Goal: Task Accomplishment & Management: Complete application form

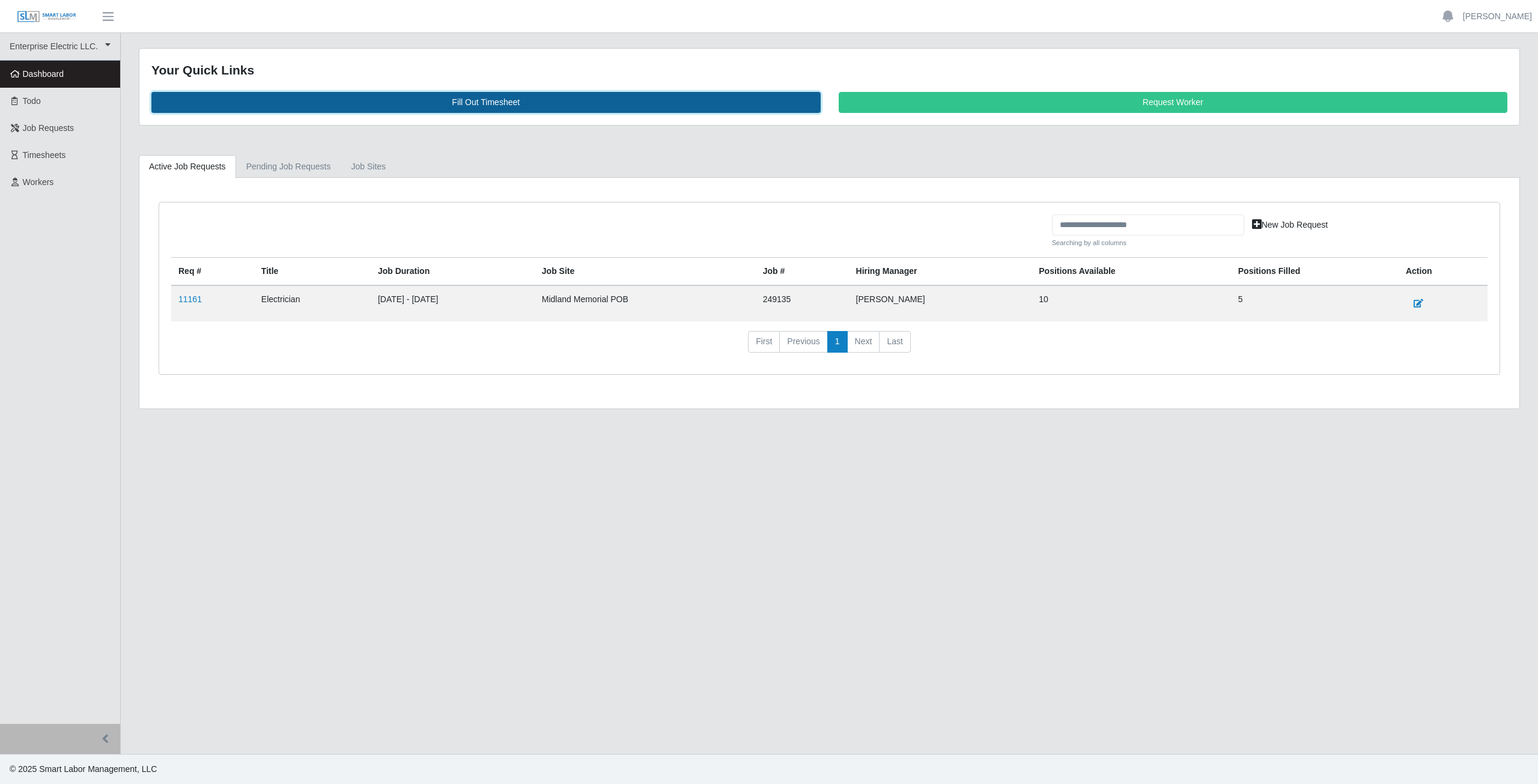
click at [489, 101] on link "Fill Out Timesheet" at bounding box center [486, 102] width 670 height 21
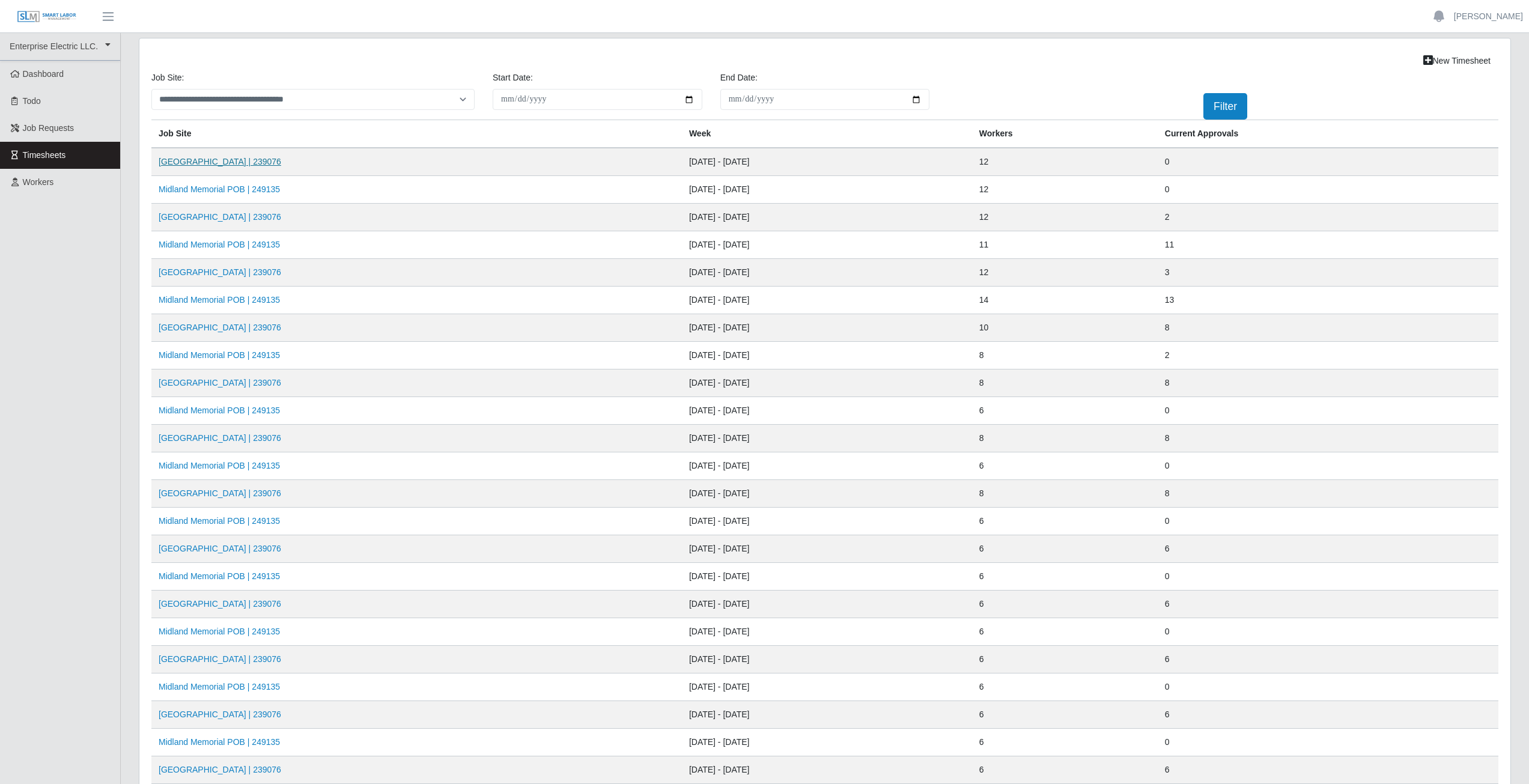
click at [221, 167] on link "Midland Memorial INFILL | 239076" at bounding box center [220, 162] width 123 height 9
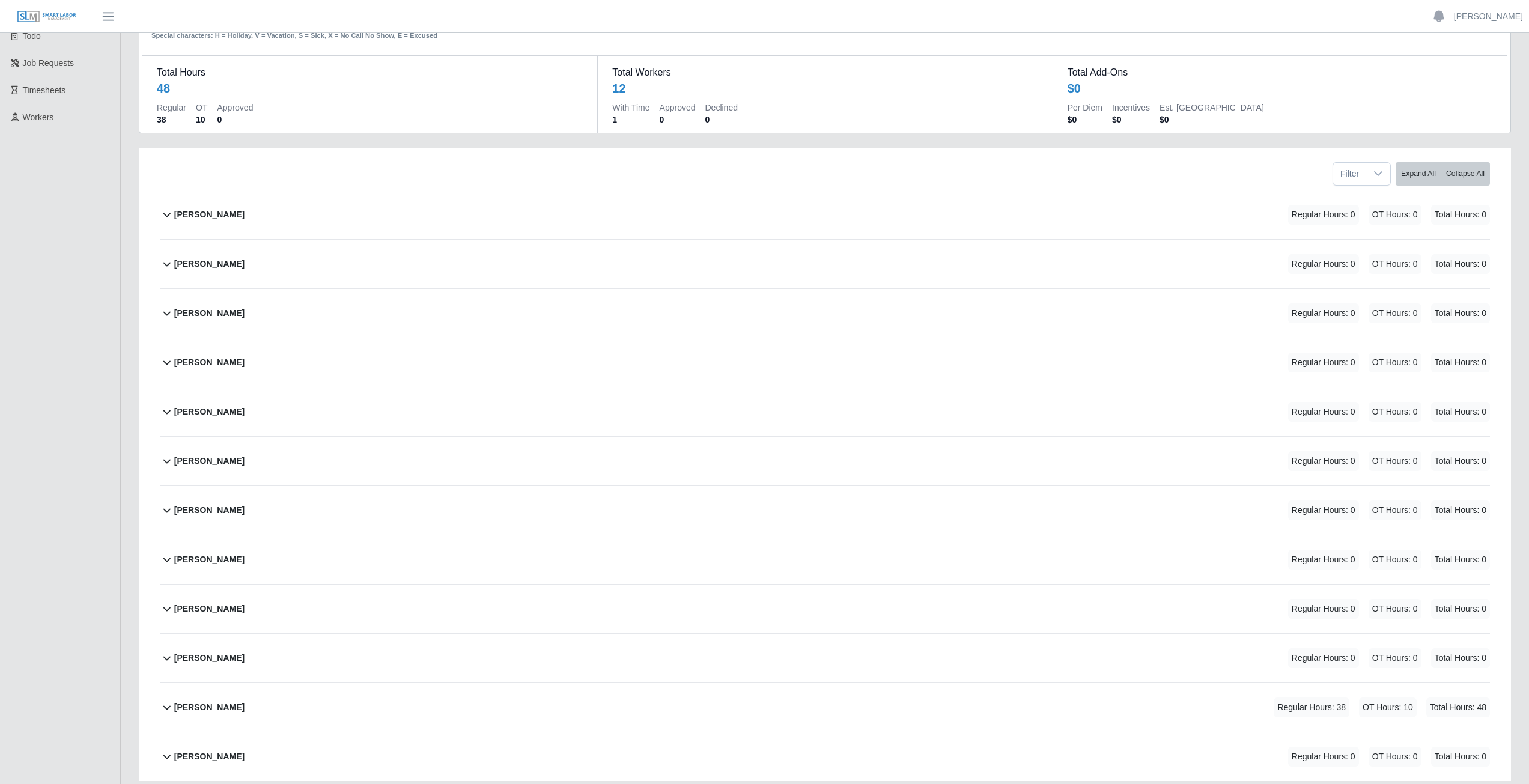
scroll to position [152, 0]
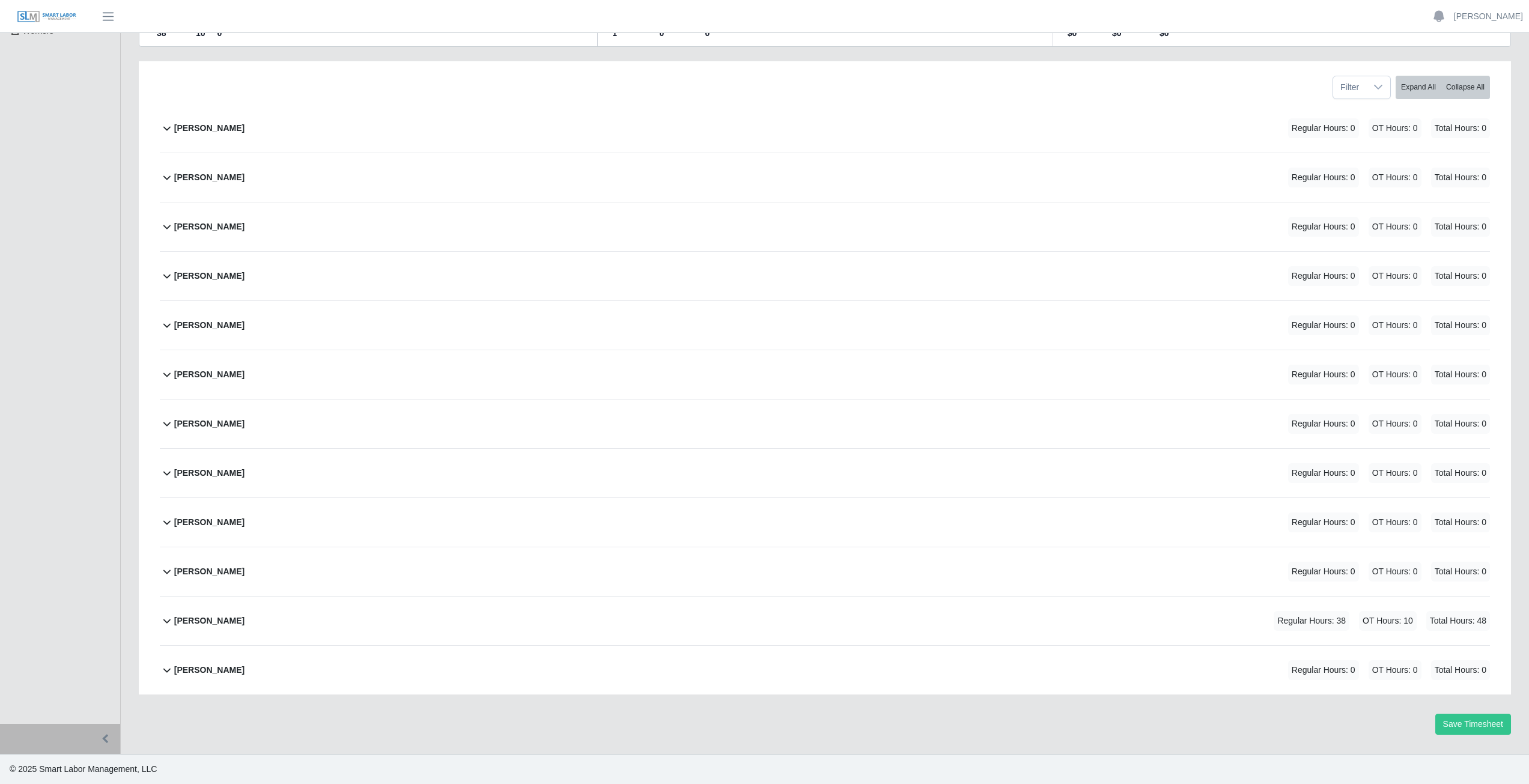
click at [165, 625] on icon at bounding box center [167, 621] width 14 height 14
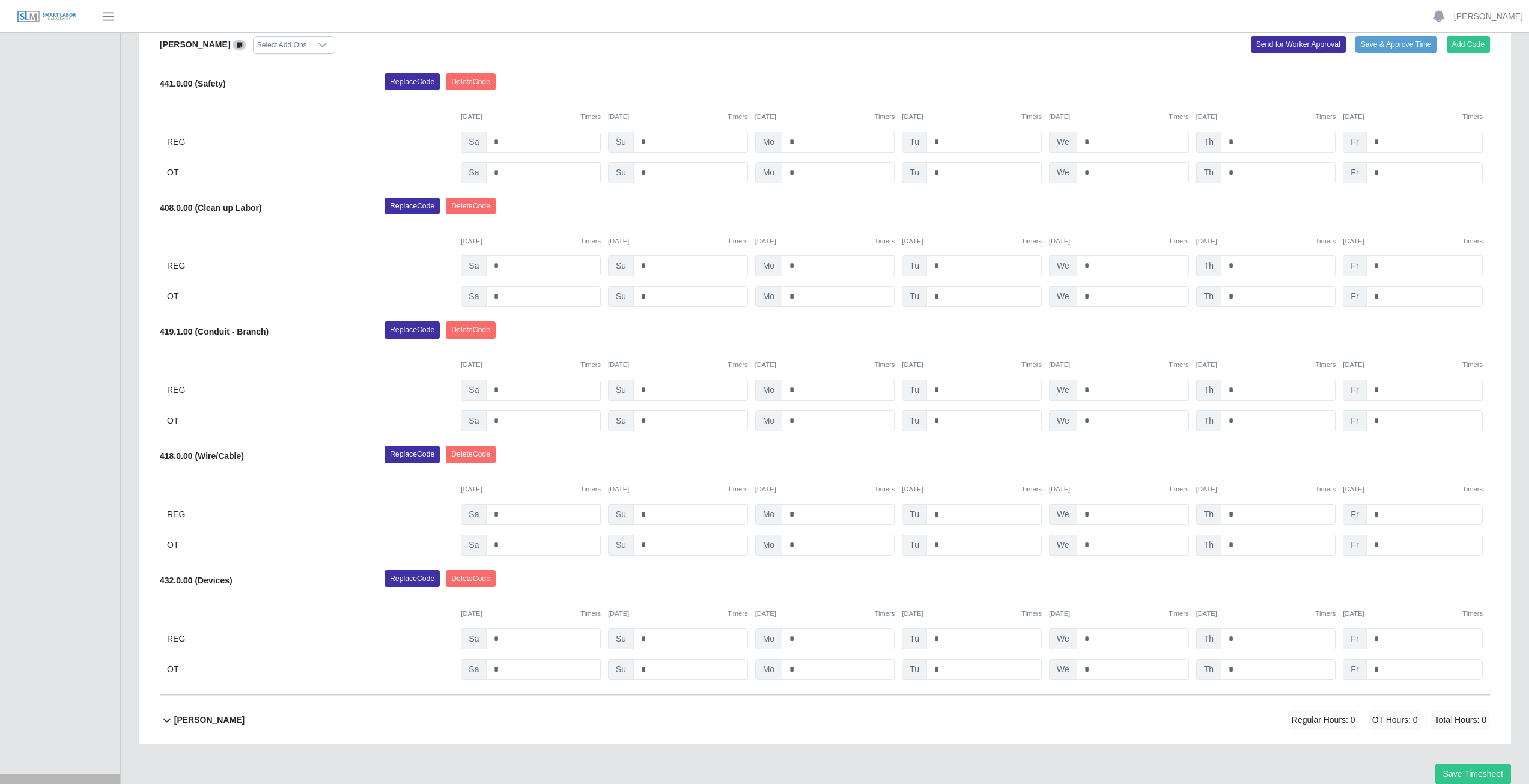
scroll to position [825, 0]
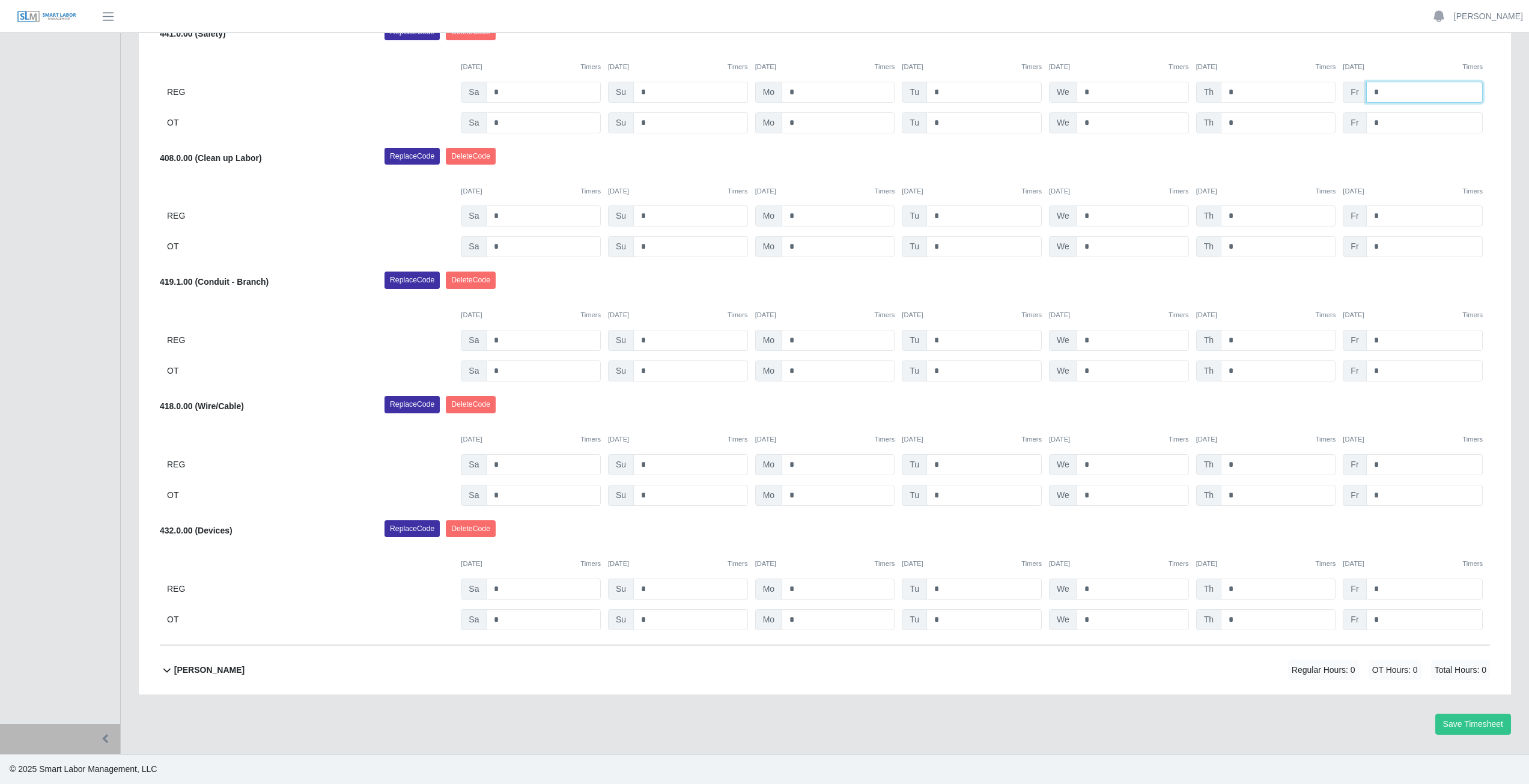
click at [1384, 93] on input "*" at bounding box center [1424, 92] width 116 height 21
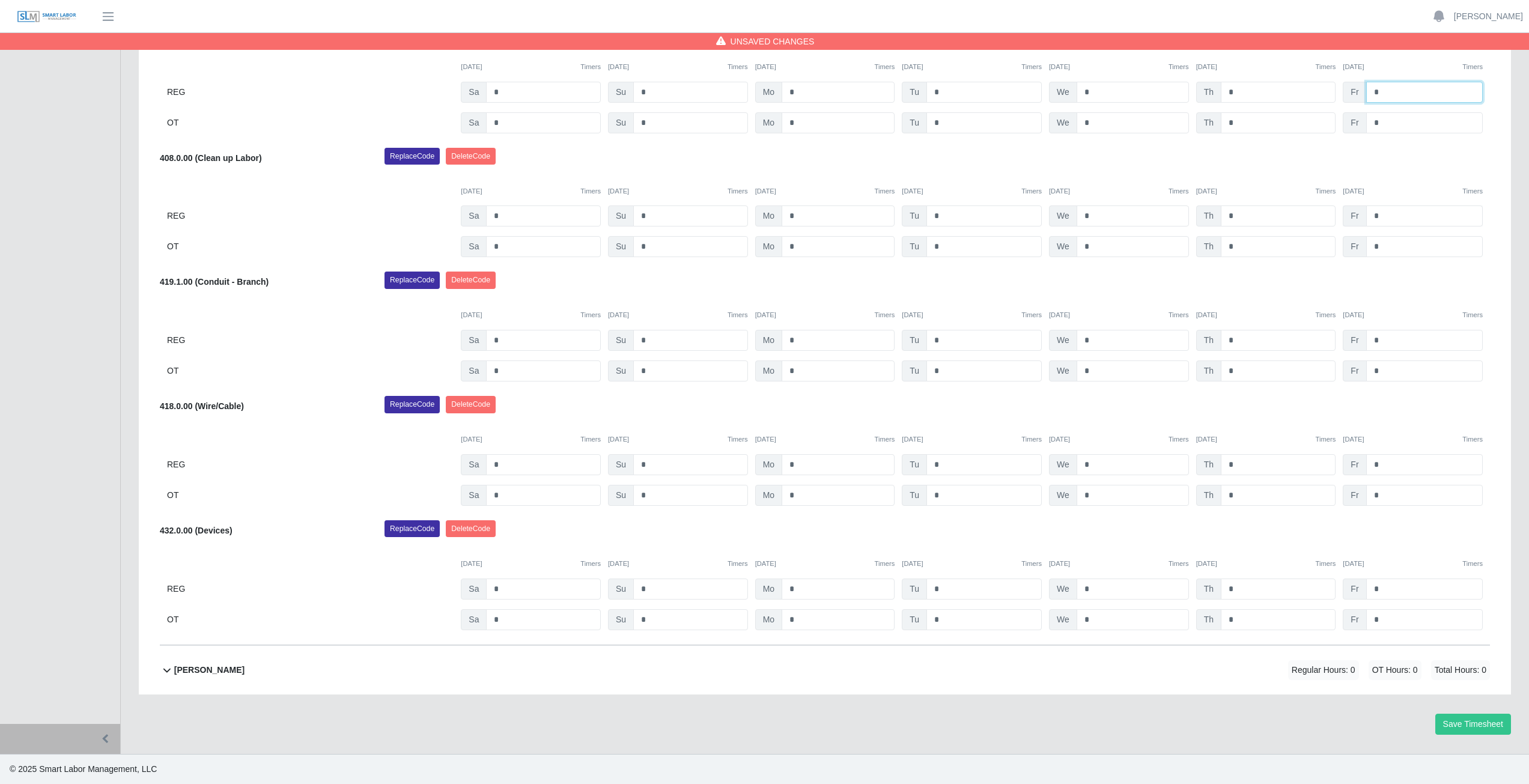
type input "*"
click at [1383, 214] on input "*" at bounding box center [1424, 215] width 116 height 21
type input "*"
click at [1386, 467] on input "*" at bounding box center [1424, 464] width 116 height 21
type input "*"
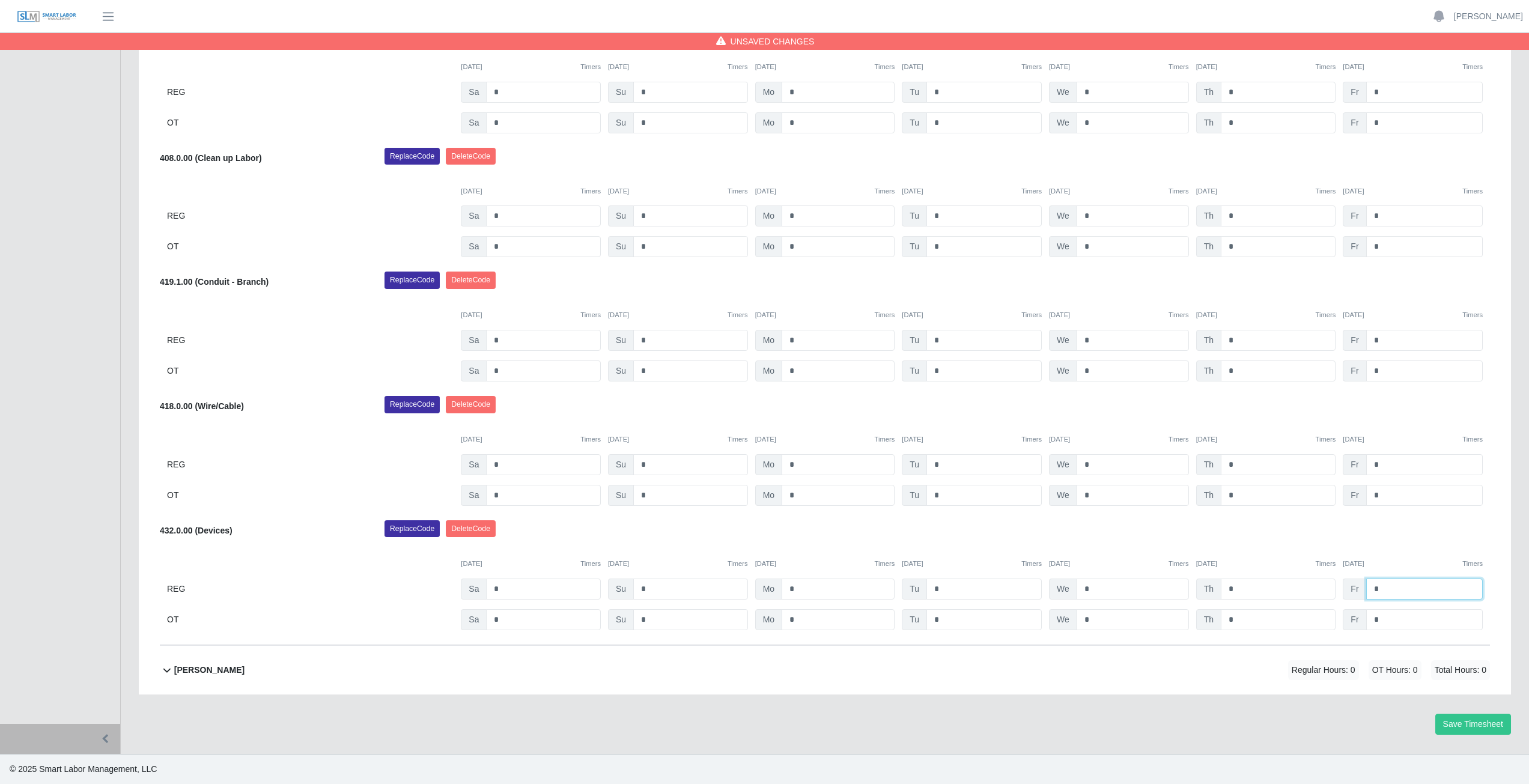
click at [1385, 592] on input "*" at bounding box center [1424, 588] width 116 height 21
type input "*"
click at [1397, 520] on div "Replace Code Delete Code" at bounding box center [937, 532] width 1124 height 24
click at [1105, 343] on input "*" at bounding box center [1132, 340] width 112 height 21
type input "*"
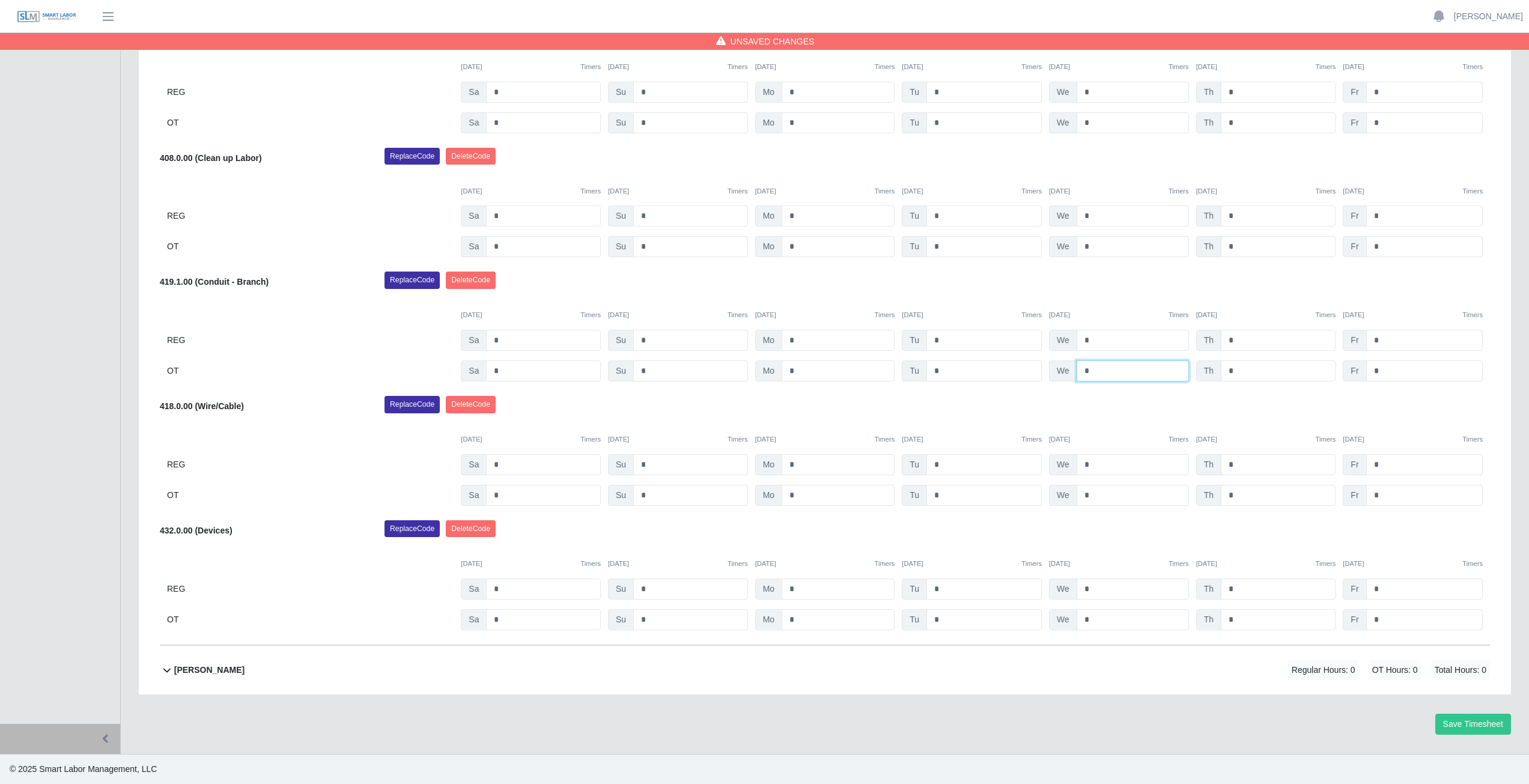
click at [1090, 368] on input "*" at bounding box center [1132, 371] width 112 height 21
type input "*"
click at [1116, 290] on div "Replace Code Delete Code" at bounding box center [937, 284] width 1124 height 24
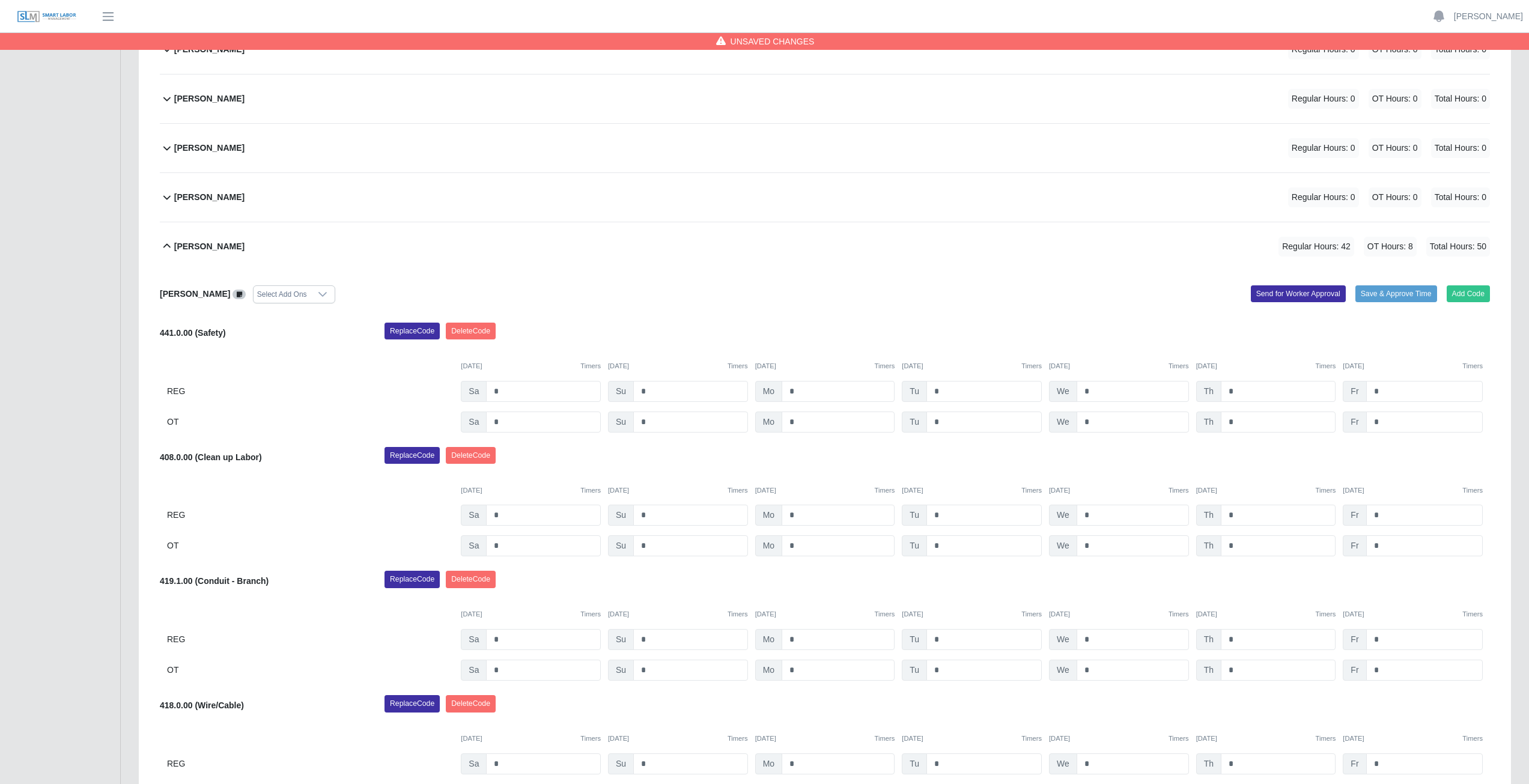
scroll to position [524, 0]
click at [167, 247] on icon at bounding box center [167, 247] width 14 height 14
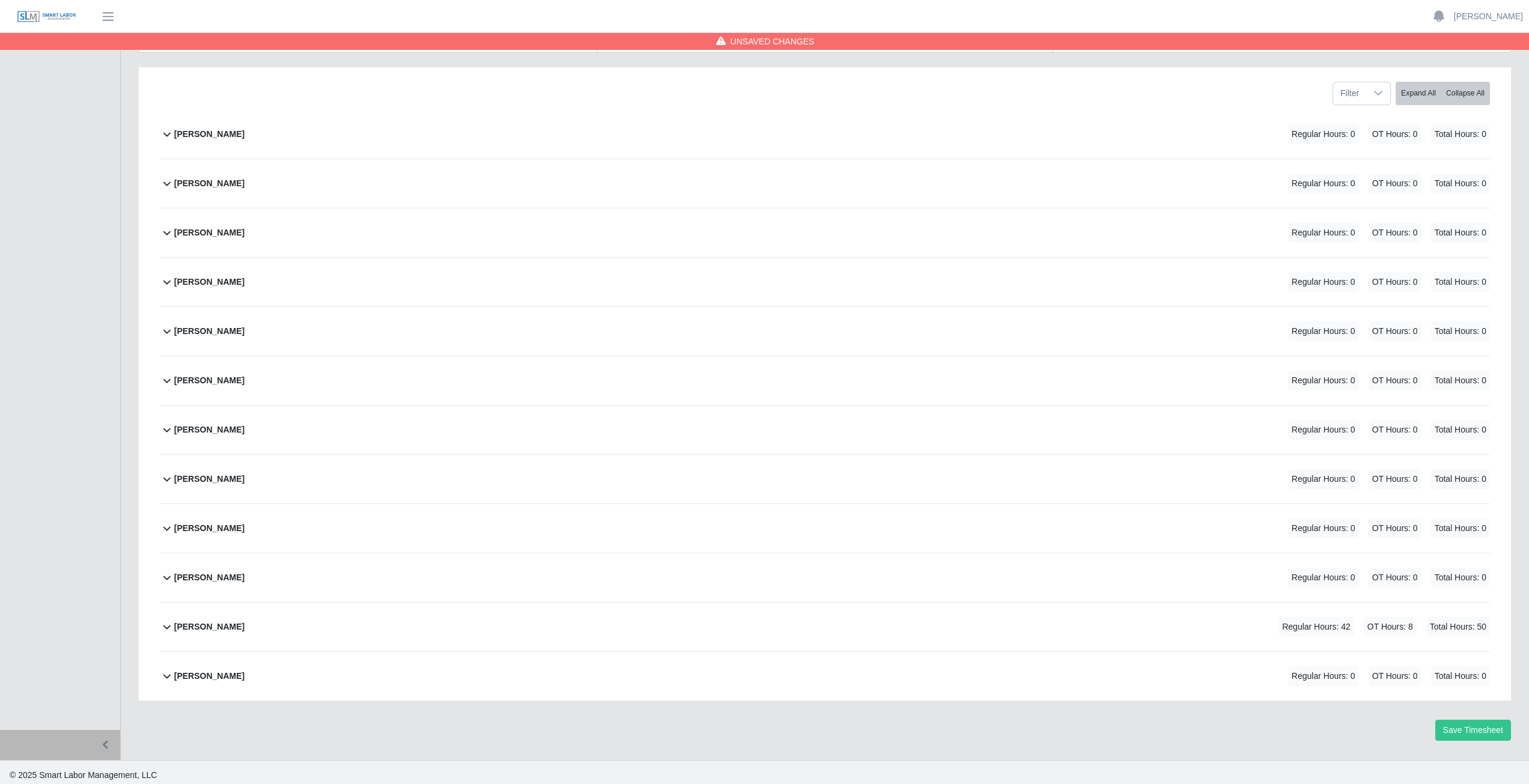
scroll to position [152, 0]
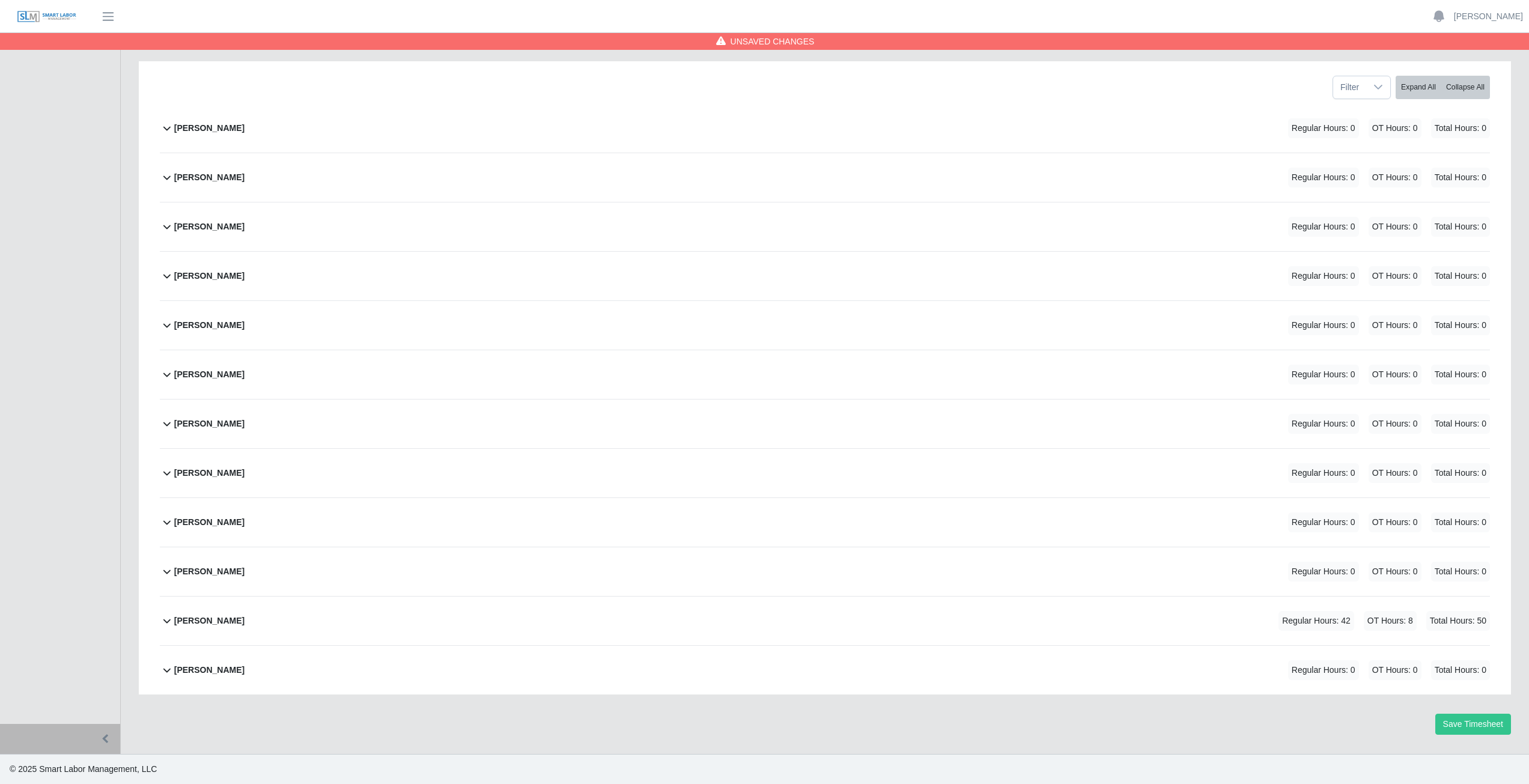
click at [167, 624] on icon at bounding box center [167, 621] width 14 height 14
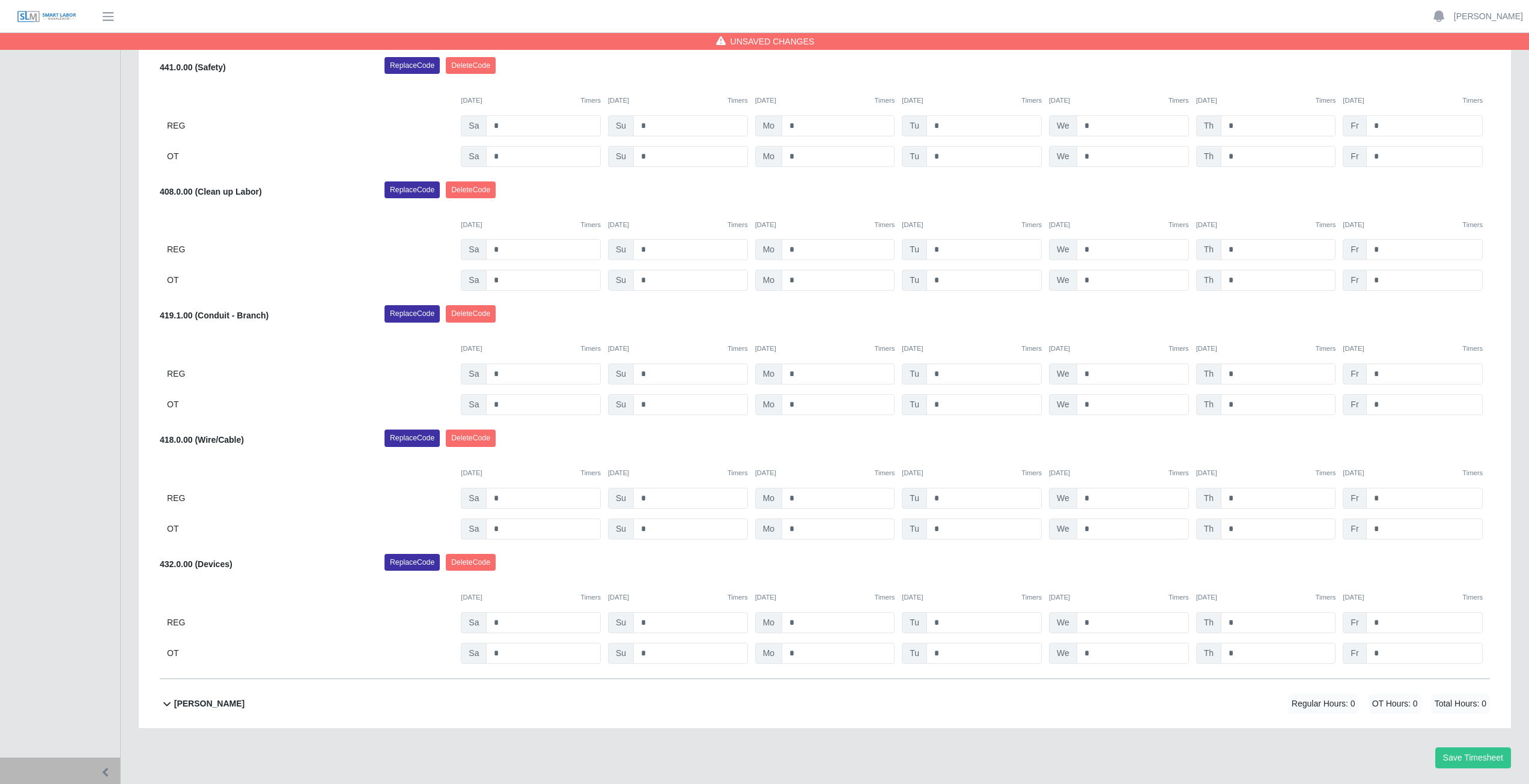
scroll to position [825, 0]
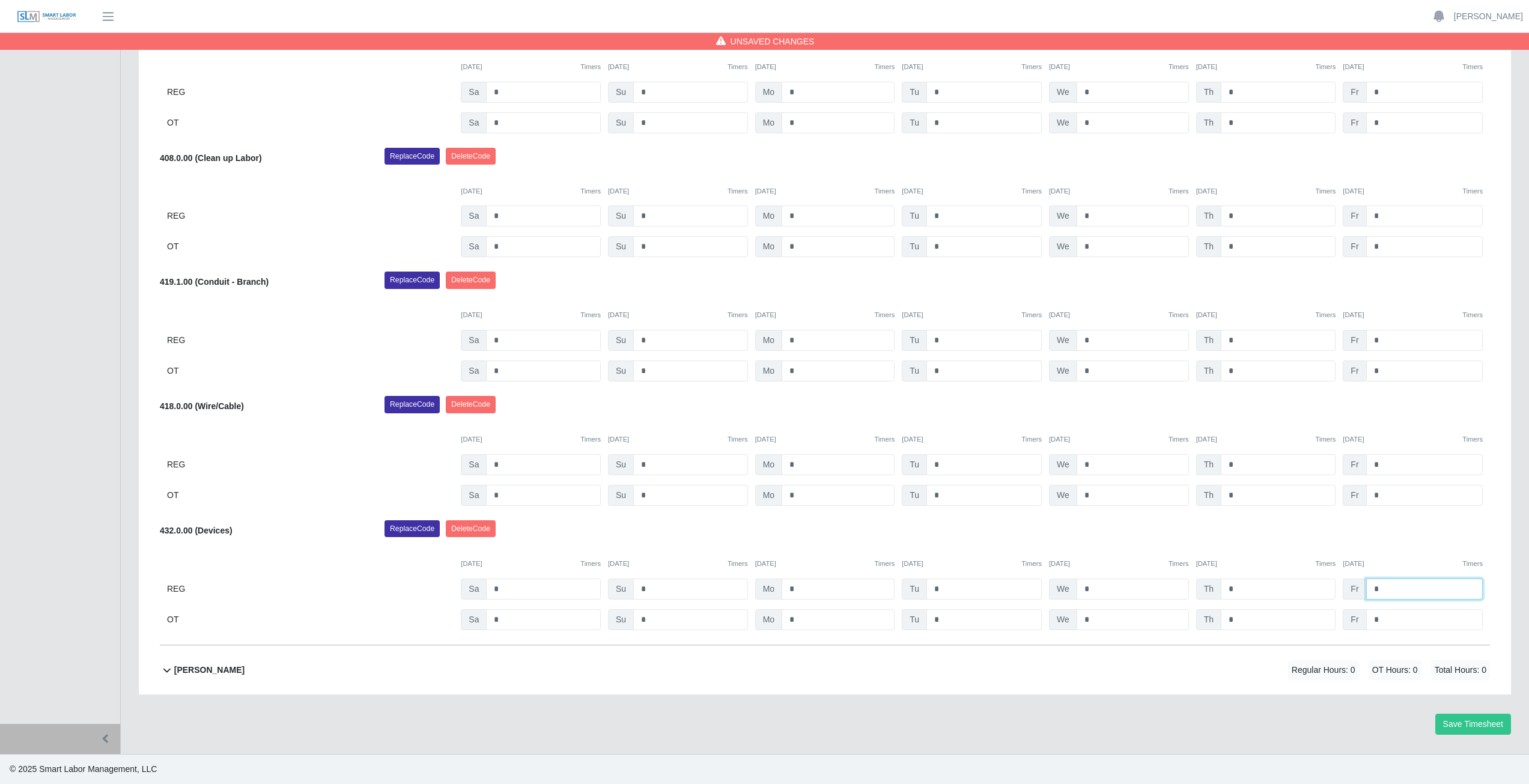
click at [1383, 591] on input "*" at bounding box center [1424, 588] width 116 height 21
type input "*"
click at [1383, 617] on input "*" at bounding box center [1424, 619] width 116 height 21
type input "*"
drag, startPoint x: 1414, startPoint y: 522, endPoint x: 1411, endPoint y: 529, distance: 7.6
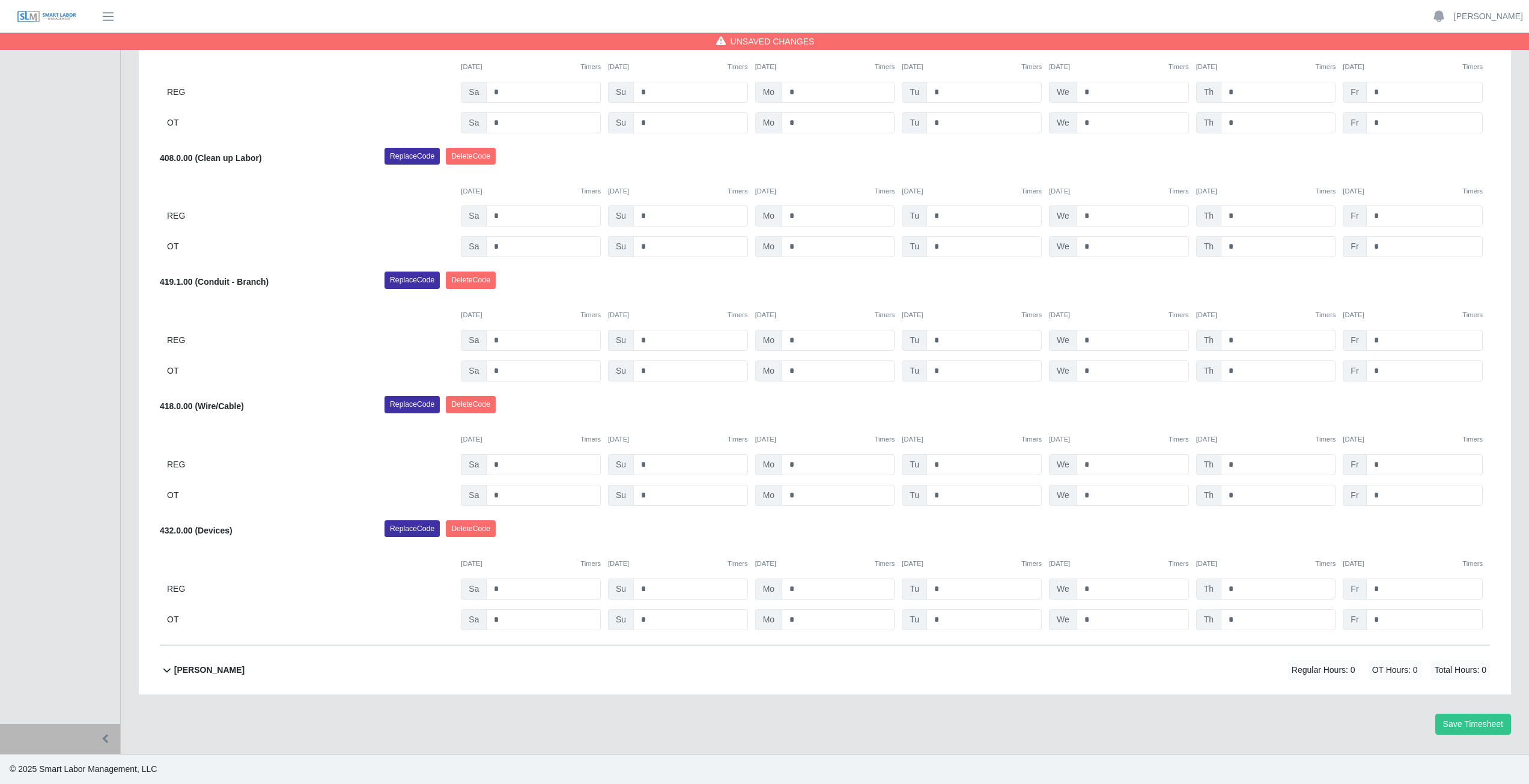
click at [1411, 529] on div "Replace Code Delete Code" at bounding box center [937, 532] width 1124 height 24
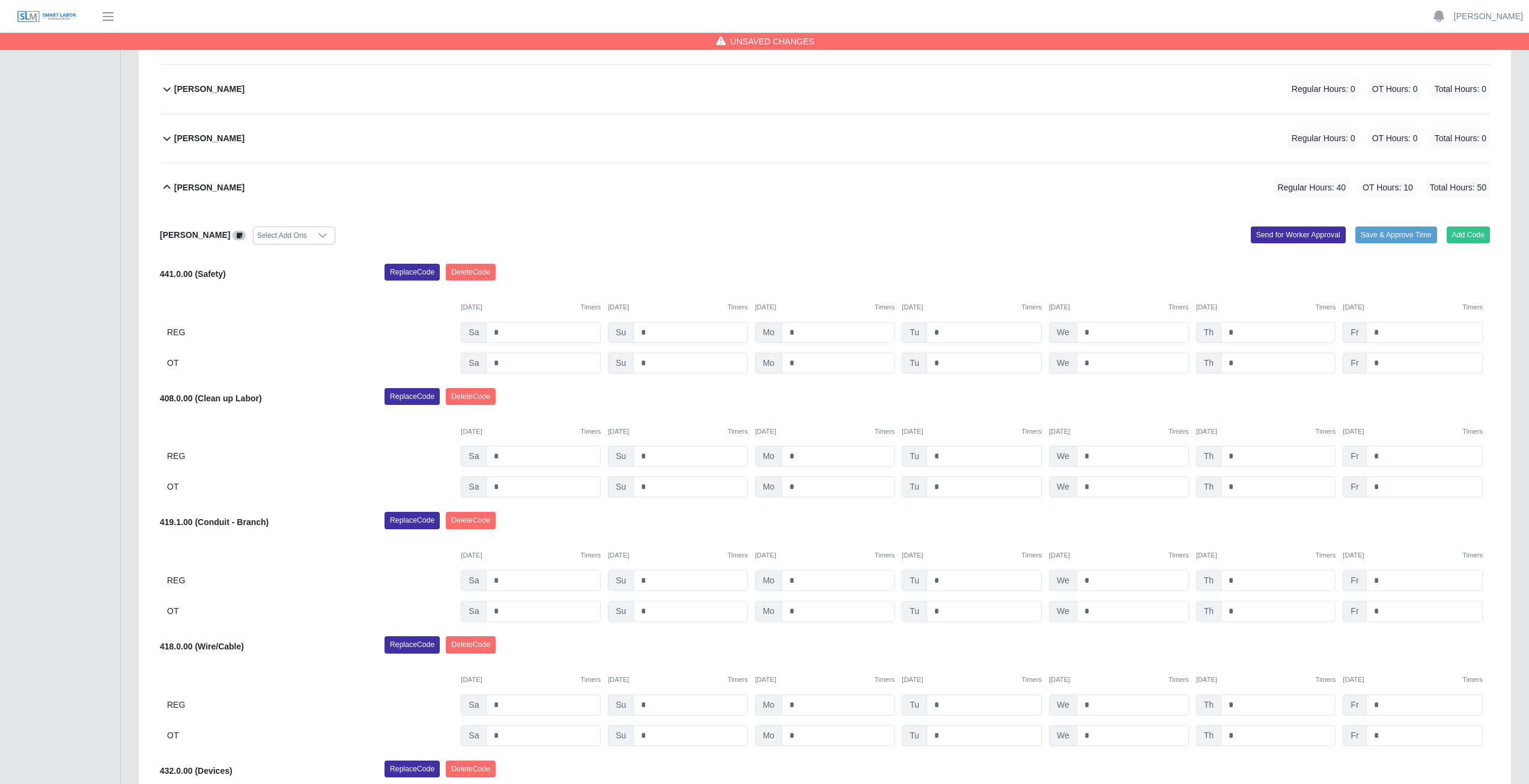
click at [168, 188] on icon at bounding box center [167, 187] width 14 height 14
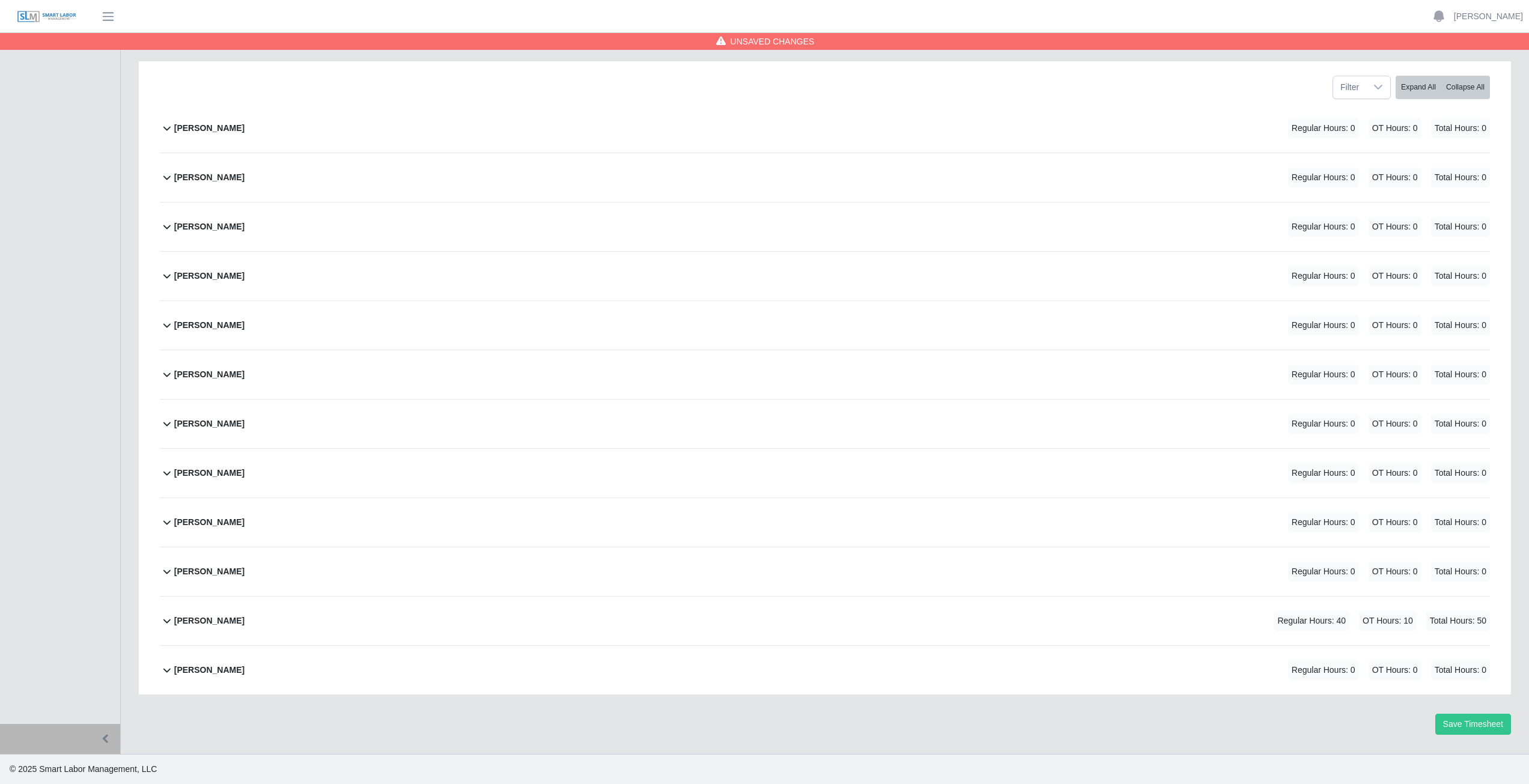
scroll to position [152, 0]
click at [1457, 725] on button "Save Timesheet" at bounding box center [1472, 724] width 75 height 21
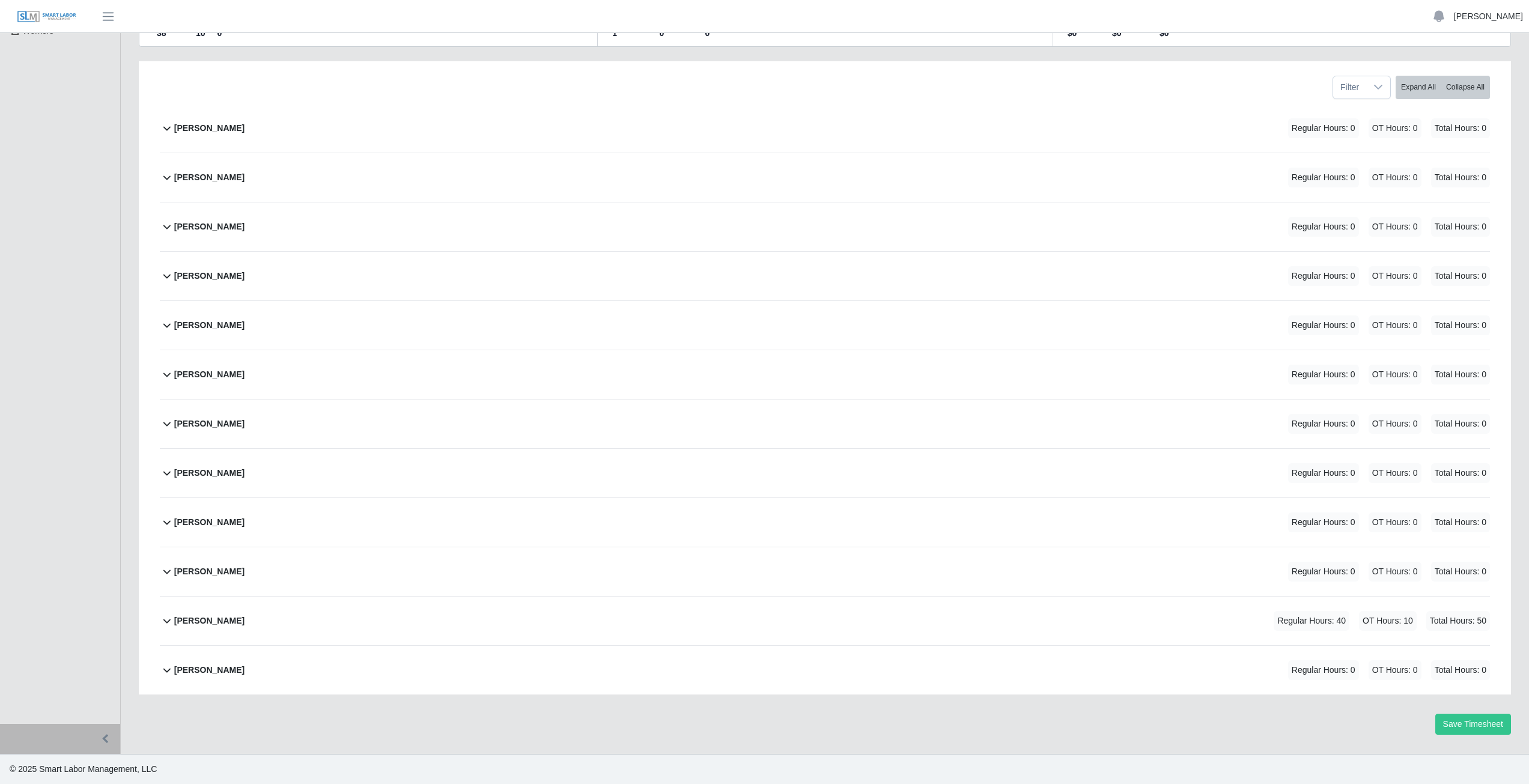
click at [1475, 18] on link "[PERSON_NAME]" at bounding box center [1488, 16] width 69 height 13
click at [1460, 90] on link "Logout" at bounding box center [1474, 83] width 108 height 25
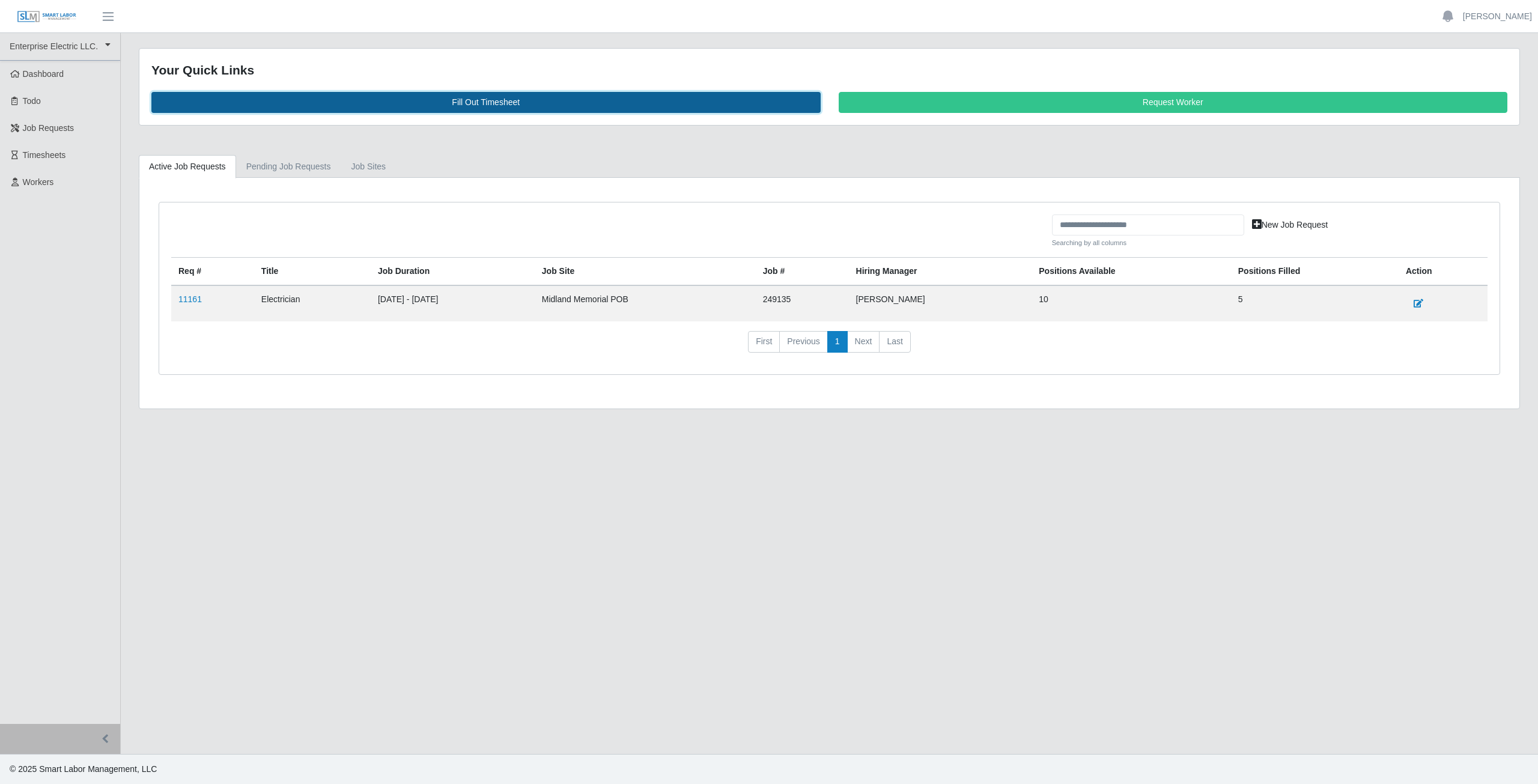
click at [490, 103] on link "Fill Out Timesheet" at bounding box center [486, 102] width 670 height 21
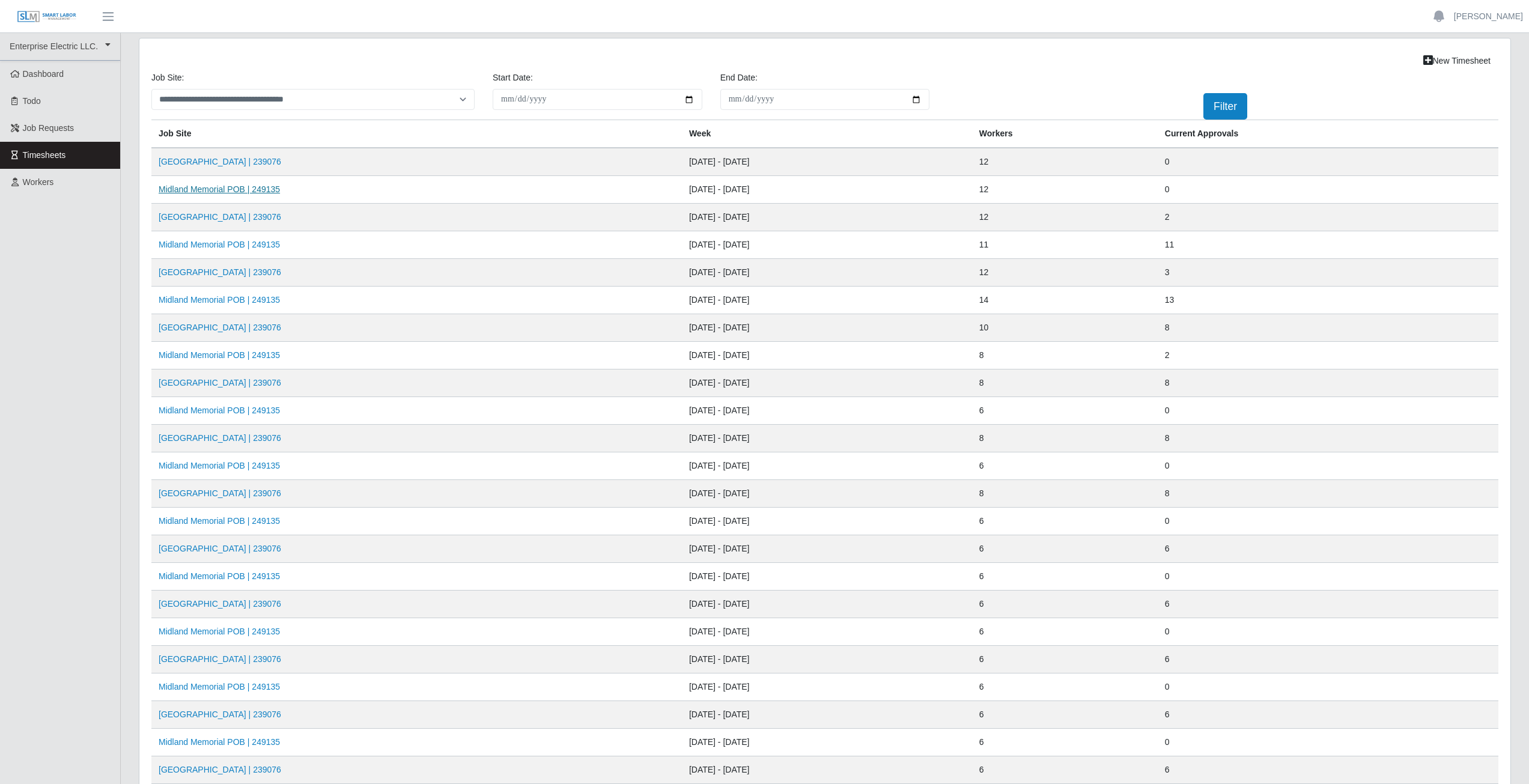
click at [236, 190] on link "Midland Memorial POB | 249135" at bounding box center [219, 189] width 121 height 9
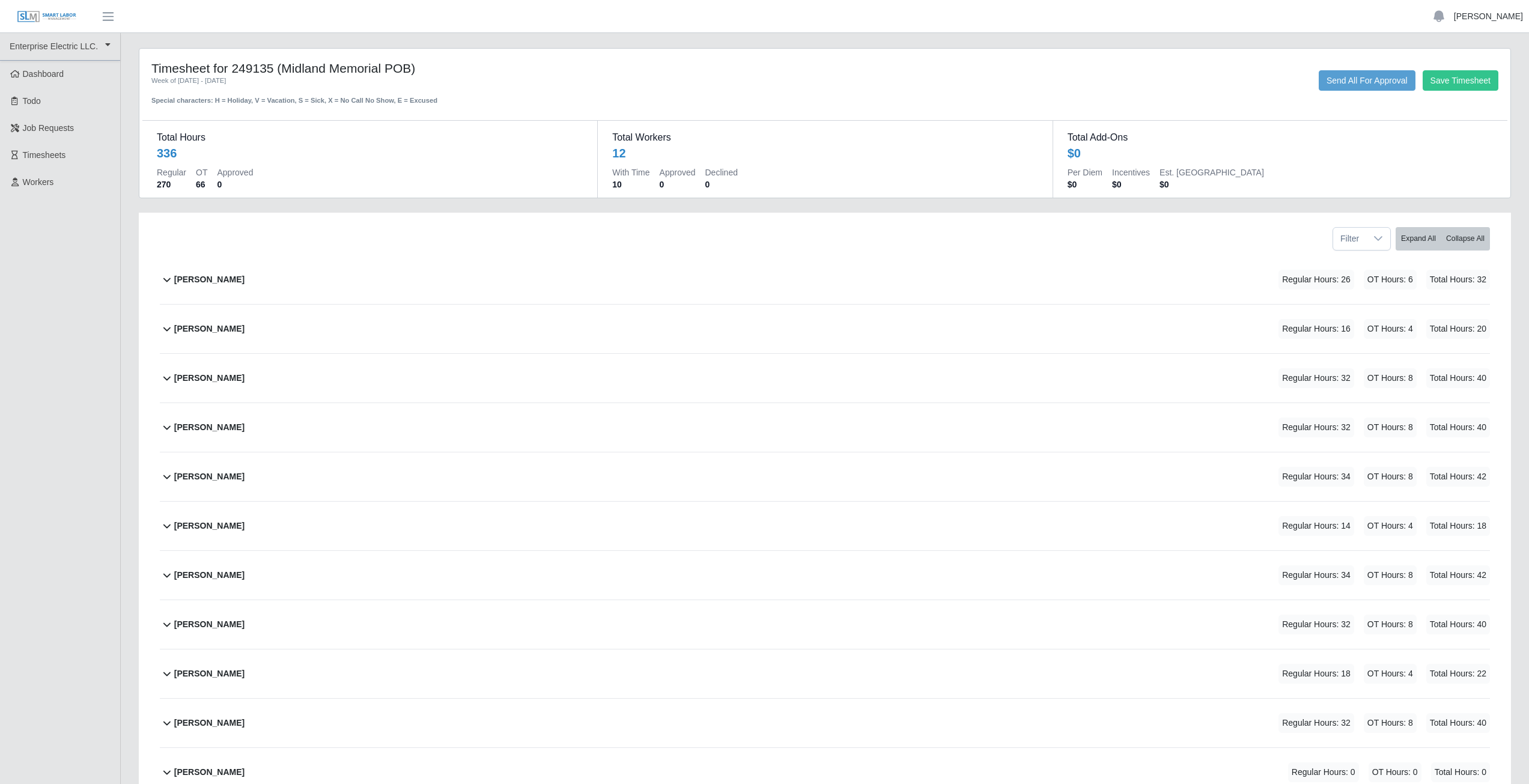
click at [1485, 19] on link "[PERSON_NAME]" at bounding box center [1488, 16] width 69 height 13
click at [1458, 88] on link "Logout" at bounding box center [1474, 83] width 108 height 25
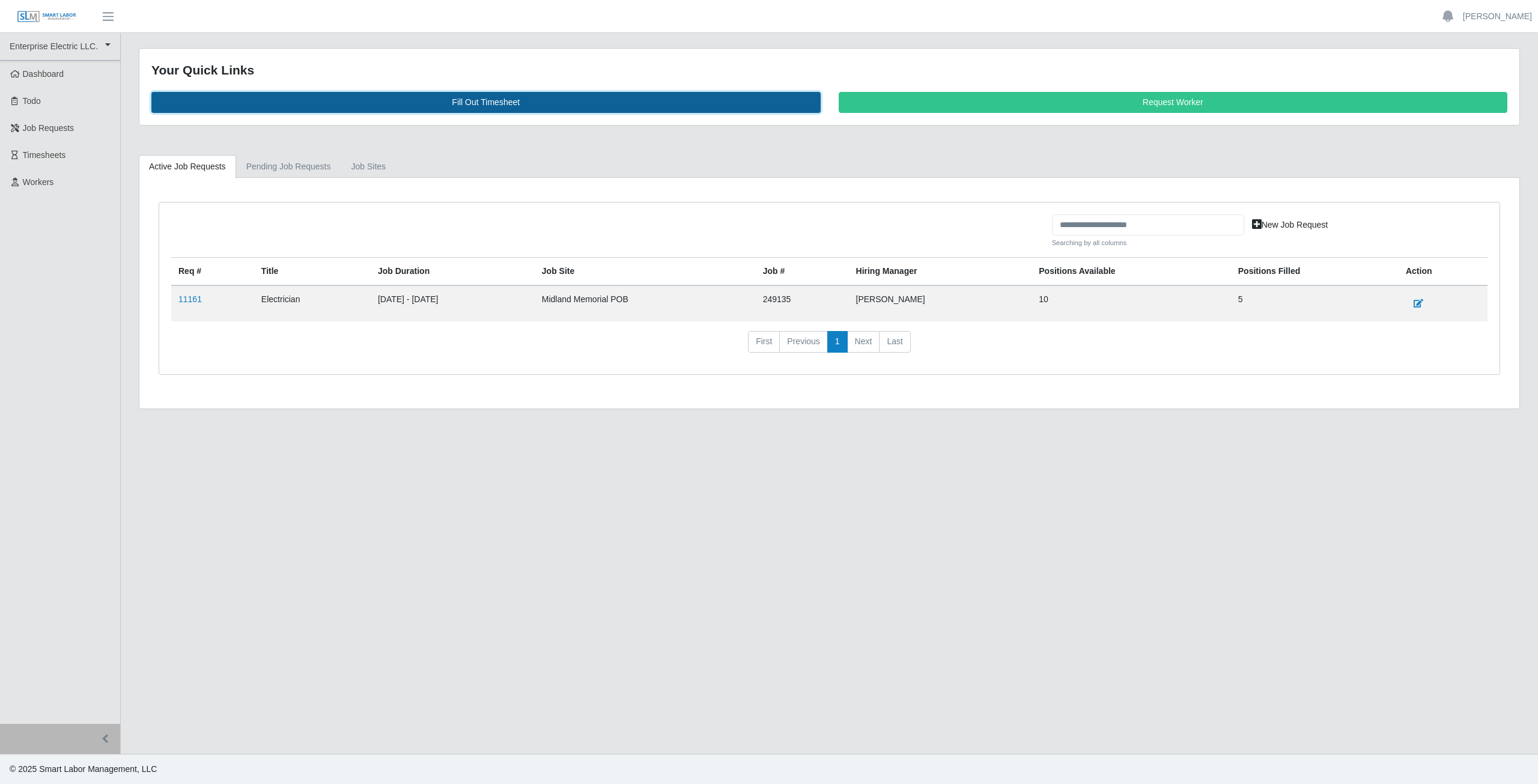
click at [483, 104] on link "Fill Out Timesheet" at bounding box center [486, 102] width 670 height 21
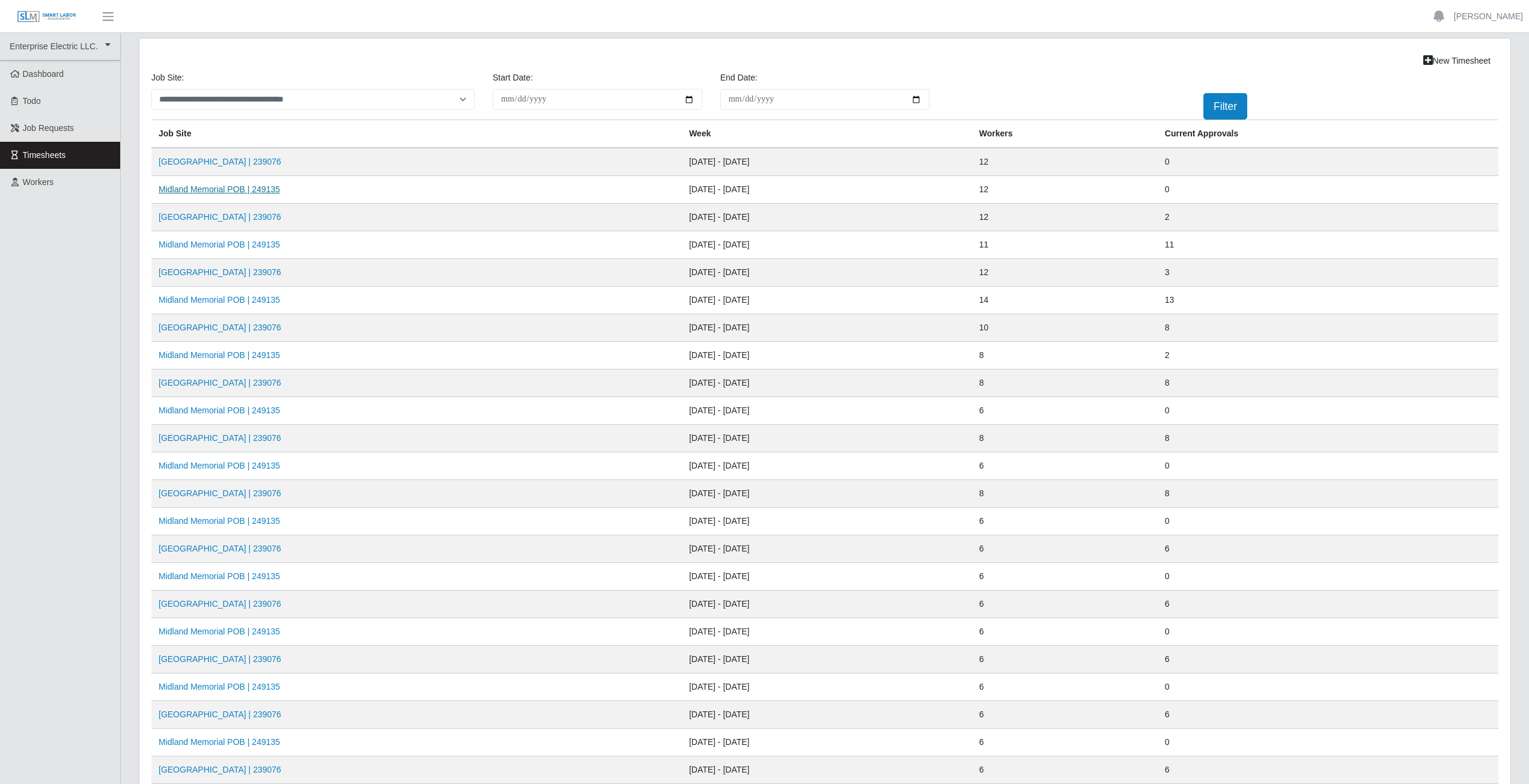
click at [223, 194] on link "Midland Memorial POB | 249135" at bounding box center [219, 189] width 121 height 9
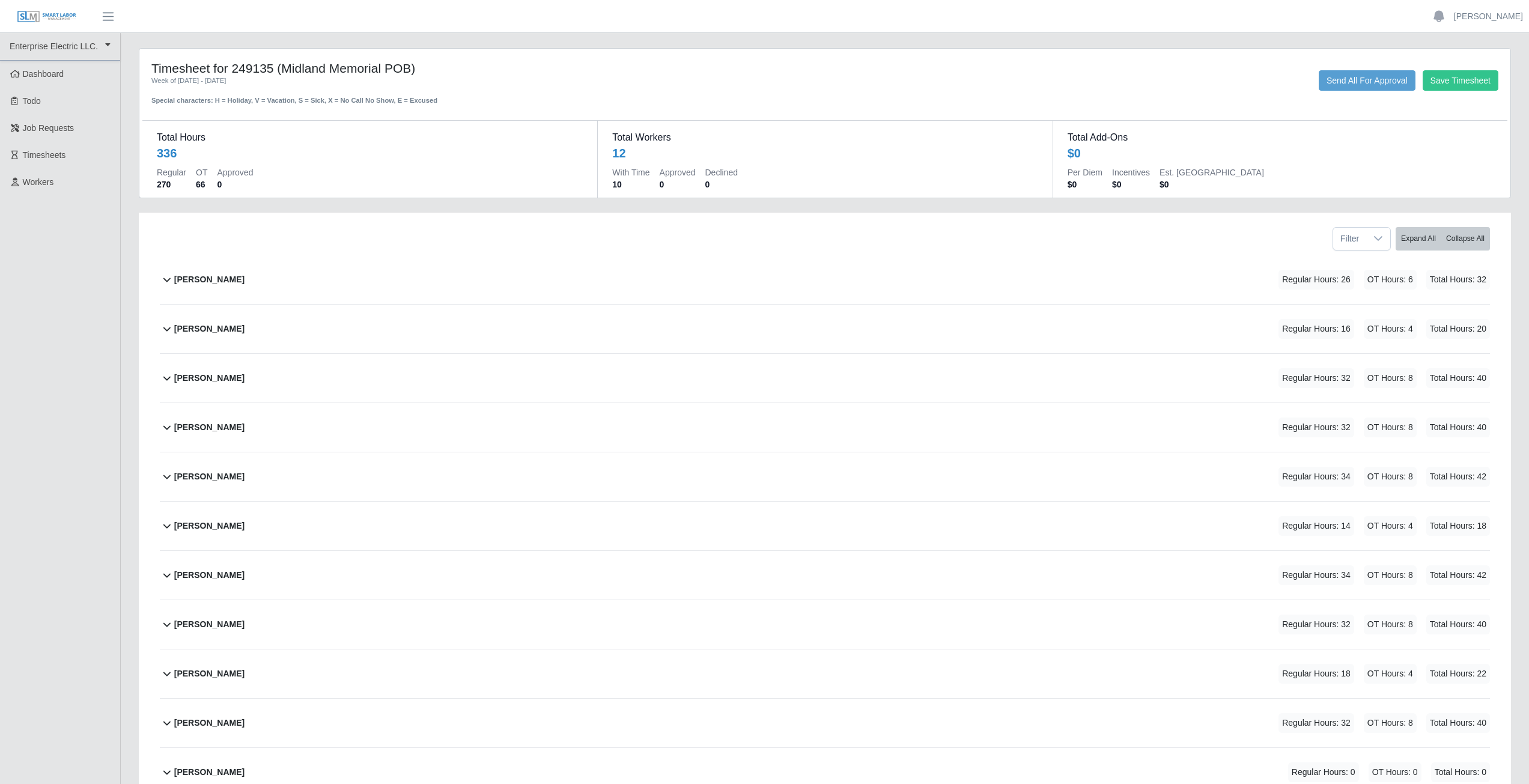
click at [165, 284] on icon at bounding box center [167, 279] width 14 height 14
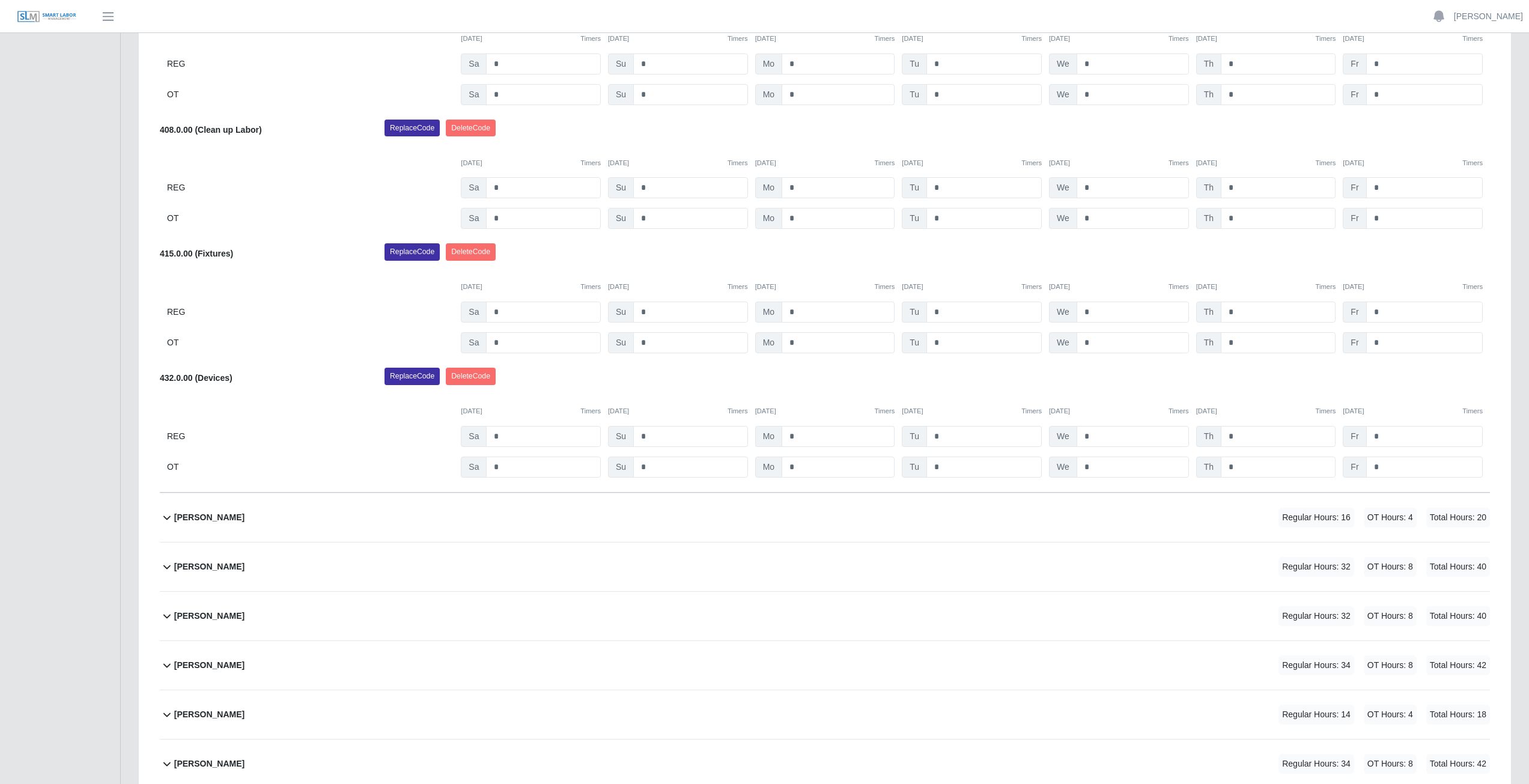
scroll to position [240, 0]
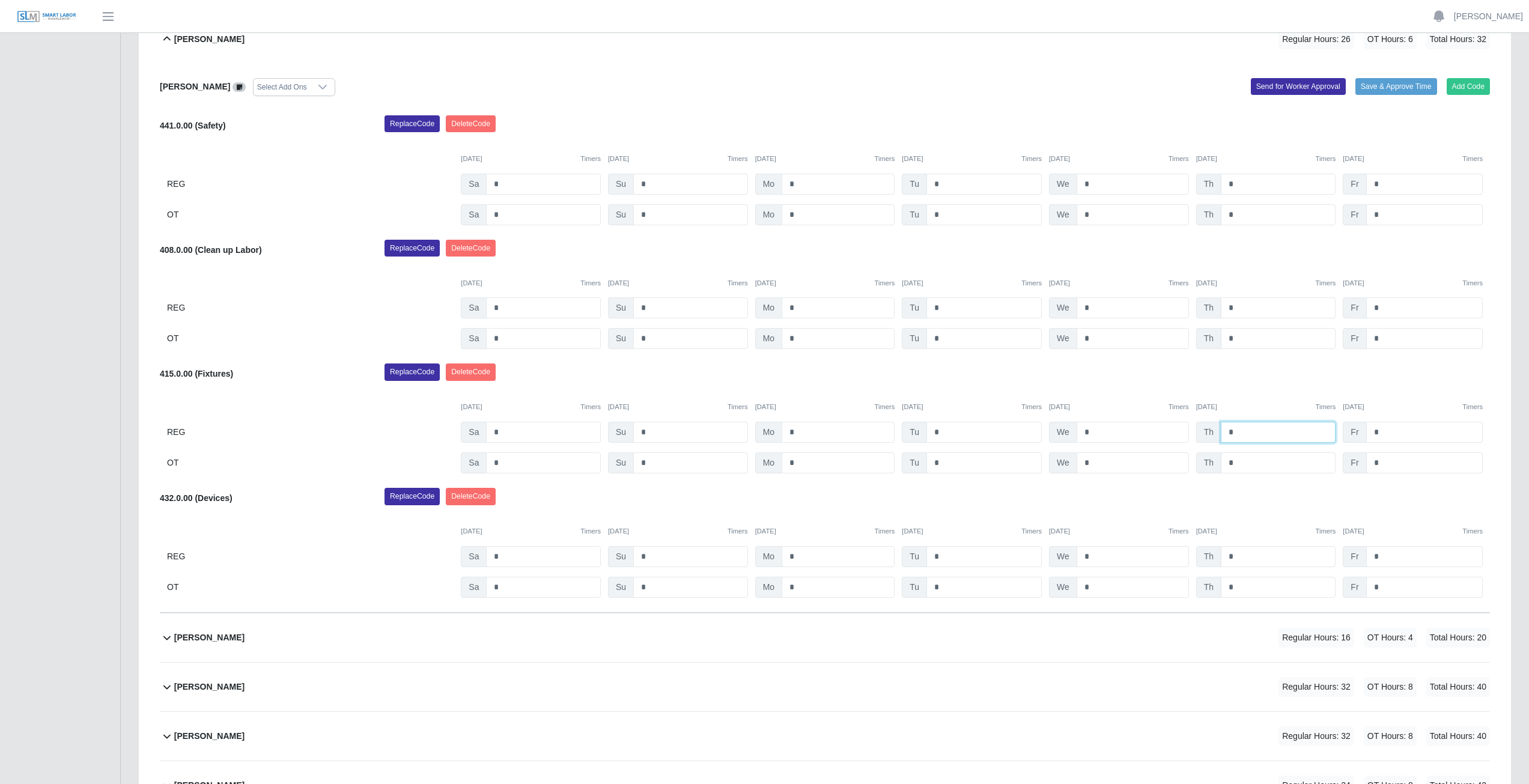
click at [1245, 434] on input "*" at bounding box center [1278, 432] width 115 height 21
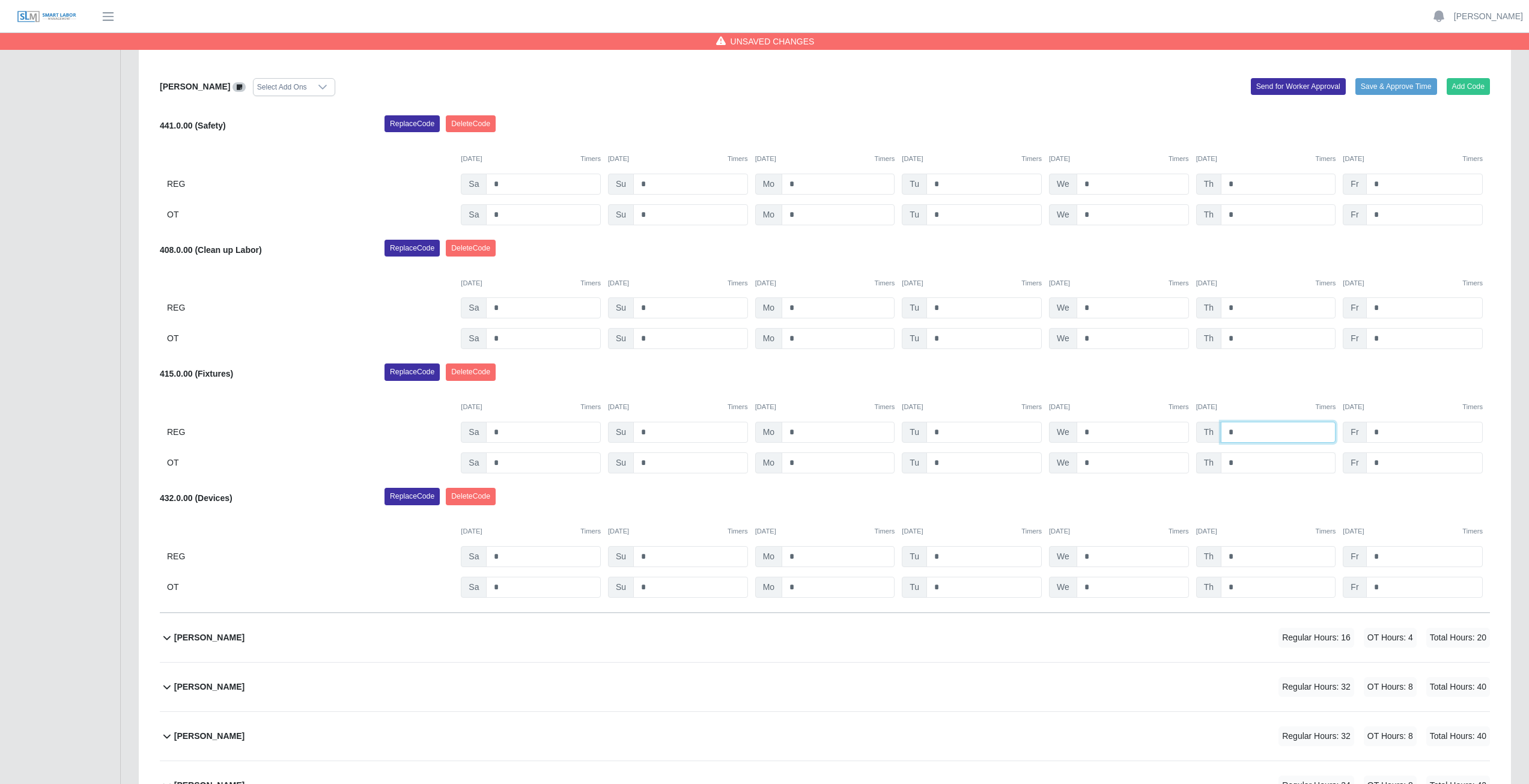
type input "*"
click at [1245, 463] on input "*" at bounding box center [1278, 463] width 115 height 21
type input "*"
click at [1269, 379] on div "Replace Code Delete Code" at bounding box center [937, 375] width 1124 height 24
click at [1394, 185] on input "*" at bounding box center [1424, 184] width 116 height 21
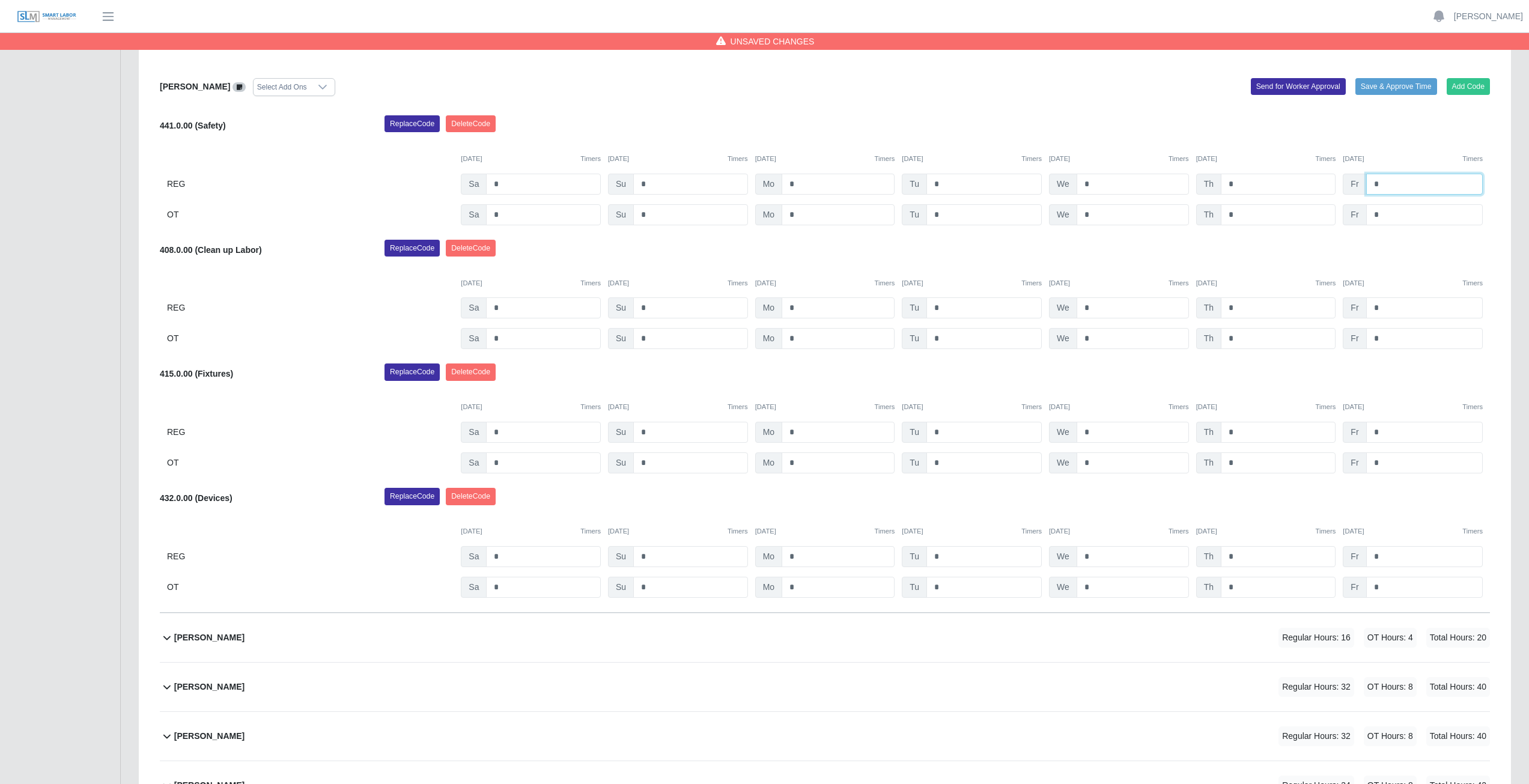
type input "*"
click at [1384, 306] on input "*" at bounding box center [1424, 307] width 116 height 21
type input "*"
click at [1394, 247] on div "Replace Code Delete Code" at bounding box center [937, 251] width 1124 height 24
click at [1390, 433] on input "*" at bounding box center [1424, 432] width 116 height 21
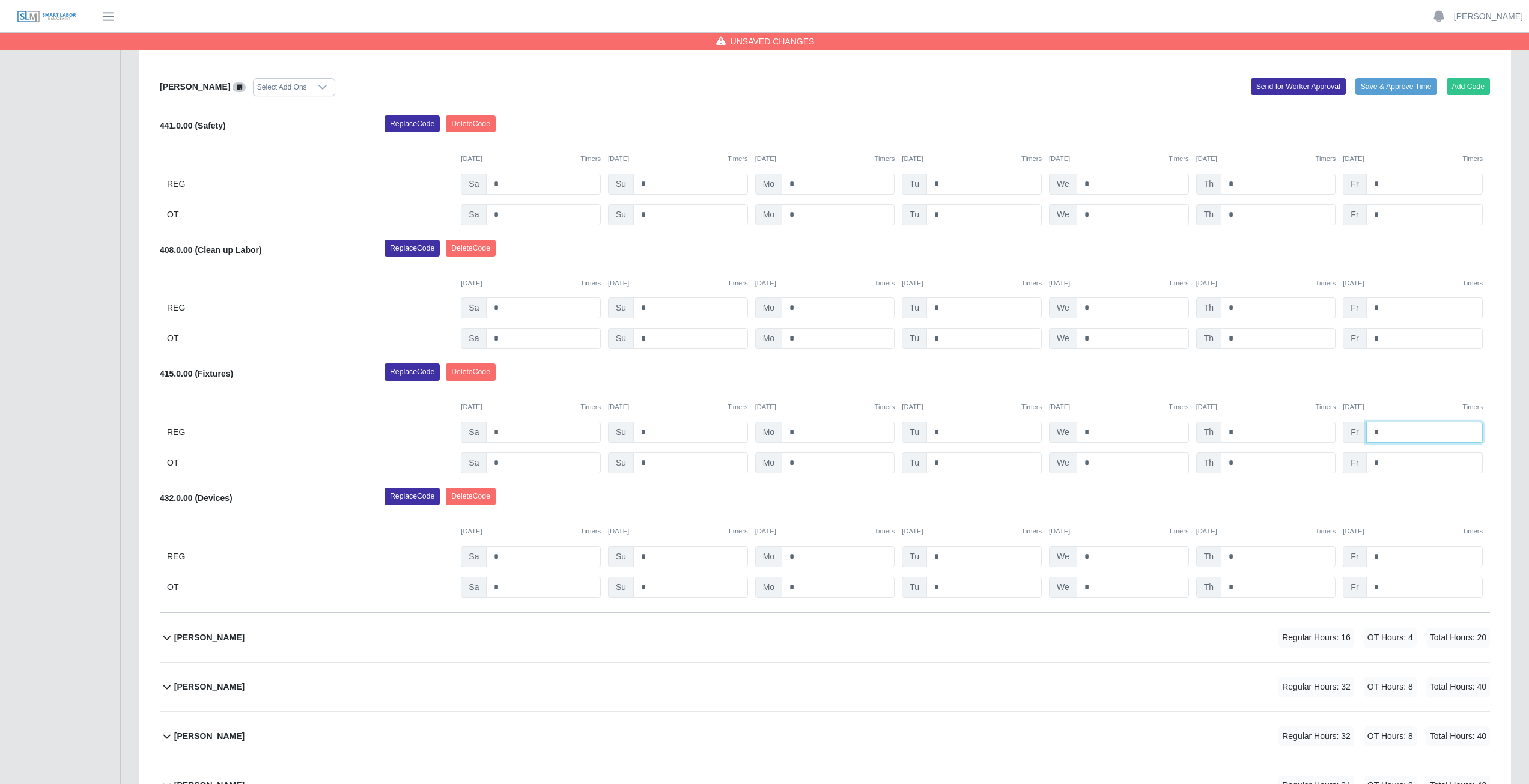
type input "*"
click at [1391, 463] on input "*" at bounding box center [1424, 463] width 116 height 21
type input "*"
click at [1288, 376] on div "Replace Code Delete Code" at bounding box center [937, 375] width 1124 height 24
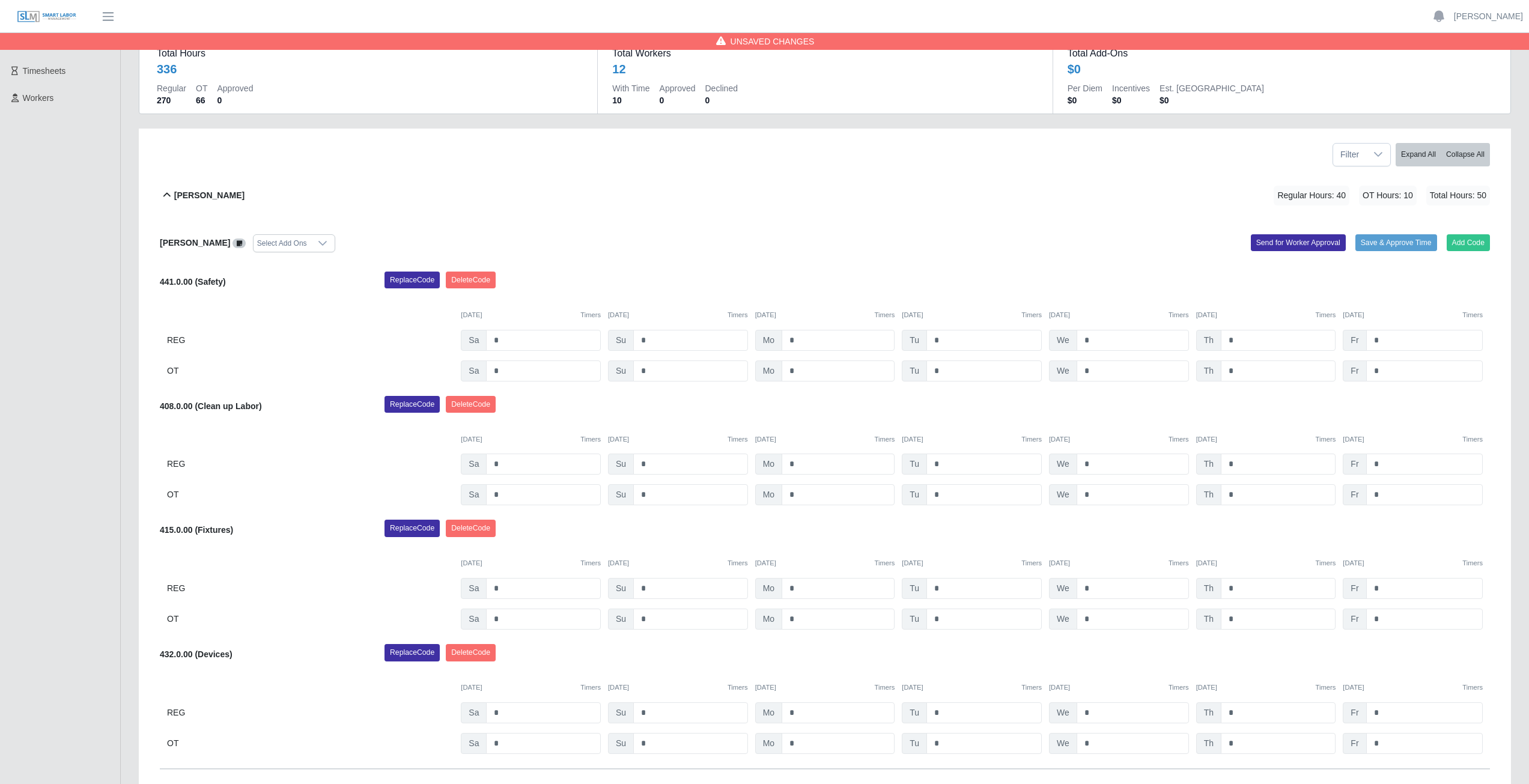
scroll to position [0, 0]
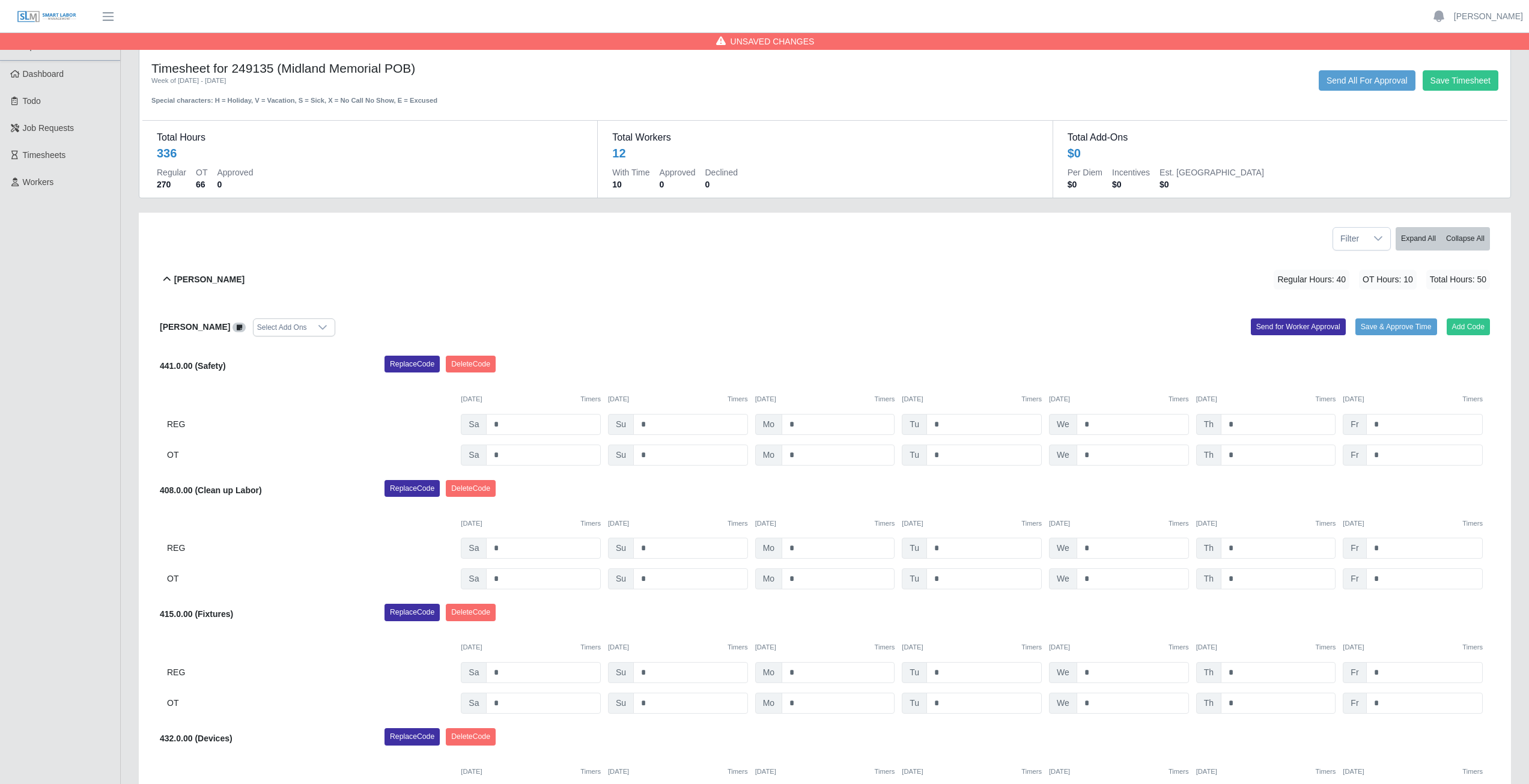
click at [167, 279] on icon at bounding box center [167, 279] width 14 height 14
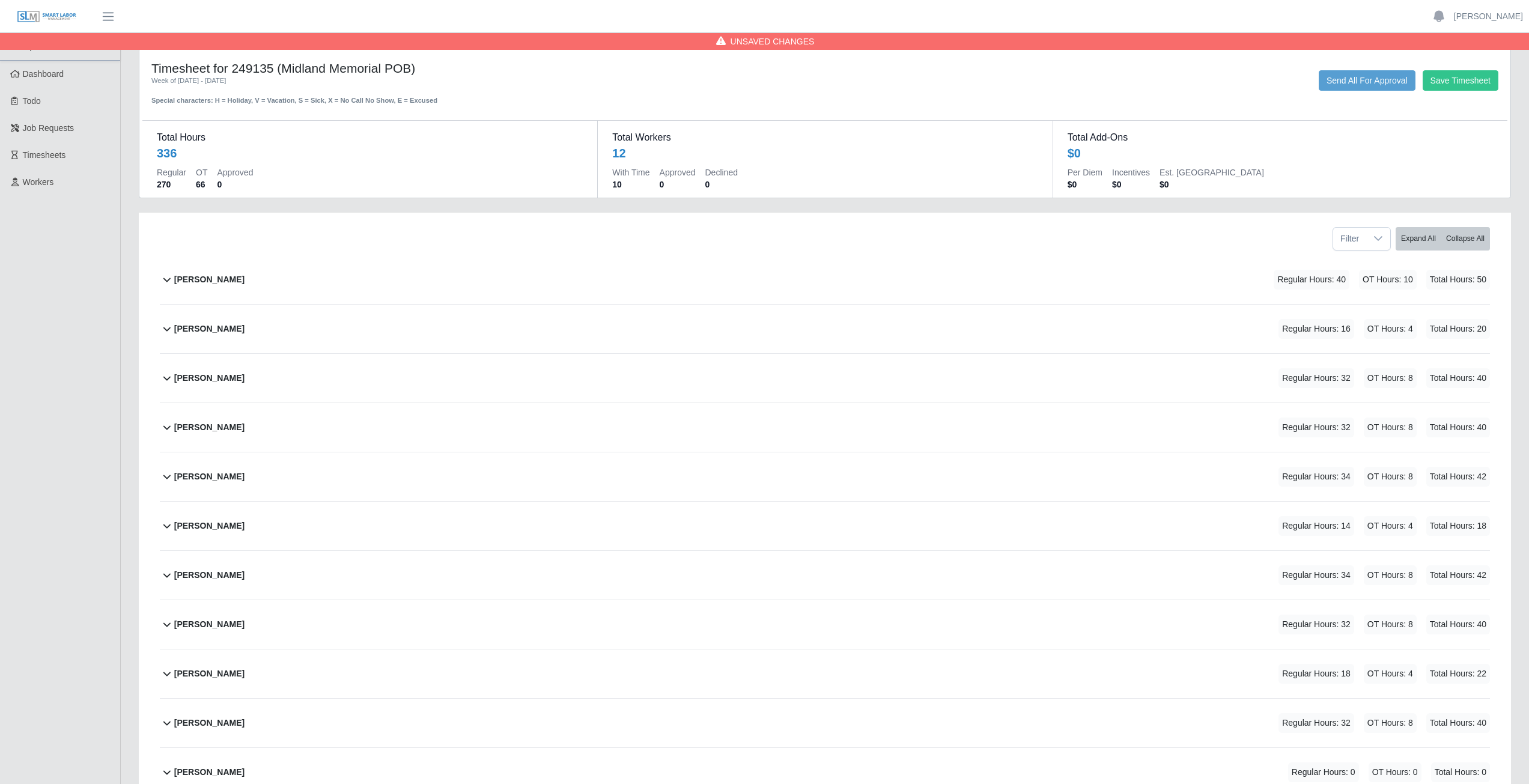
click at [167, 382] on icon at bounding box center [167, 378] width 14 height 14
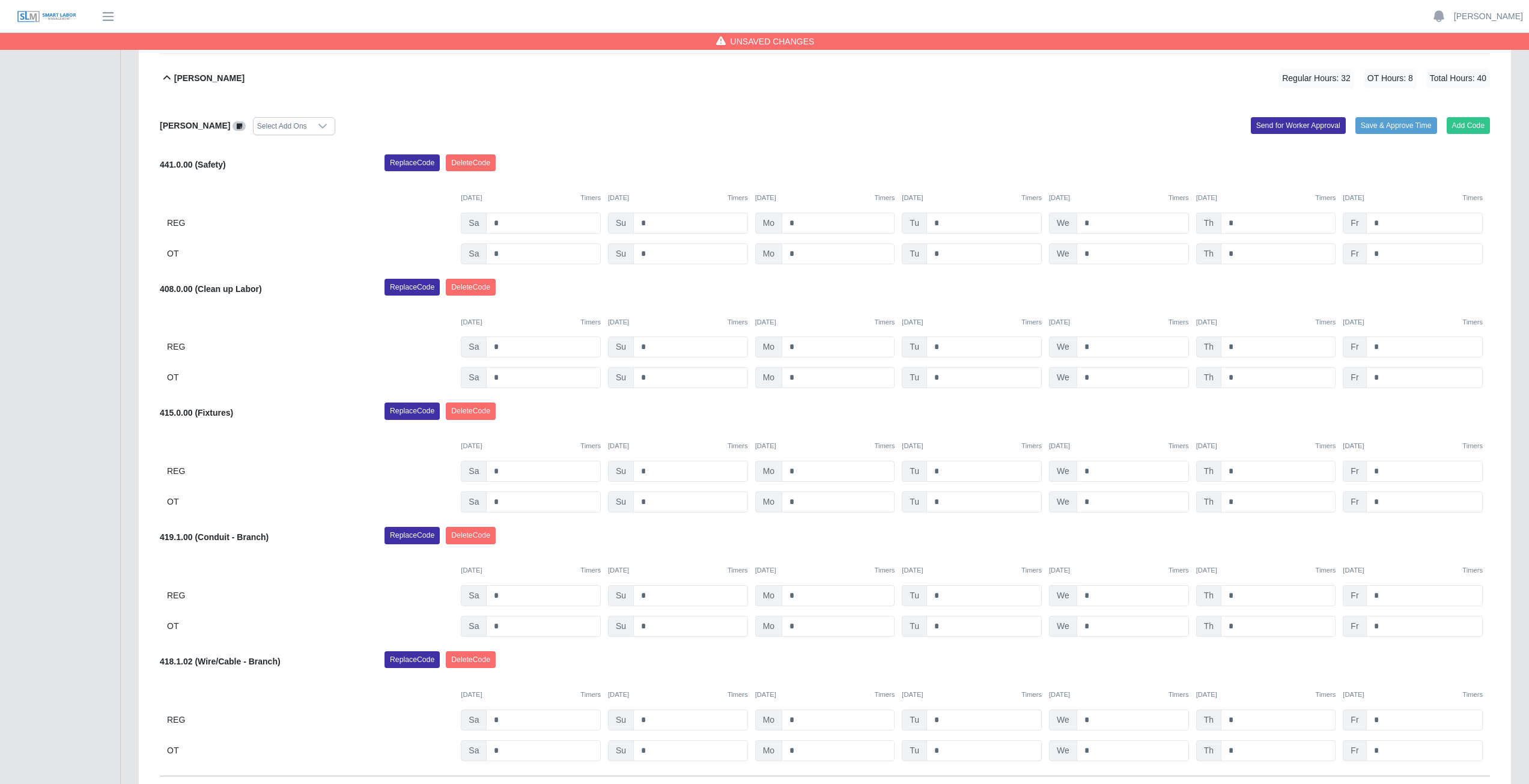
scroll to position [300, 0]
click at [1235, 468] on input "*" at bounding box center [1278, 471] width 115 height 21
type input "*"
click at [1238, 502] on input "*" at bounding box center [1278, 501] width 115 height 21
type input "*"
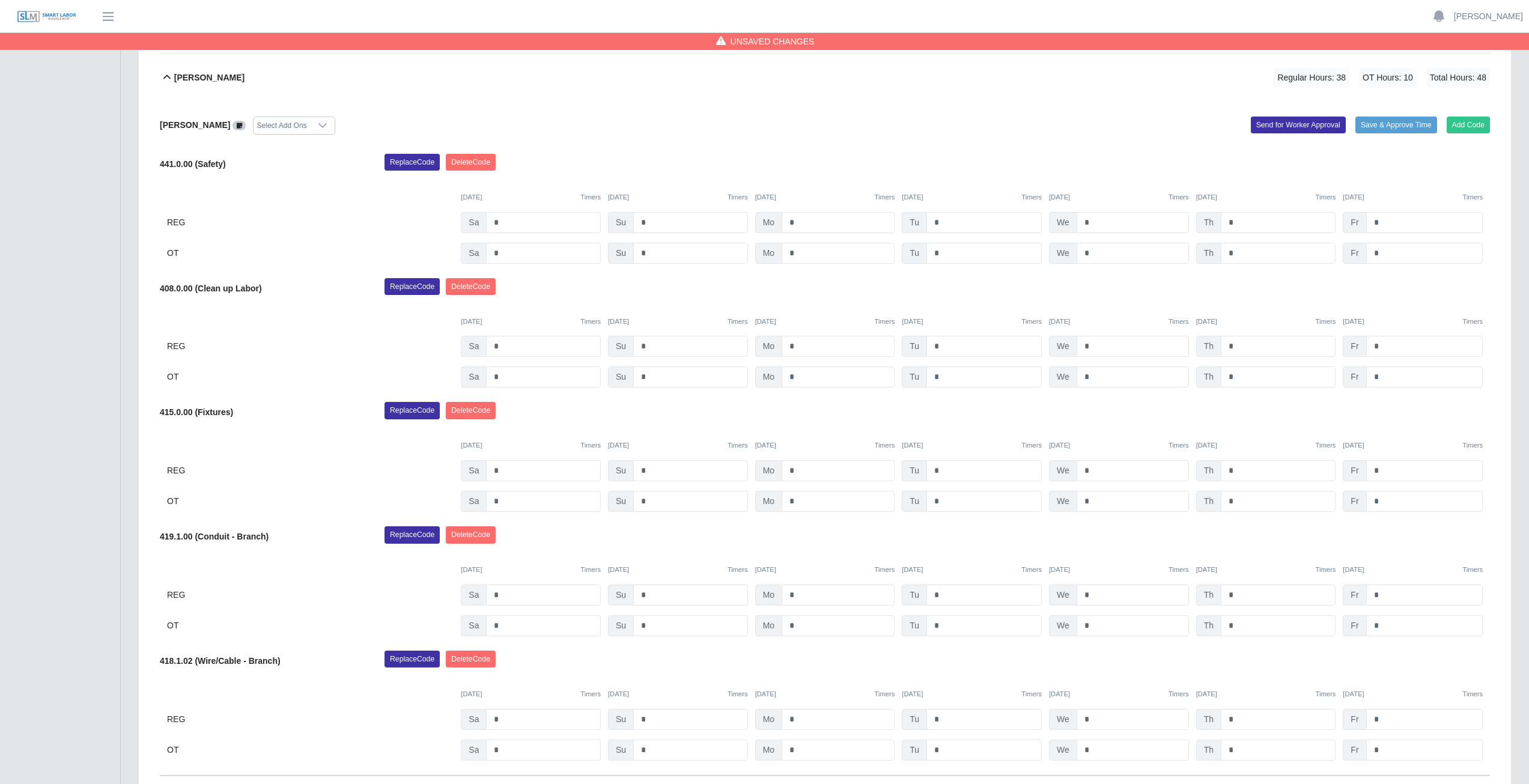
click at [1253, 419] on div "Replace Code Delete Code" at bounding box center [937, 413] width 1124 height 24
drag, startPoint x: 1387, startPoint y: 469, endPoint x: 1386, endPoint y: 463, distance: 6.1
click at [1387, 468] on input "*" at bounding box center [1424, 471] width 116 height 21
type input "*"
click at [1392, 500] on input "*" at bounding box center [1424, 501] width 116 height 21
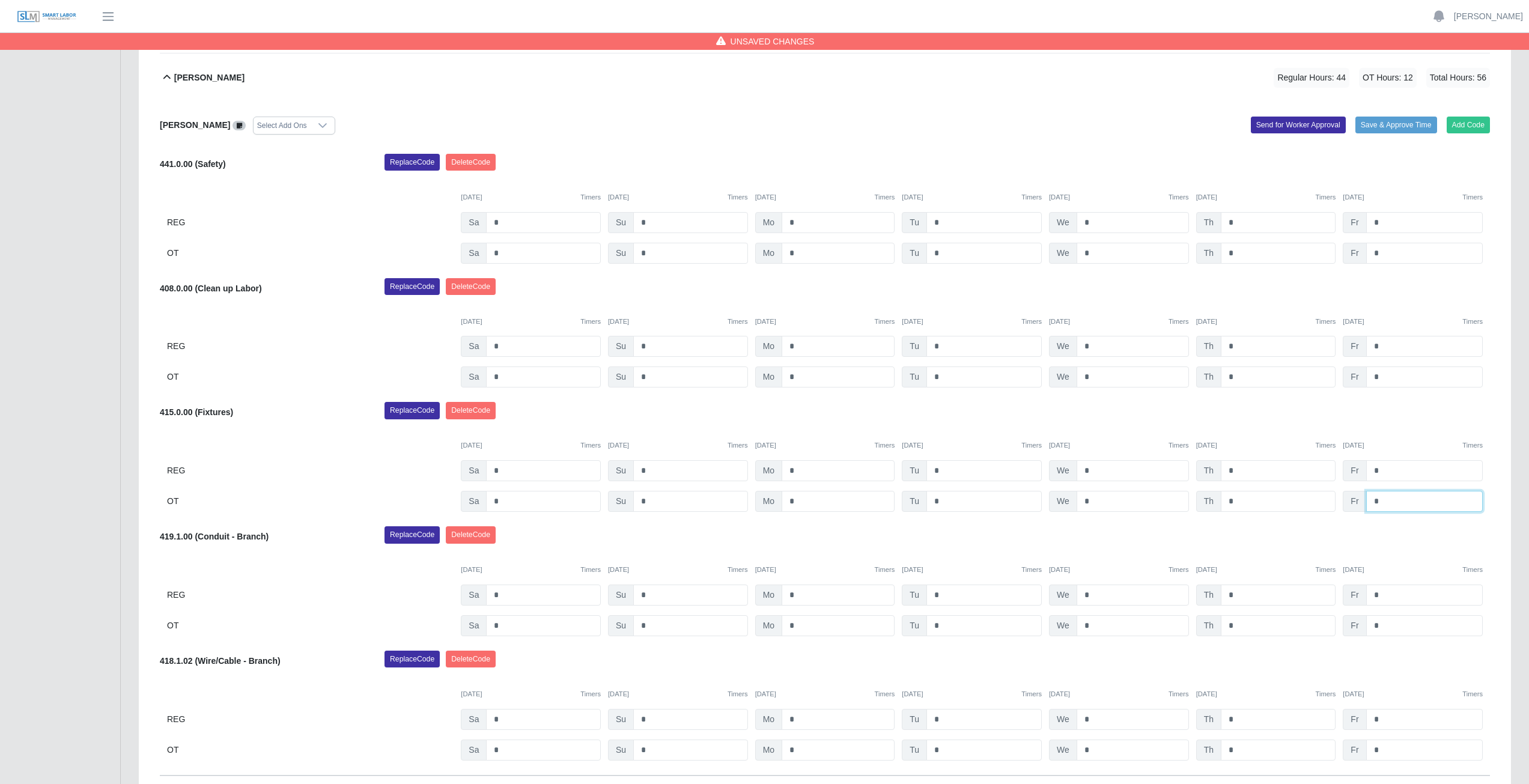
type input "*"
click at [1413, 419] on div "Replace Code Delete Code" at bounding box center [937, 413] width 1124 height 24
click at [1386, 348] on input "*" at bounding box center [1424, 346] width 116 height 21
type input "*"
click at [1385, 225] on input "*" at bounding box center [1424, 222] width 116 height 21
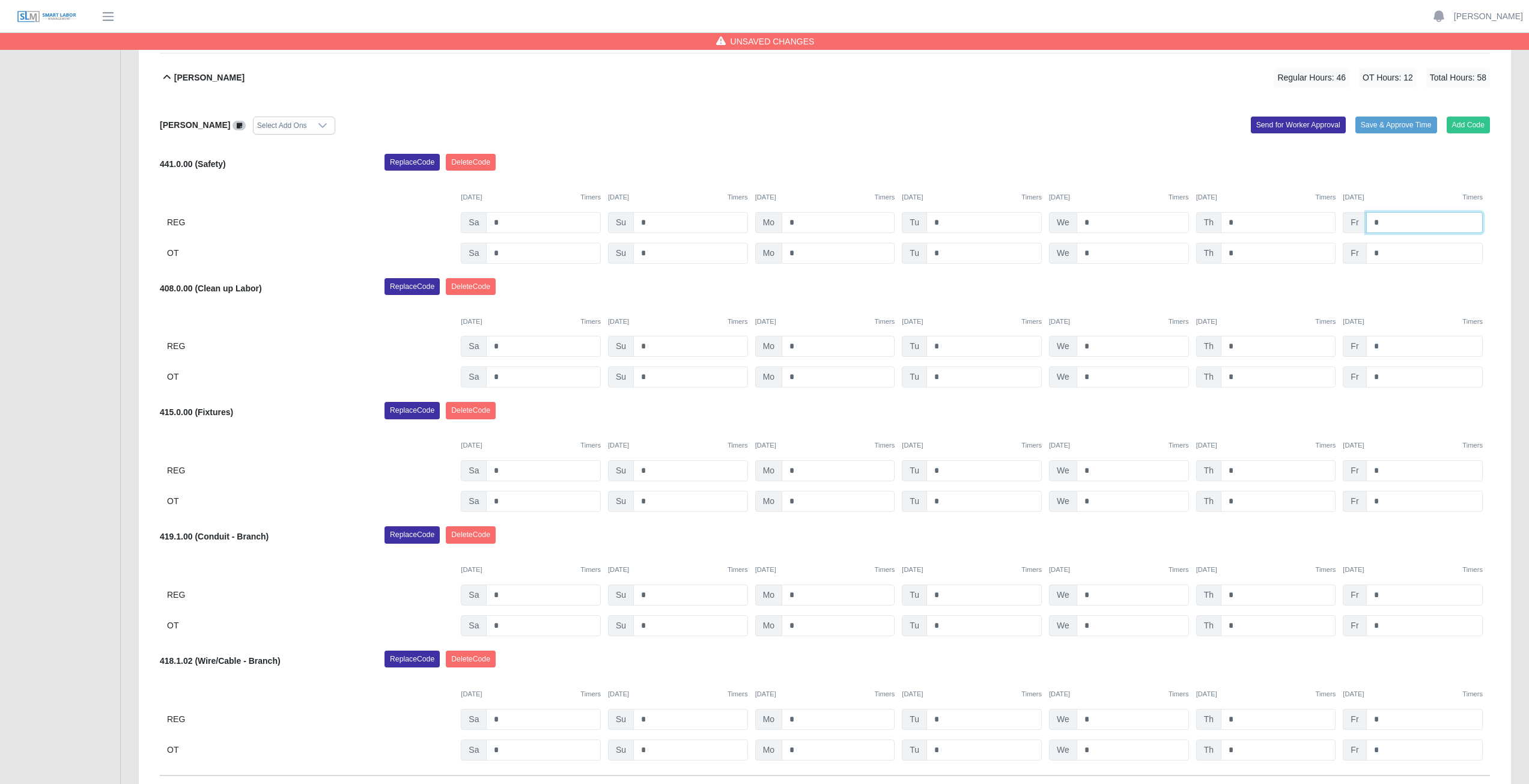
type input "*"
click at [1279, 156] on div "Replace Code Delete Code" at bounding box center [937, 166] width 1124 height 24
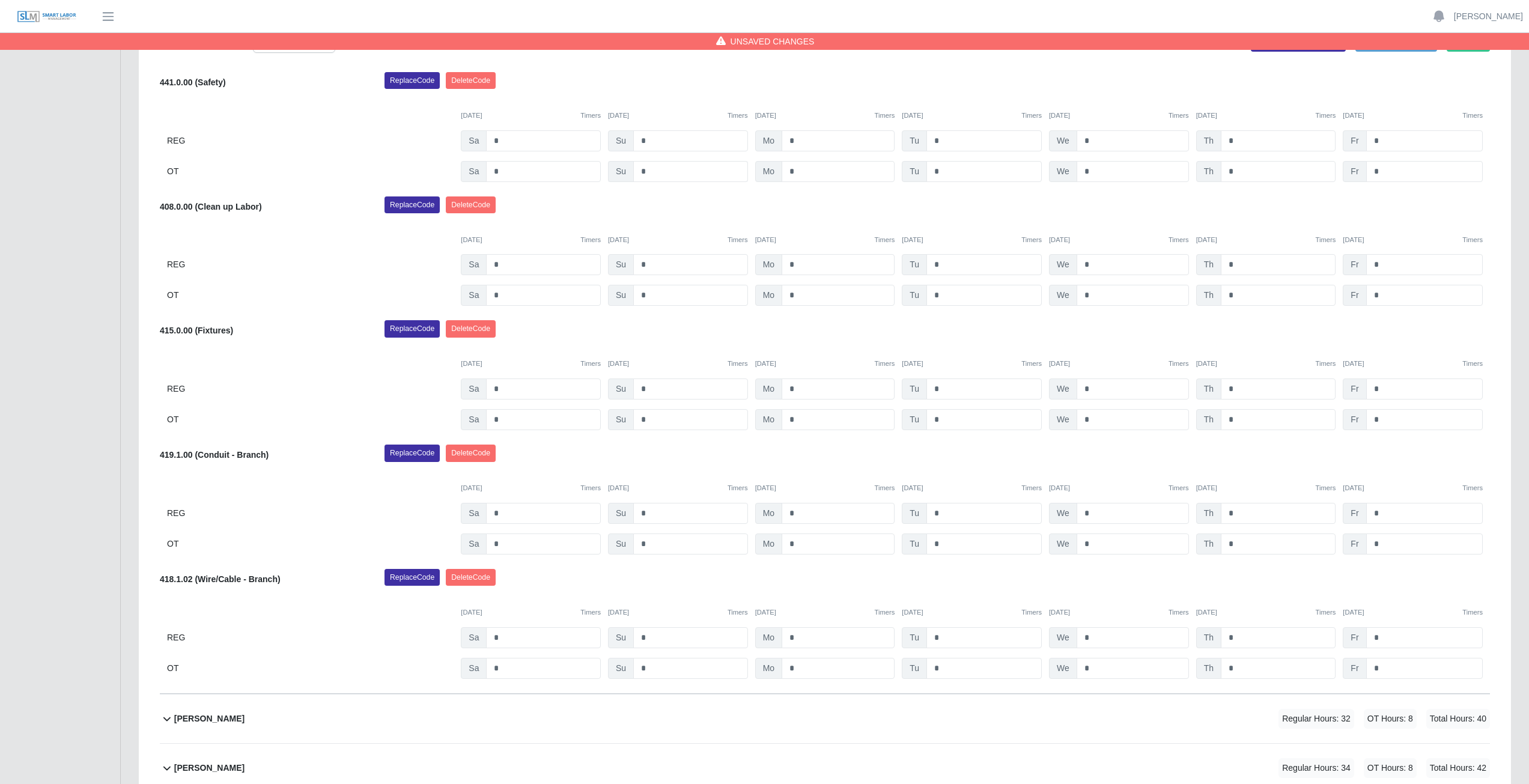
scroll to position [361, 0]
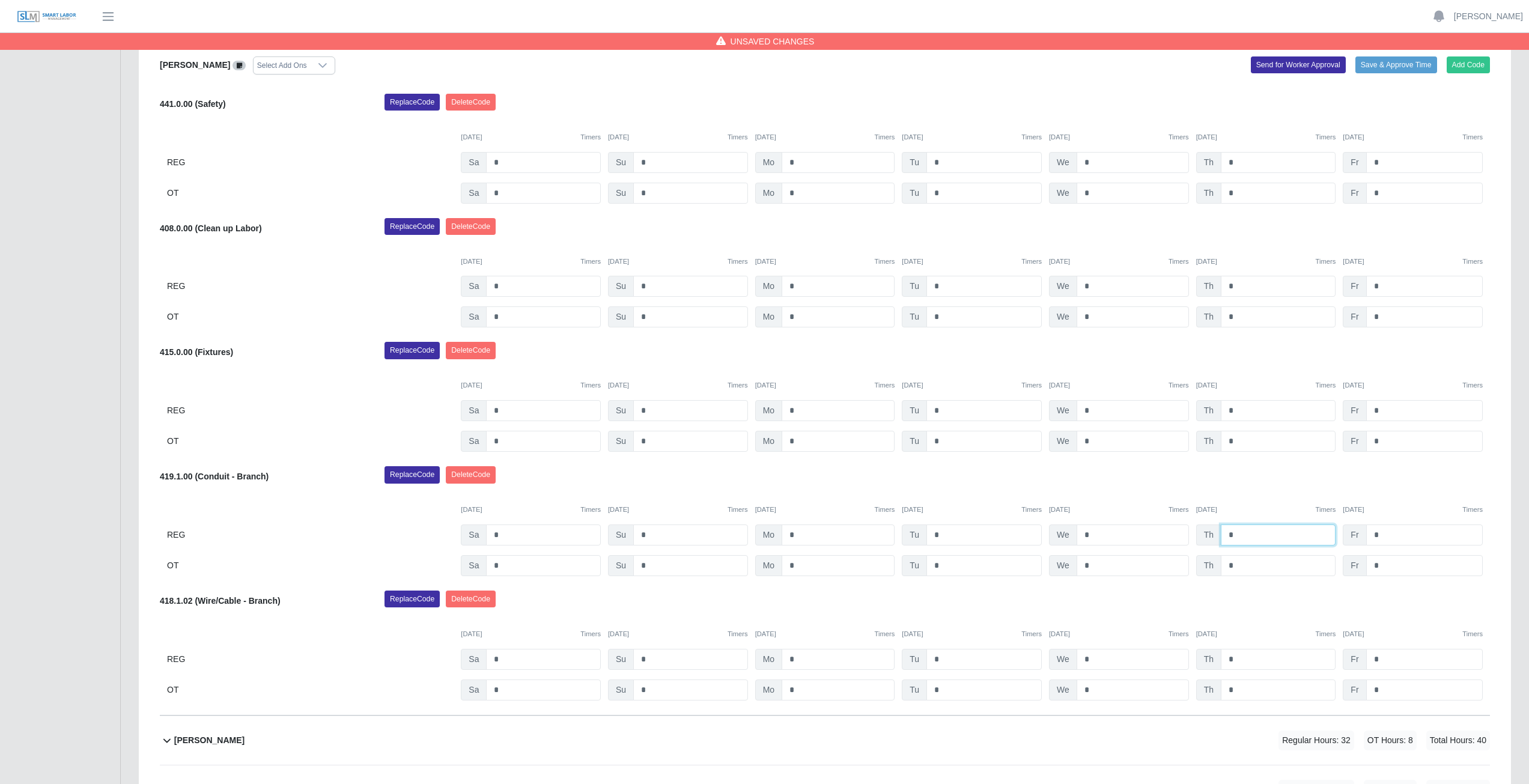
click at [1234, 530] on input "*" at bounding box center [1278, 534] width 115 height 21
type input "*"
click at [1239, 567] on input "*" at bounding box center [1278, 565] width 115 height 21
type input "*"
click at [1261, 483] on div "Replace Code Delete Code" at bounding box center [937, 478] width 1124 height 24
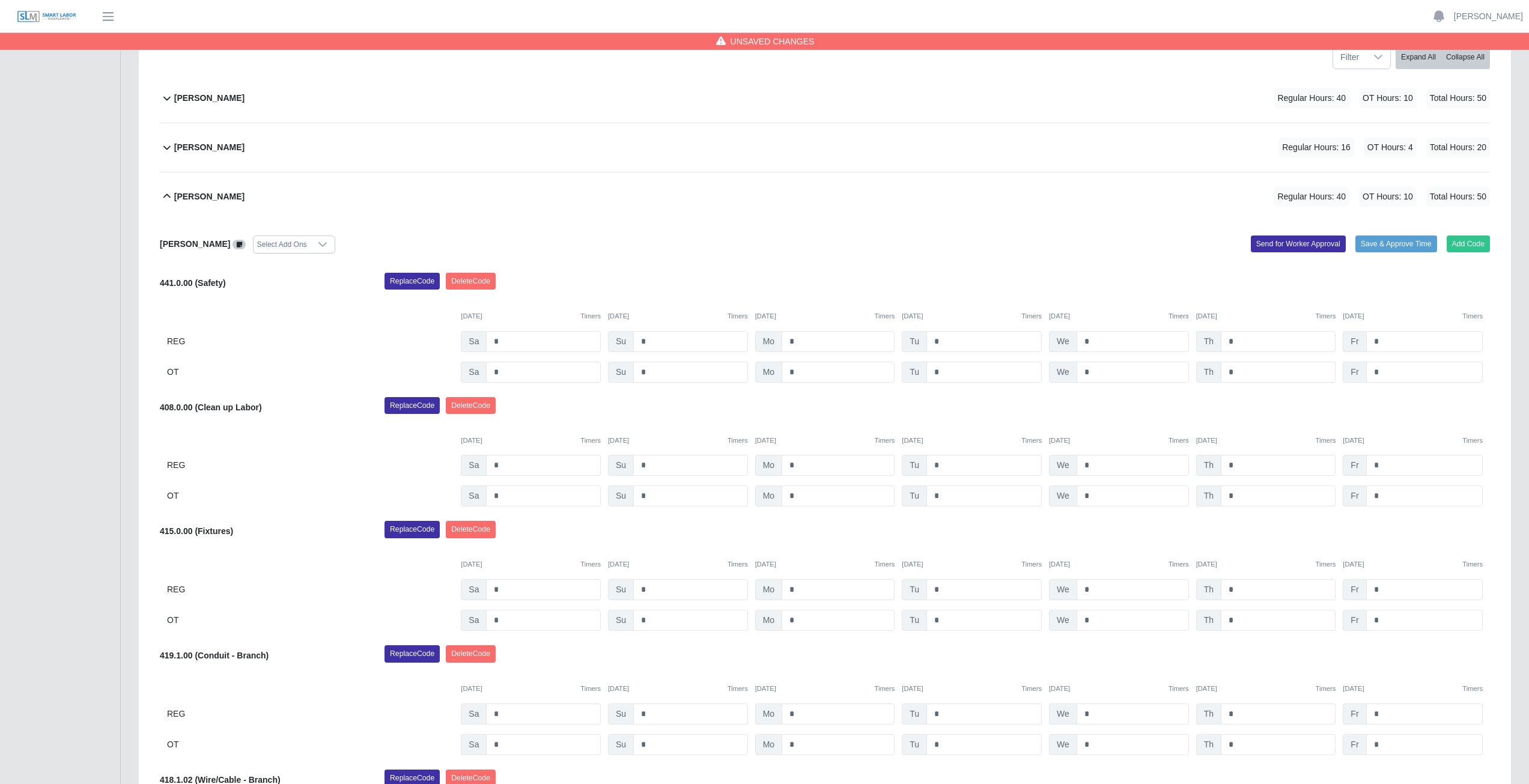
scroll to position [180, 0]
click at [164, 200] on icon at bounding box center [167, 197] width 14 height 14
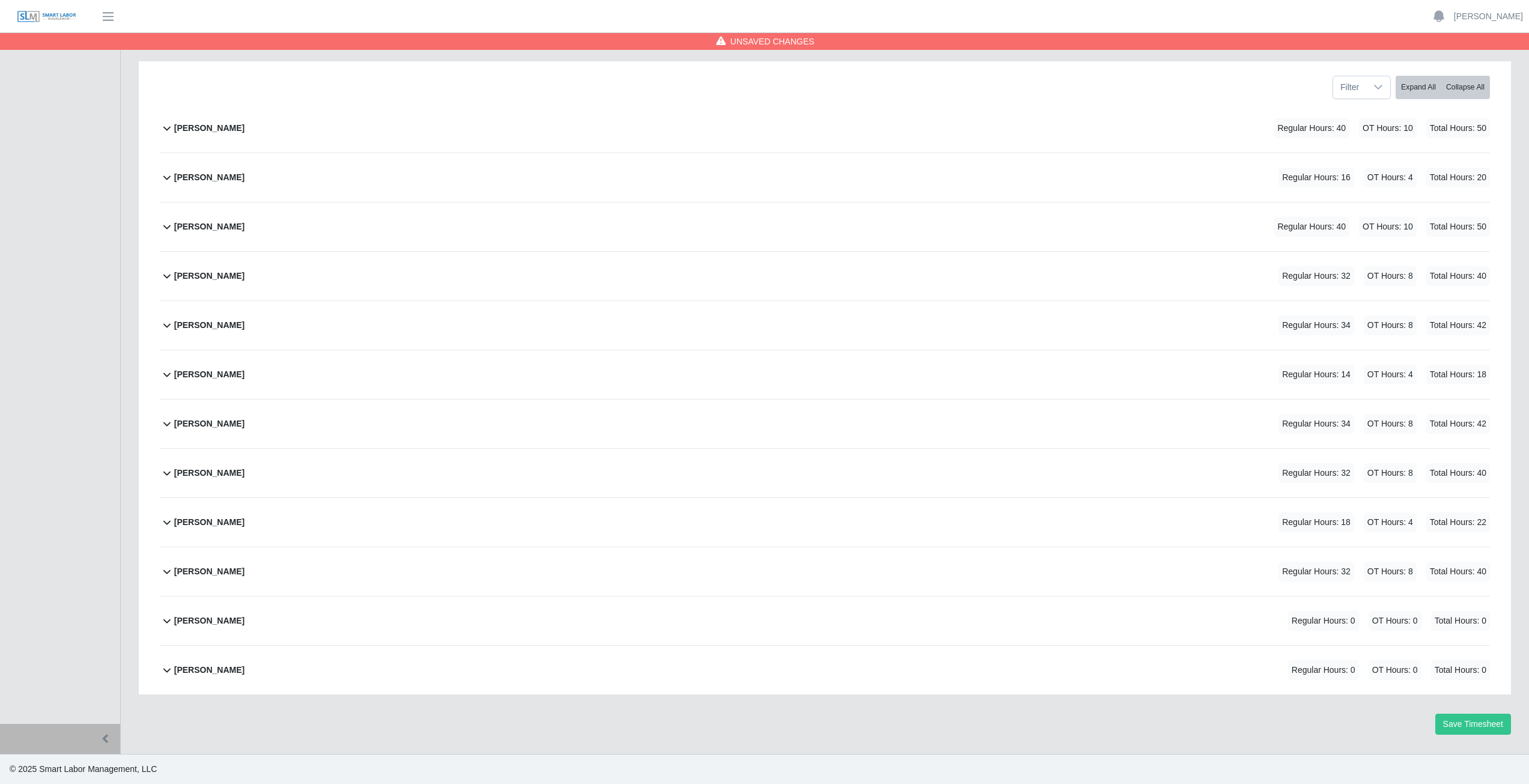
scroll to position [152, 0]
click at [165, 282] on icon at bounding box center [167, 276] width 14 height 14
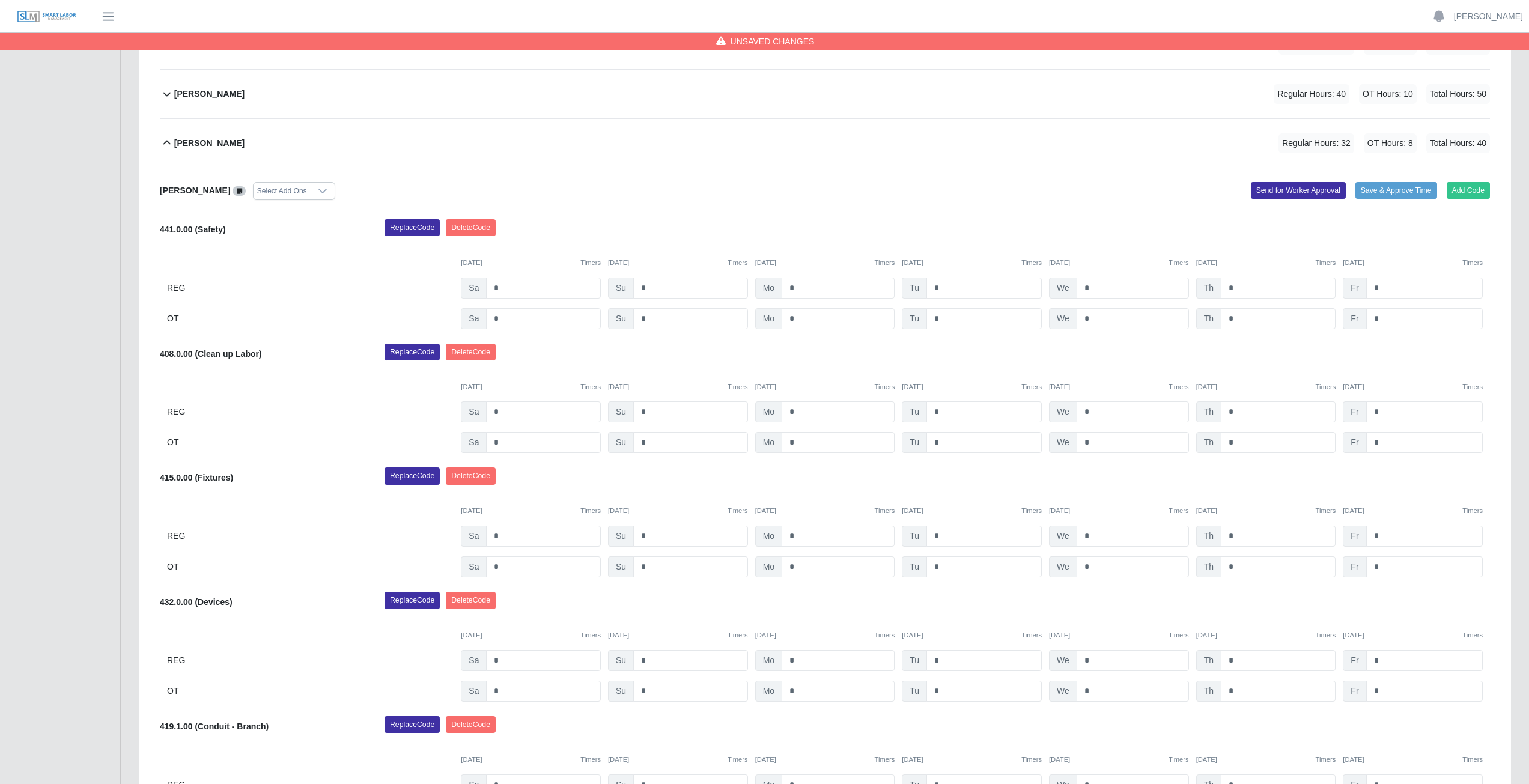
scroll to position [344, 0]
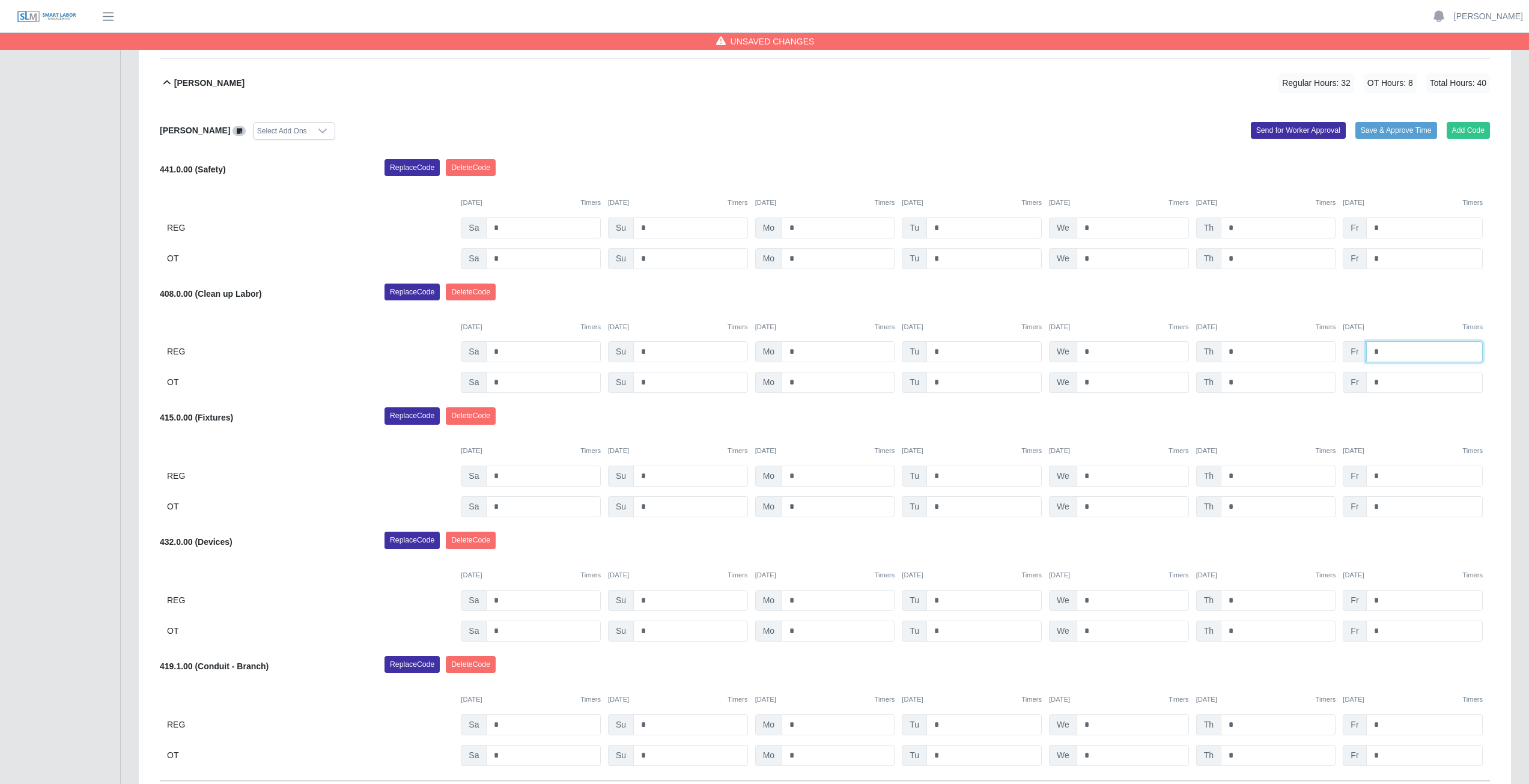
click at [1386, 354] on input "*" at bounding box center [1424, 351] width 116 height 21
type input "*"
click at [1383, 478] on input "*" at bounding box center [1424, 475] width 116 height 21
type input "*"
click at [1384, 506] on input "*" at bounding box center [1424, 506] width 116 height 21
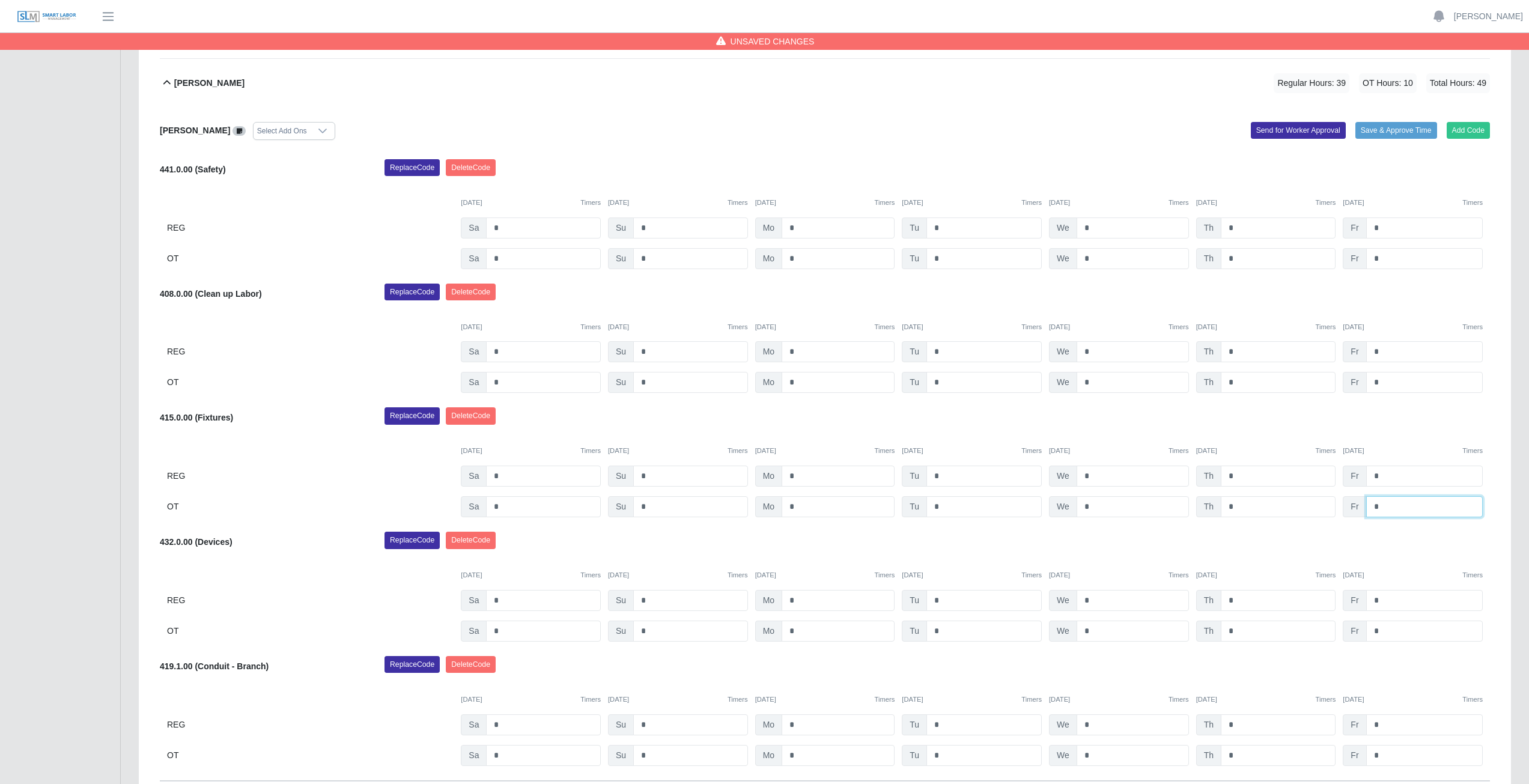
type input "*"
click at [1407, 420] on div "Replace Code Delete Code" at bounding box center [937, 419] width 1124 height 24
click at [167, 82] on icon at bounding box center [167, 82] width 14 height 14
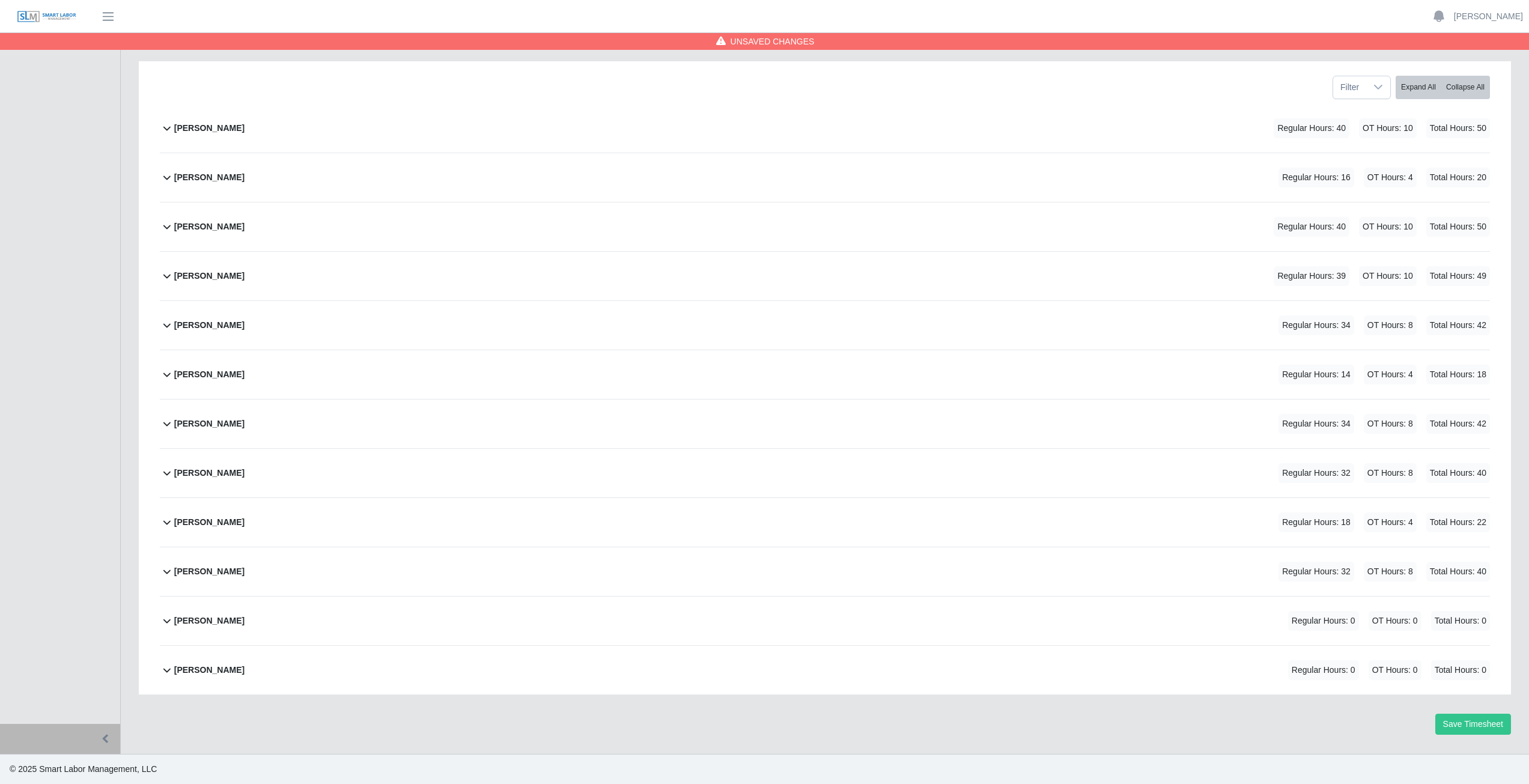
scroll to position [152, 0]
click at [172, 273] on icon at bounding box center [167, 276] width 14 height 14
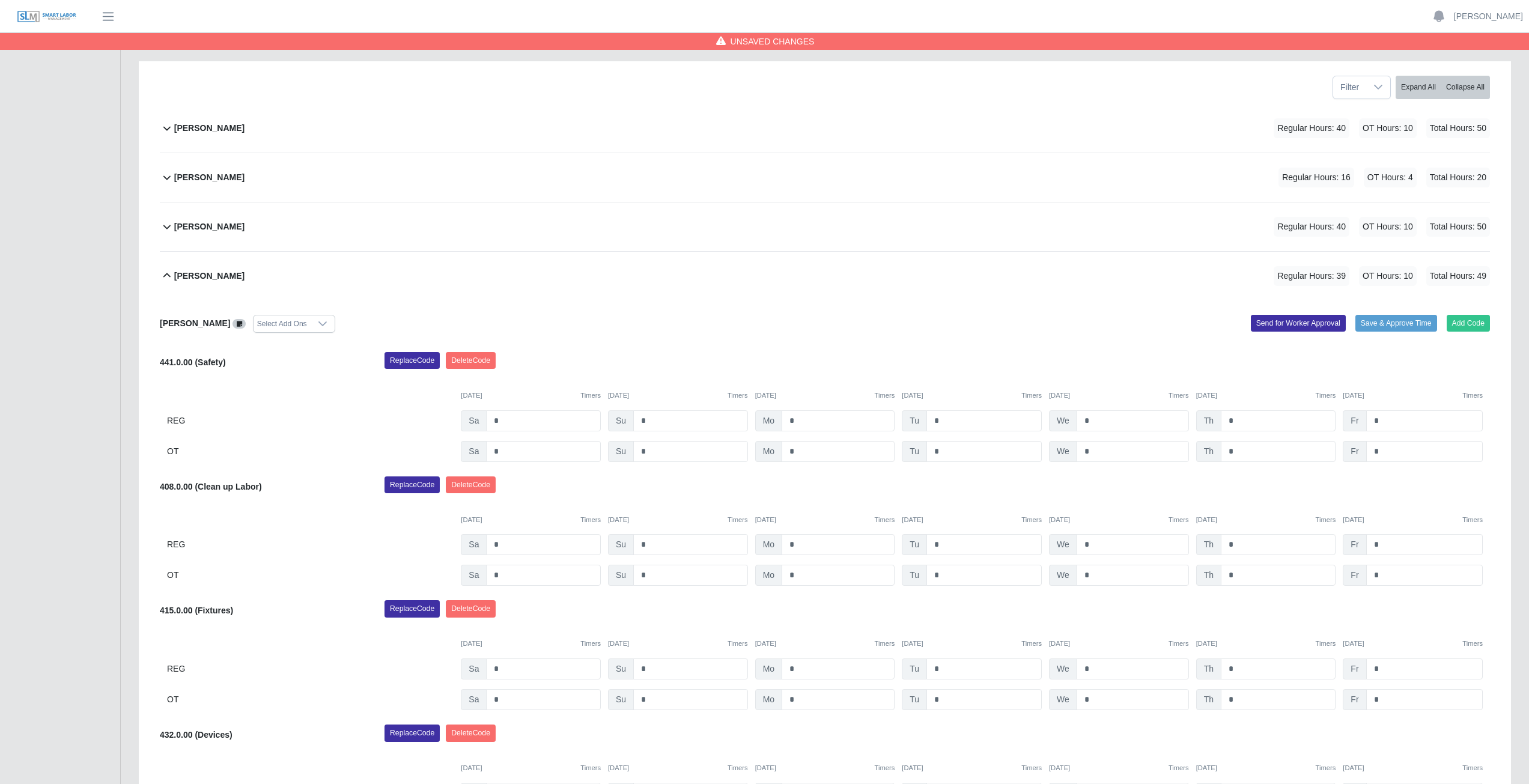
scroll to position [344, 0]
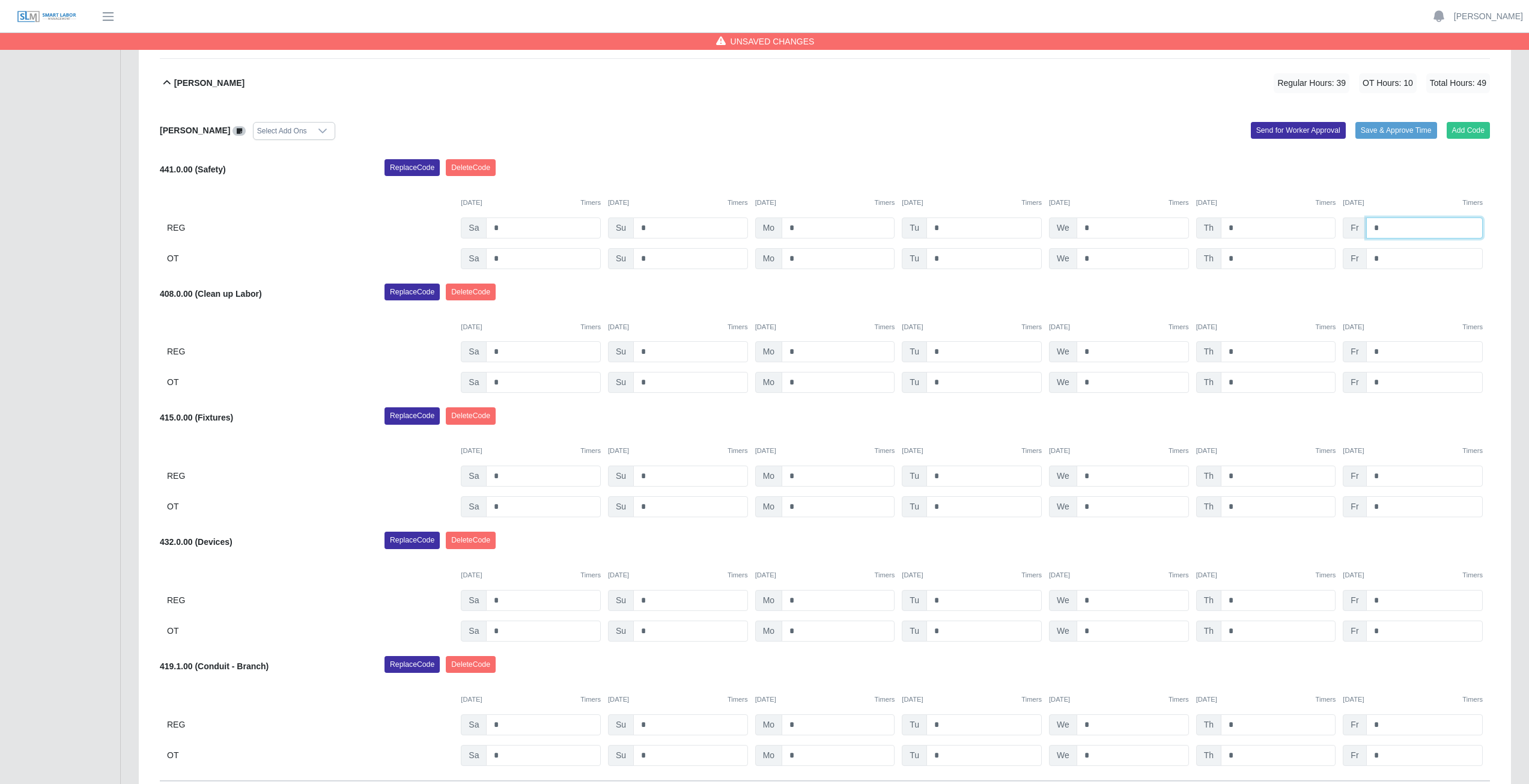
click at [1380, 229] on input "*" at bounding box center [1424, 228] width 116 height 21
type input "*"
click at [1241, 289] on div "Replace Code Delete Code" at bounding box center [937, 295] width 1124 height 24
click at [167, 85] on icon at bounding box center [167, 82] width 14 height 14
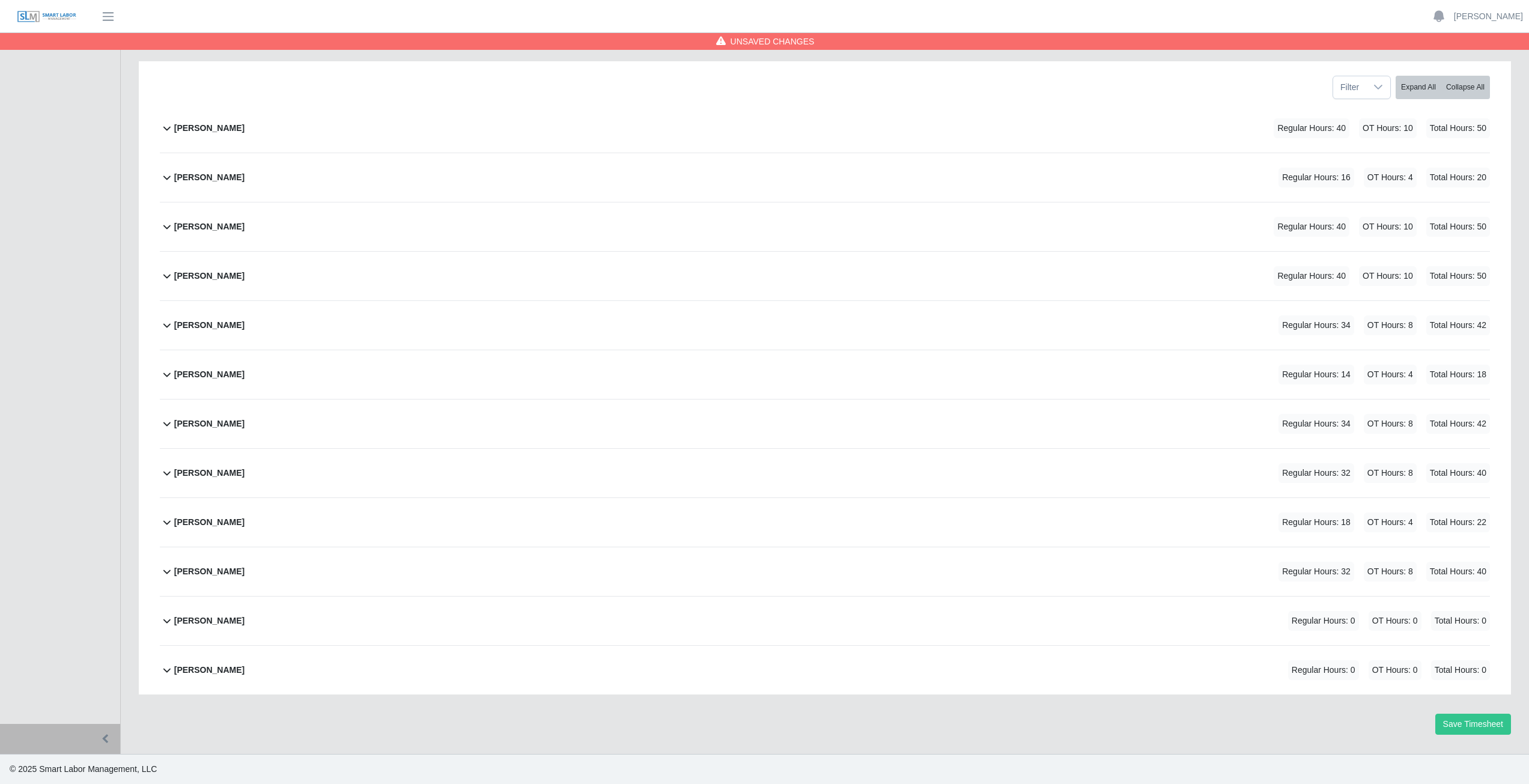
scroll to position [152, 0]
click at [167, 327] on icon at bounding box center [167, 325] width 7 height 4
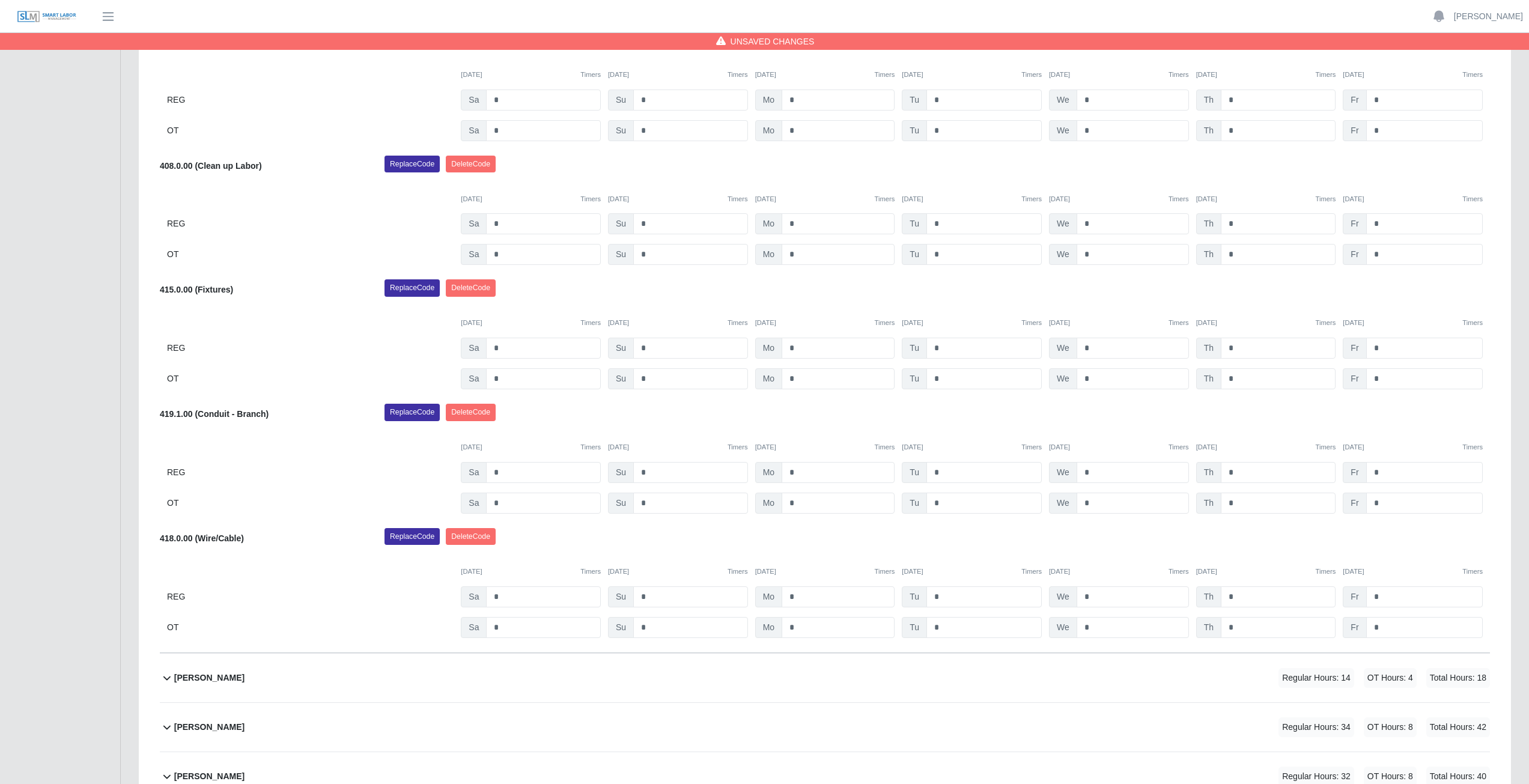
scroll to position [524, 0]
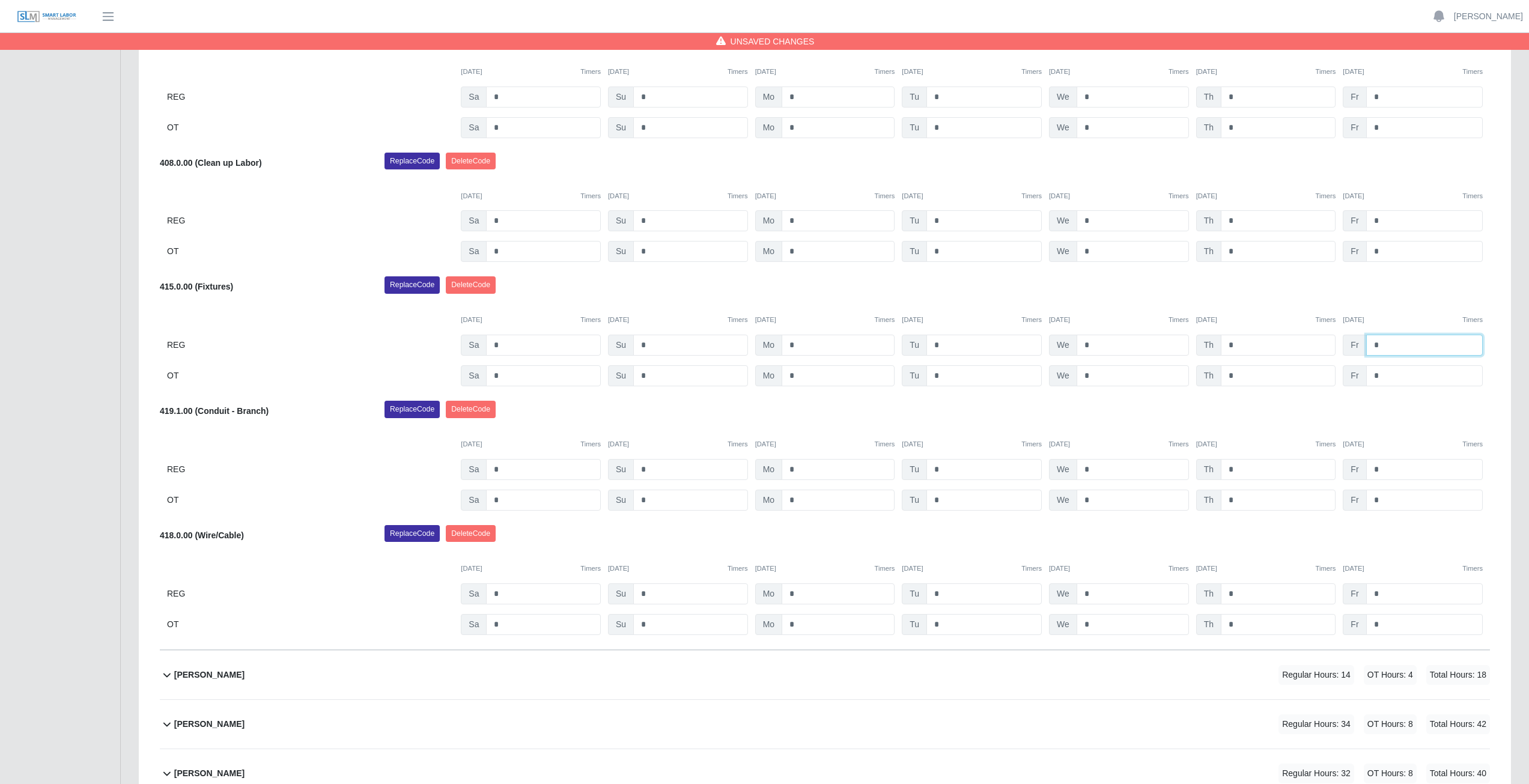
click at [1391, 345] on input "*" at bounding box center [1424, 345] width 116 height 21
type input "*"
click at [1380, 375] on input "*" at bounding box center [1424, 376] width 116 height 21
type input "*"
click at [1388, 291] on div "Replace Code Delete Code" at bounding box center [937, 288] width 1124 height 24
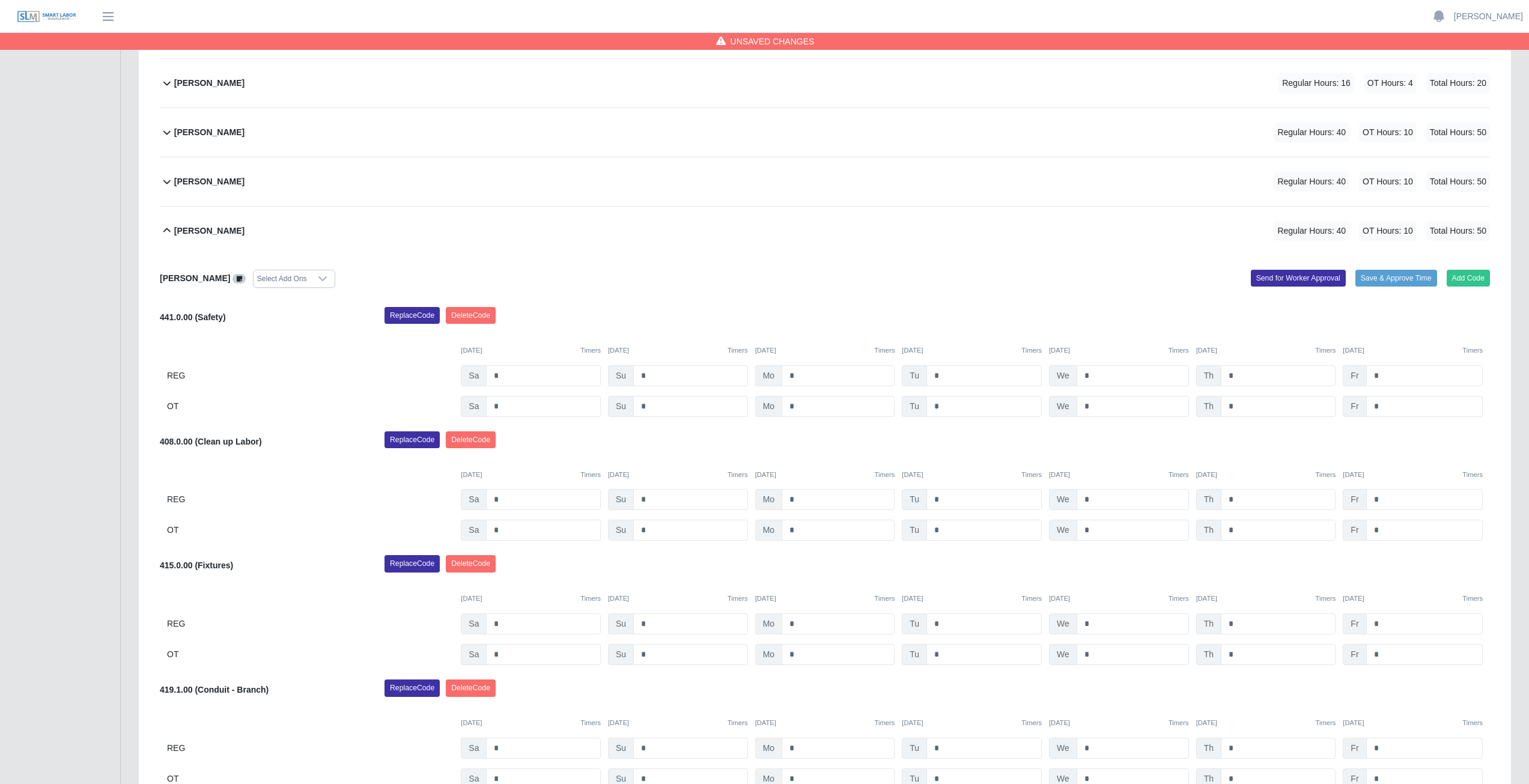
scroll to position [164, 0]
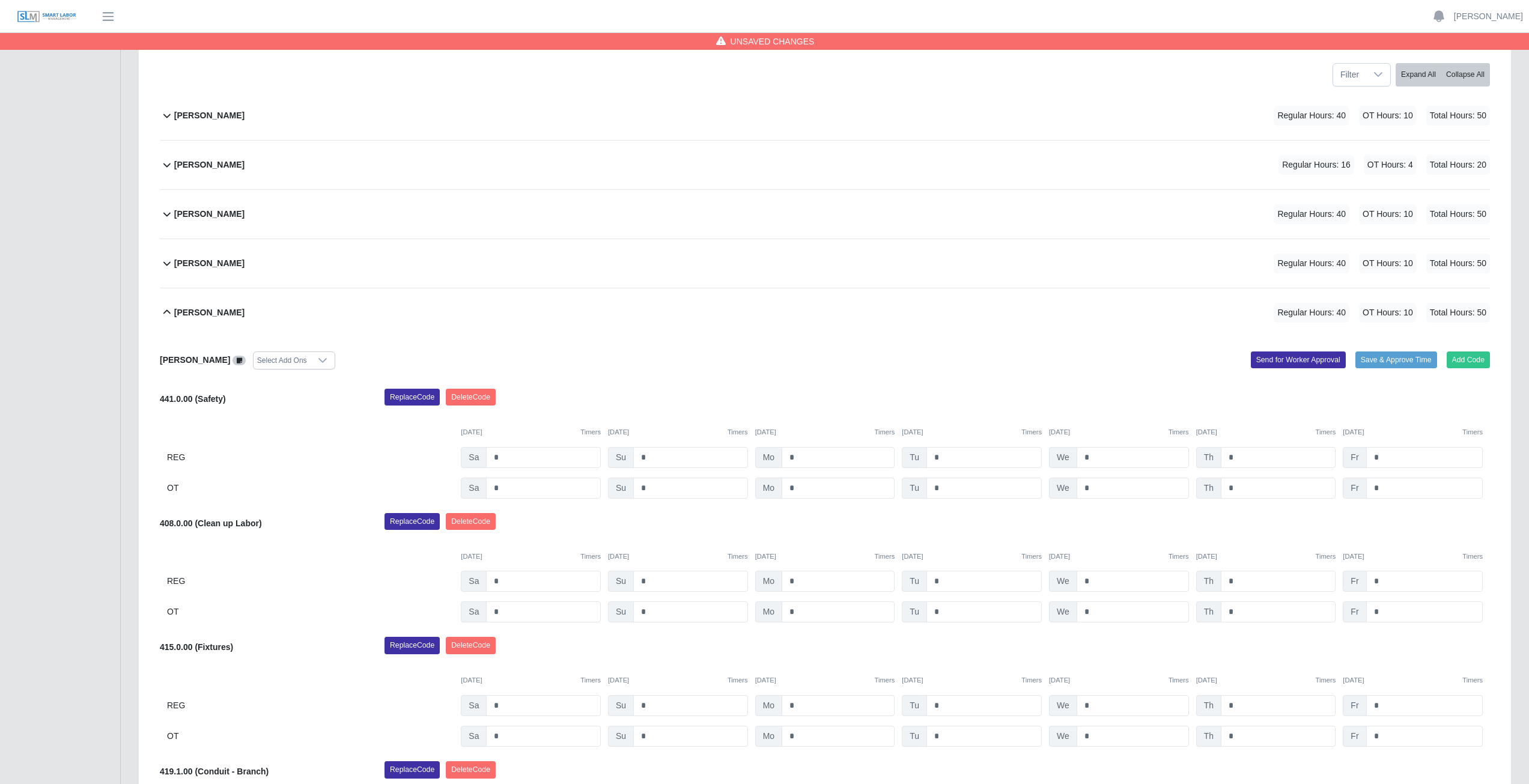
click at [163, 313] on icon at bounding box center [167, 312] width 14 height 14
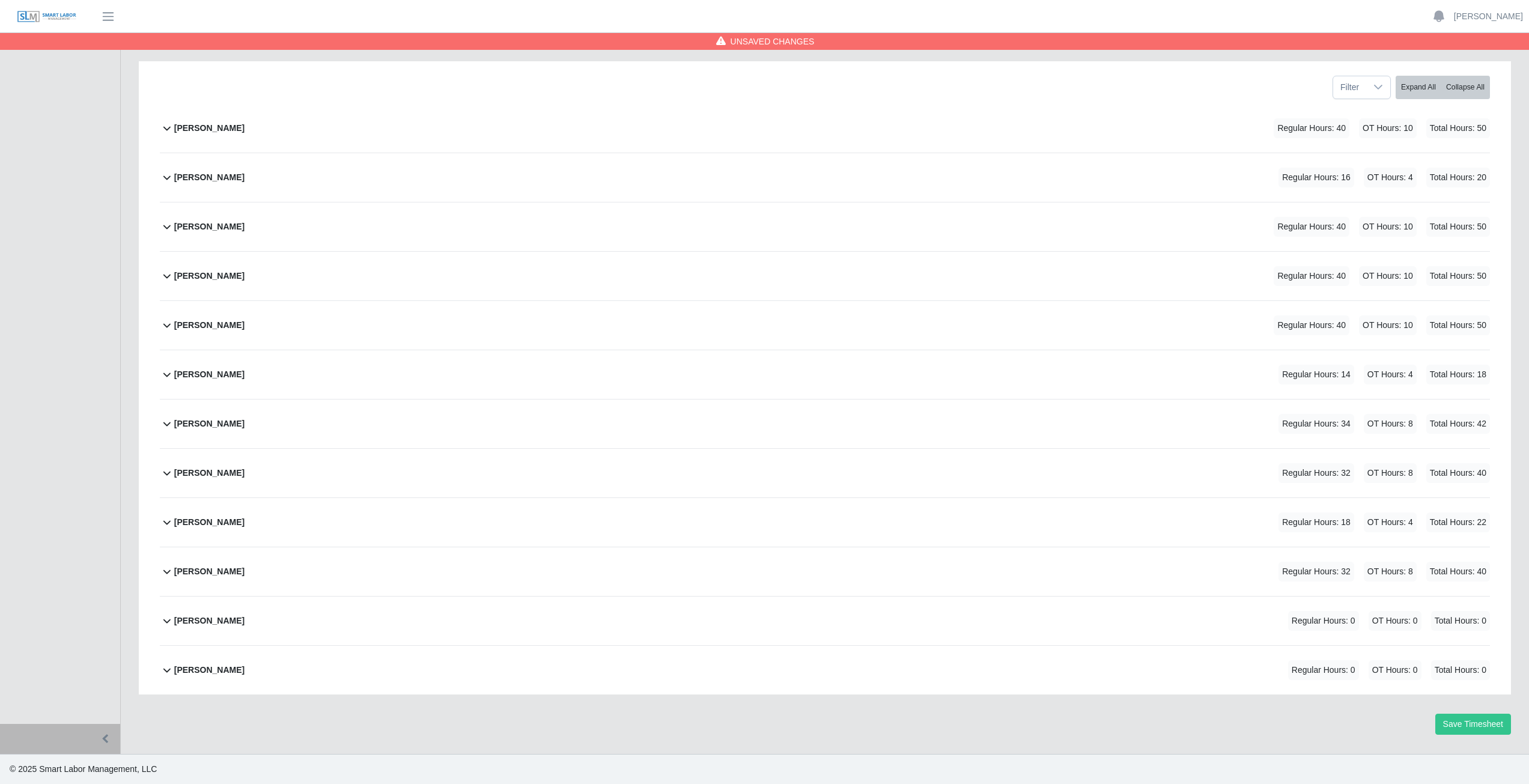
scroll to position [152, 0]
click at [162, 378] on icon at bounding box center [167, 374] width 14 height 14
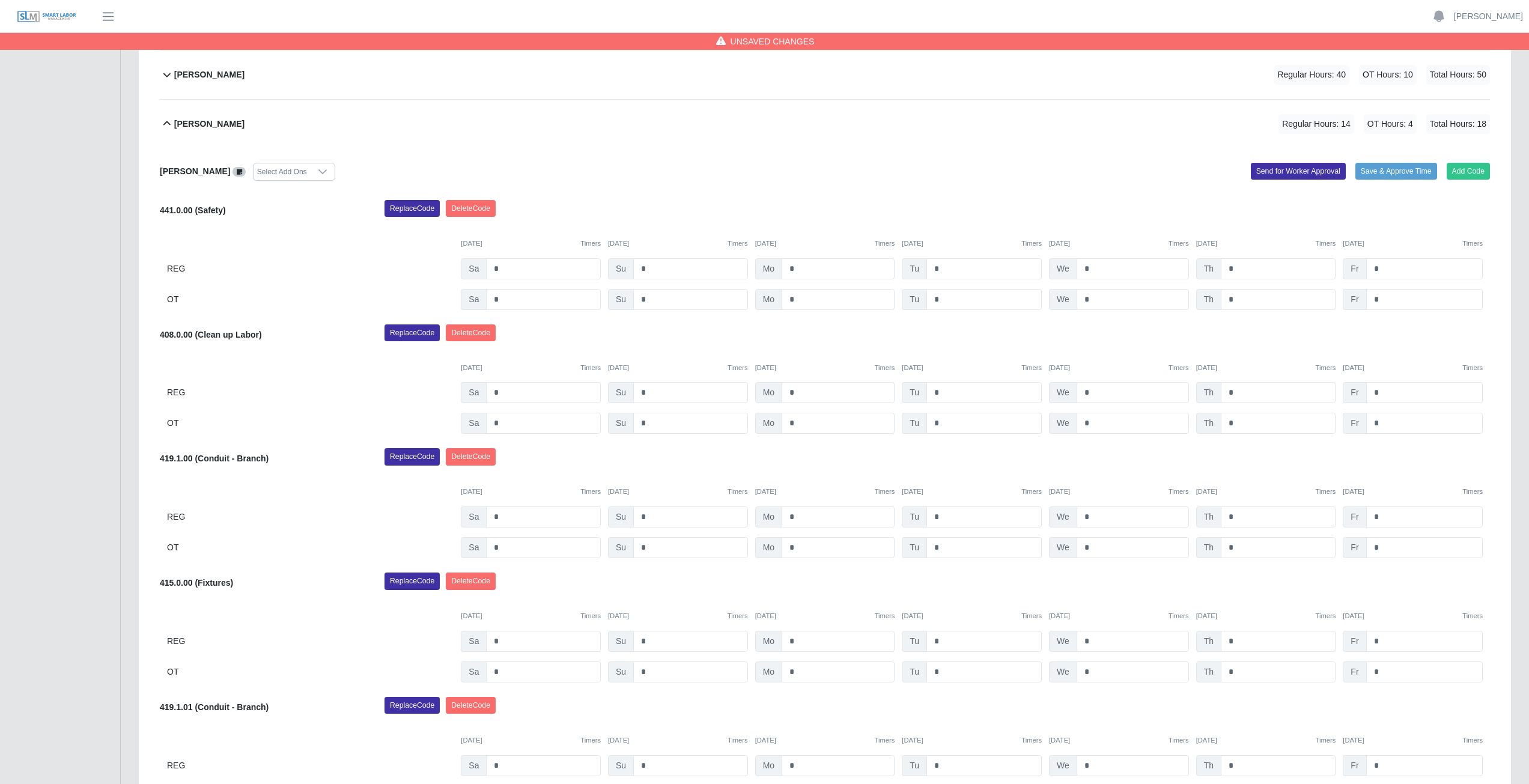
scroll to position [464, 0]
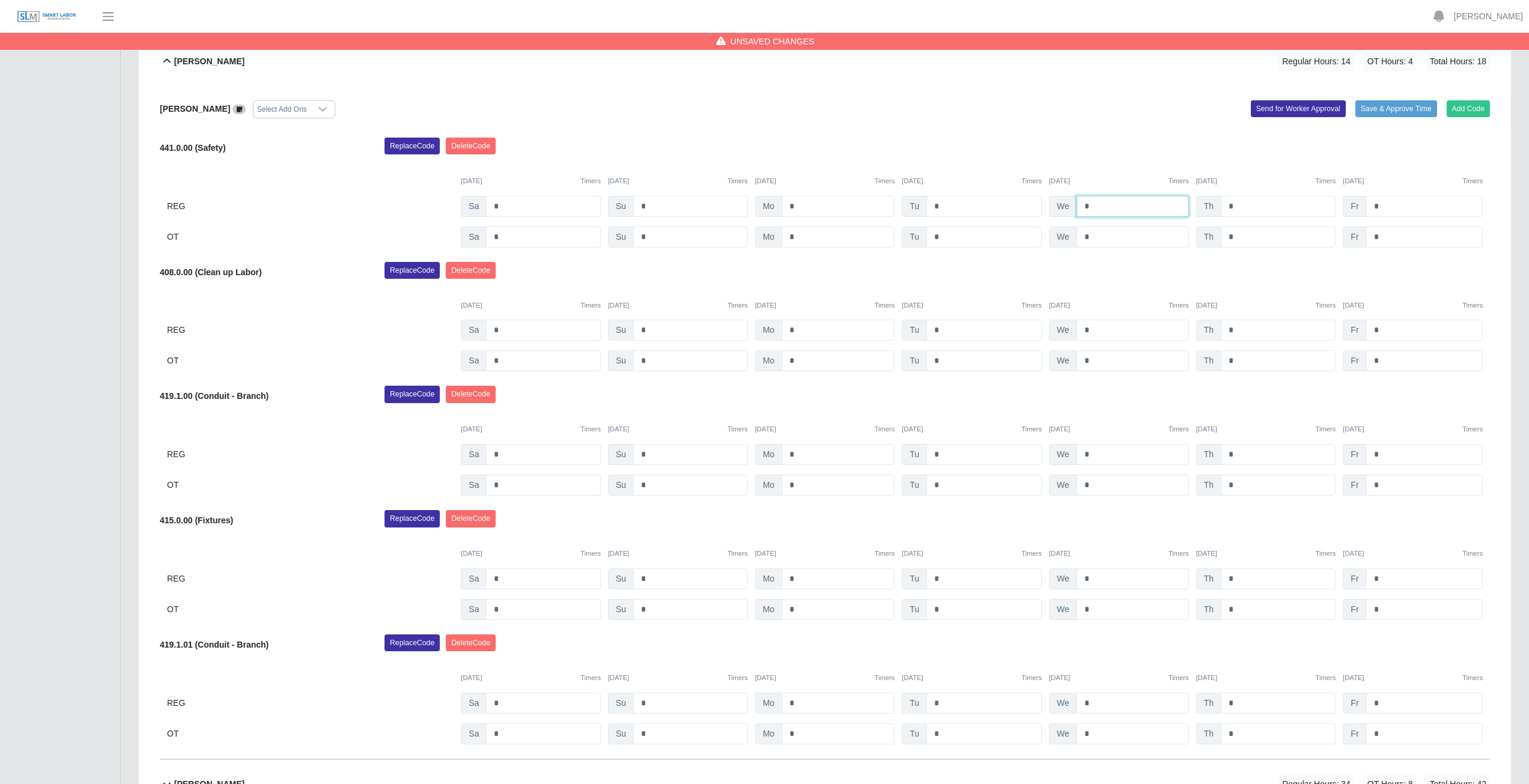
click at [1096, 211] on input "*" at bounding box center [1132, 206] width 112 height 21
type input "*"
click at [1248, 201] on input "*" at bounding box center [1278, 206] width 115 height 21
type input "*"
click at [1380, 205] on input "*" at bounding box center [1424, 206] width 116 height 21
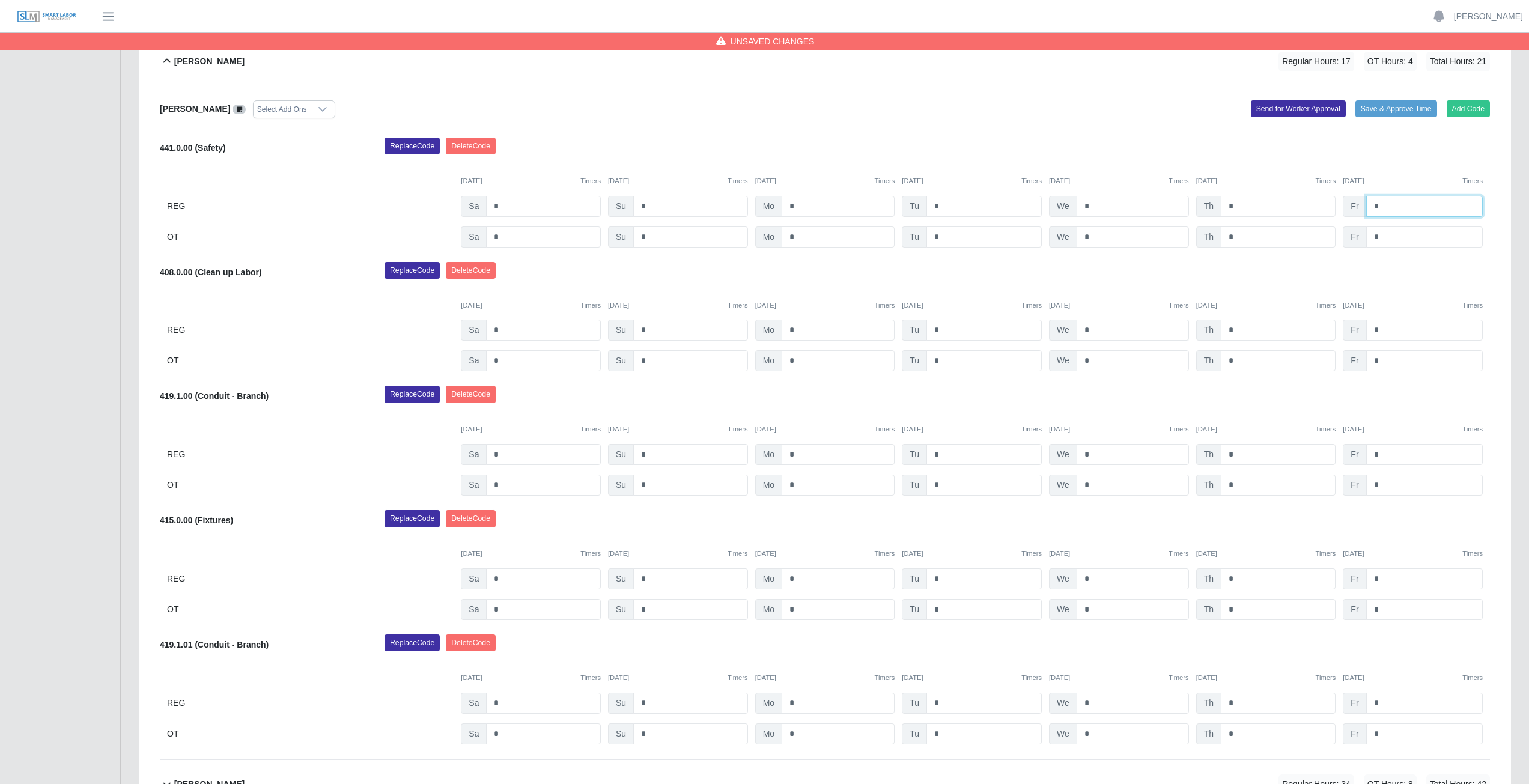
type input "*"
click at [1092, 330] on input "*" at bounding box center [1132, 330] width 112 height 21
type input "*"
click at [1238, 331] on input "*" at bounding box center [1278, 330] width 115 height 21
type input "*"
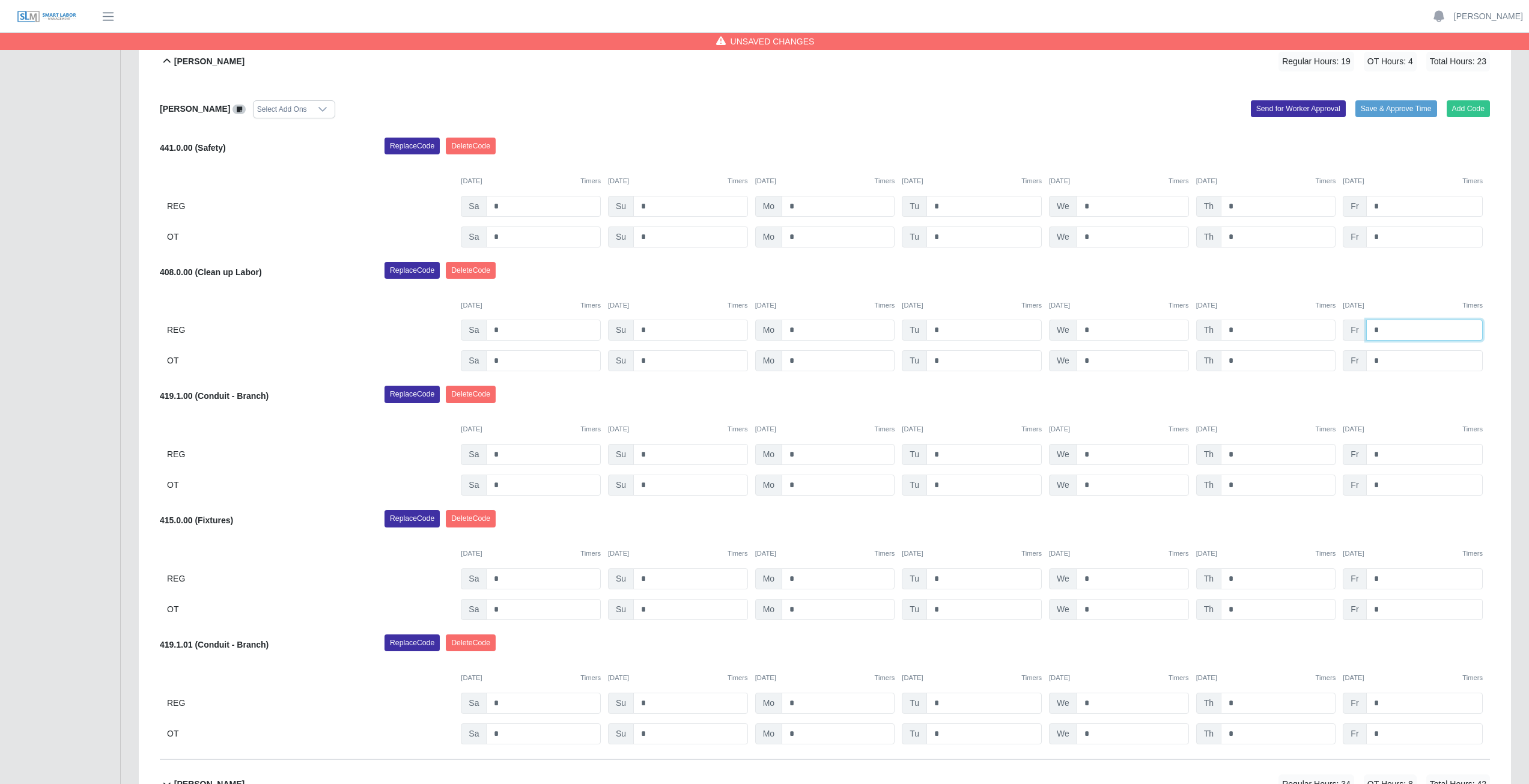
click at [1388, 328] on input "*" at bounding box center [1424, 330] width 116 height 21
type input "*"
click at [1241, 576] on input "*" at bounding box center [1278, 578] width 115 height 21
type input "*"
click at [1240, 606] on input "*" at bounding box center [1278, 609] width 115 height 21
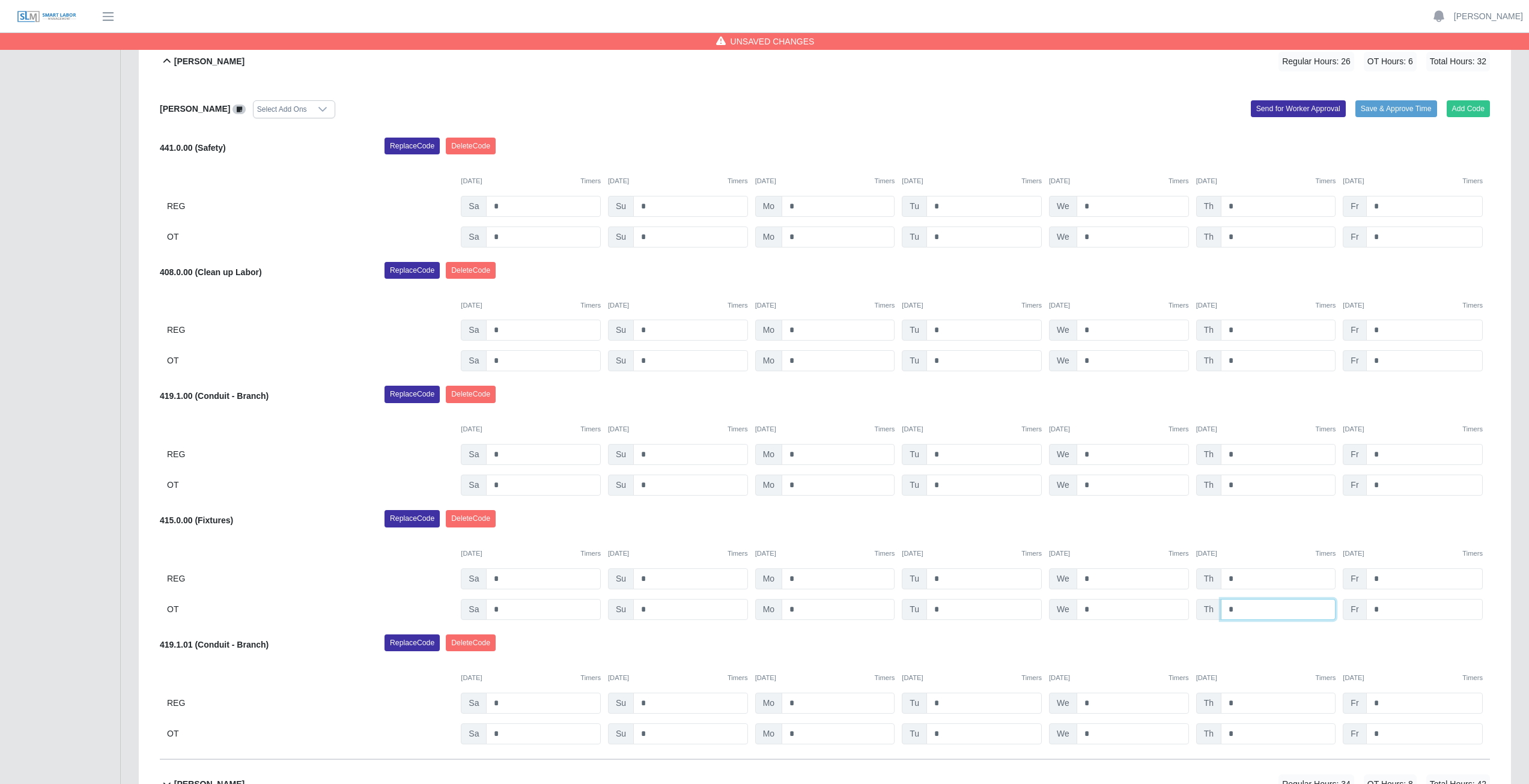
type input "*"
click at [1388, 577] on input "*" at bounding box center [1424, 578] width 116 height 21
type input "*"
click at [1377, 605] on input "*" at bounding box center [1424, 609] width 116 height 21
type input "*"
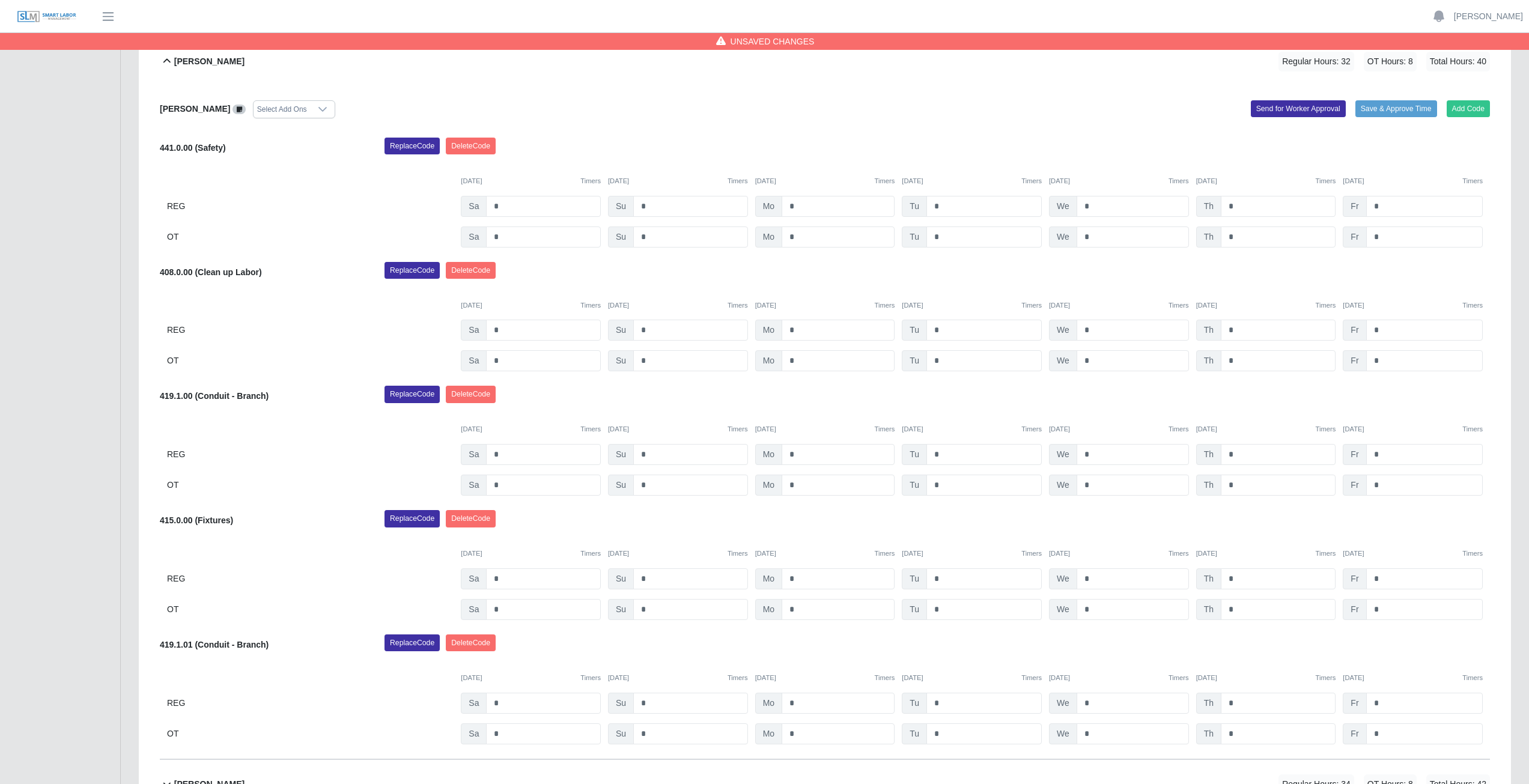
click at [1232, 531] on div "Replace Code Delete Code" at bounding box center [937, 522] width 1124 height 24
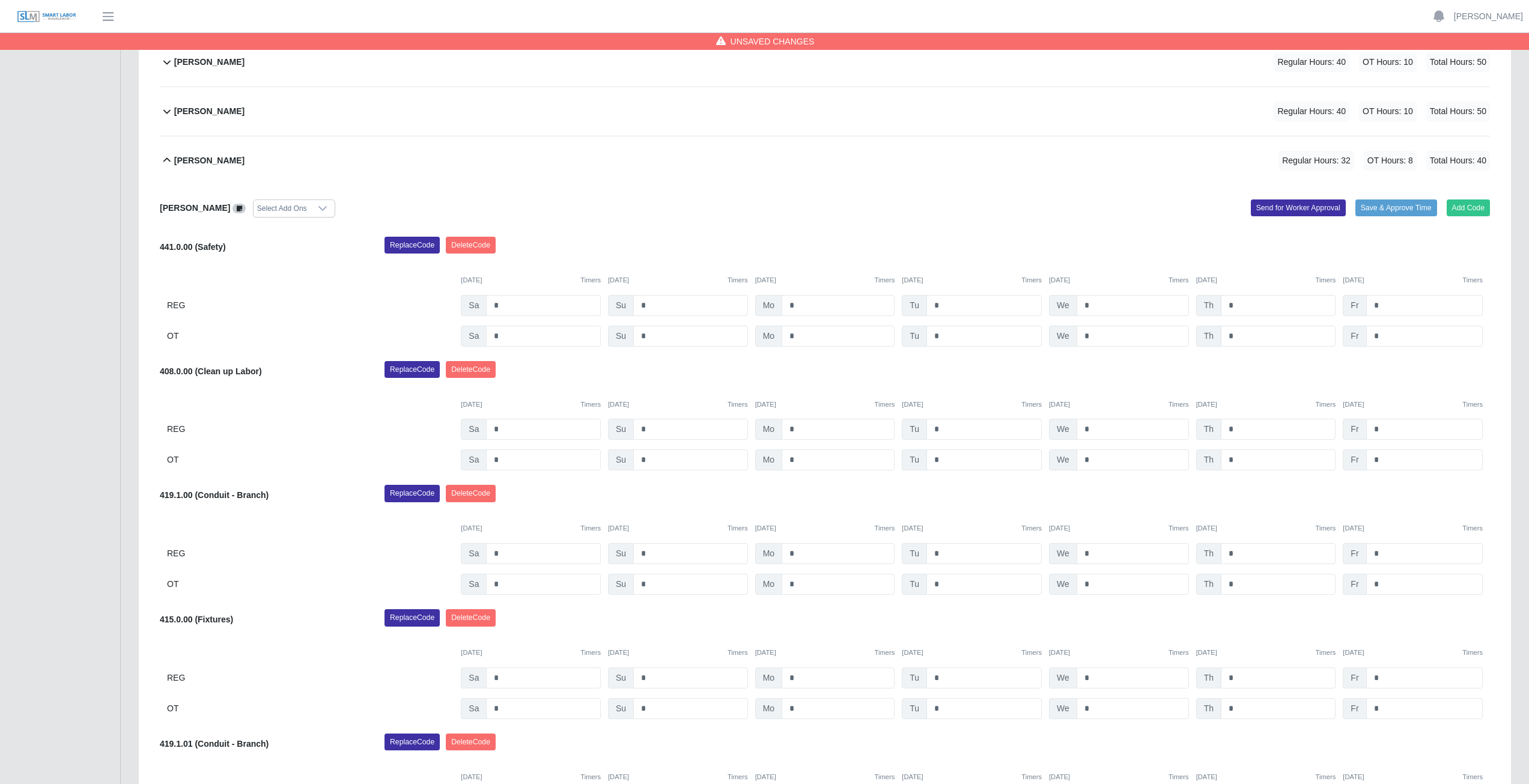
scroll to position [344, 0]
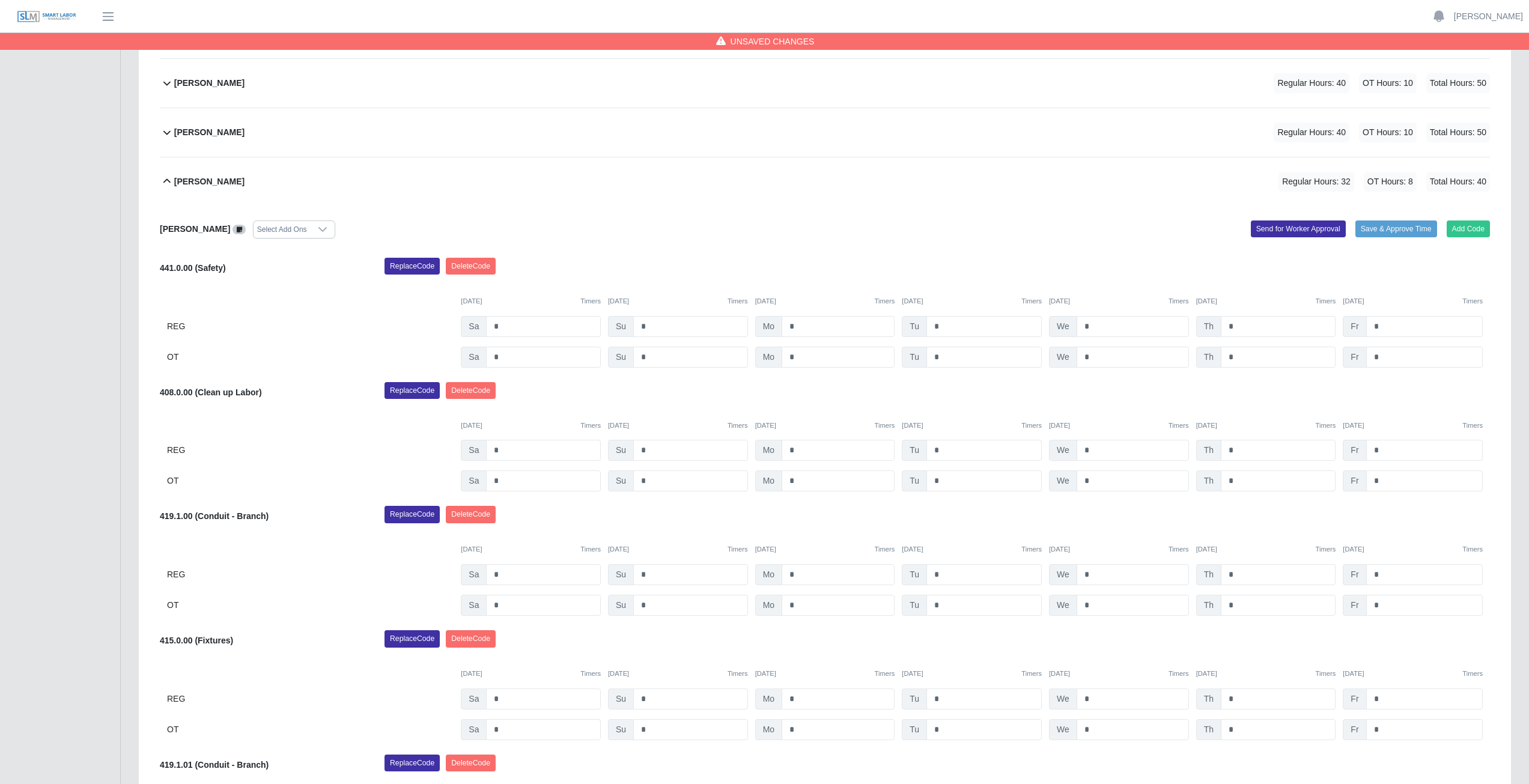
click at [166, 180] on icon at bounding box center [167, 181] width 7 height 4
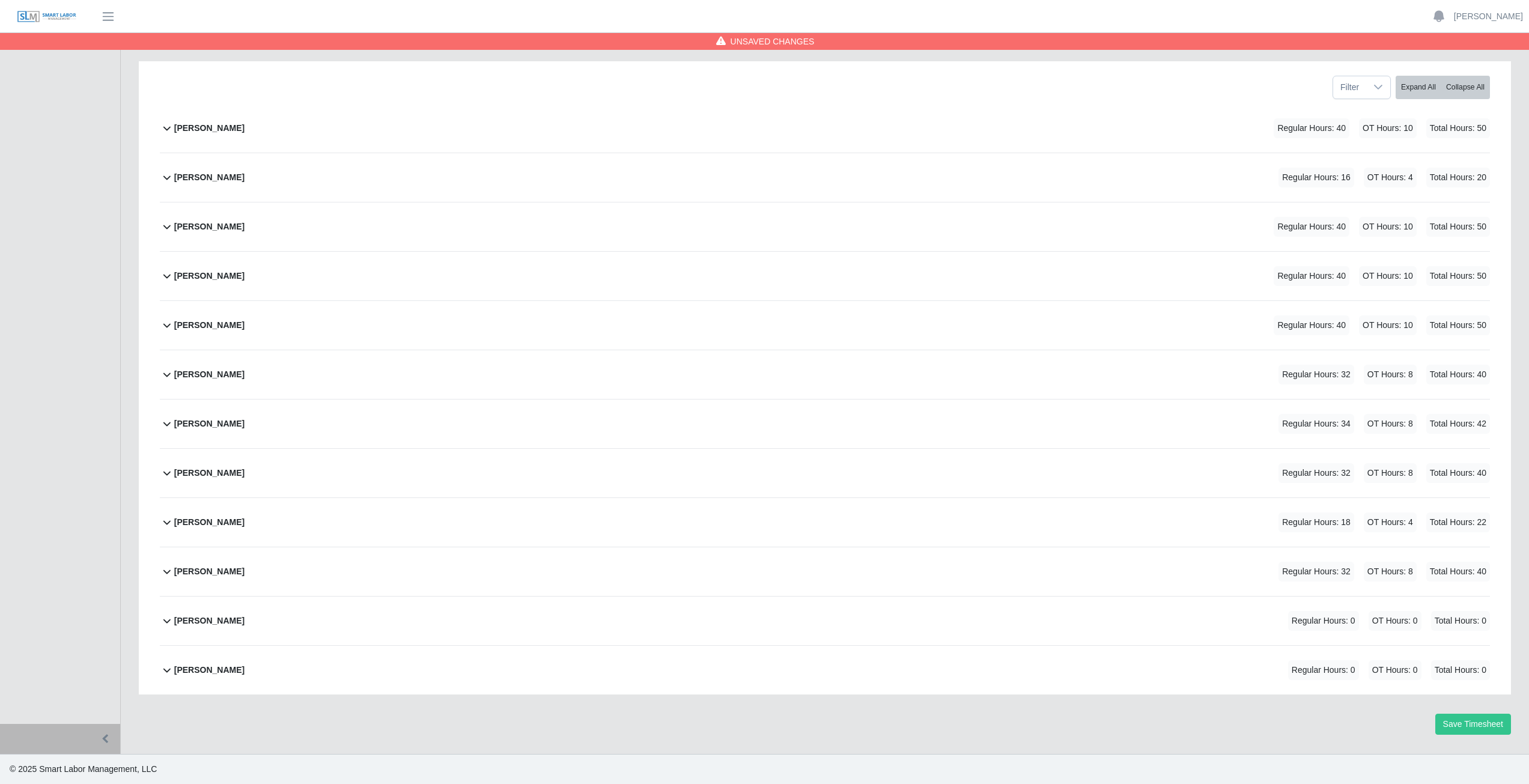
scroll to position [152, 0]
click at [167, 424] on icon at bounding box center [167, 423] width 14 height 14
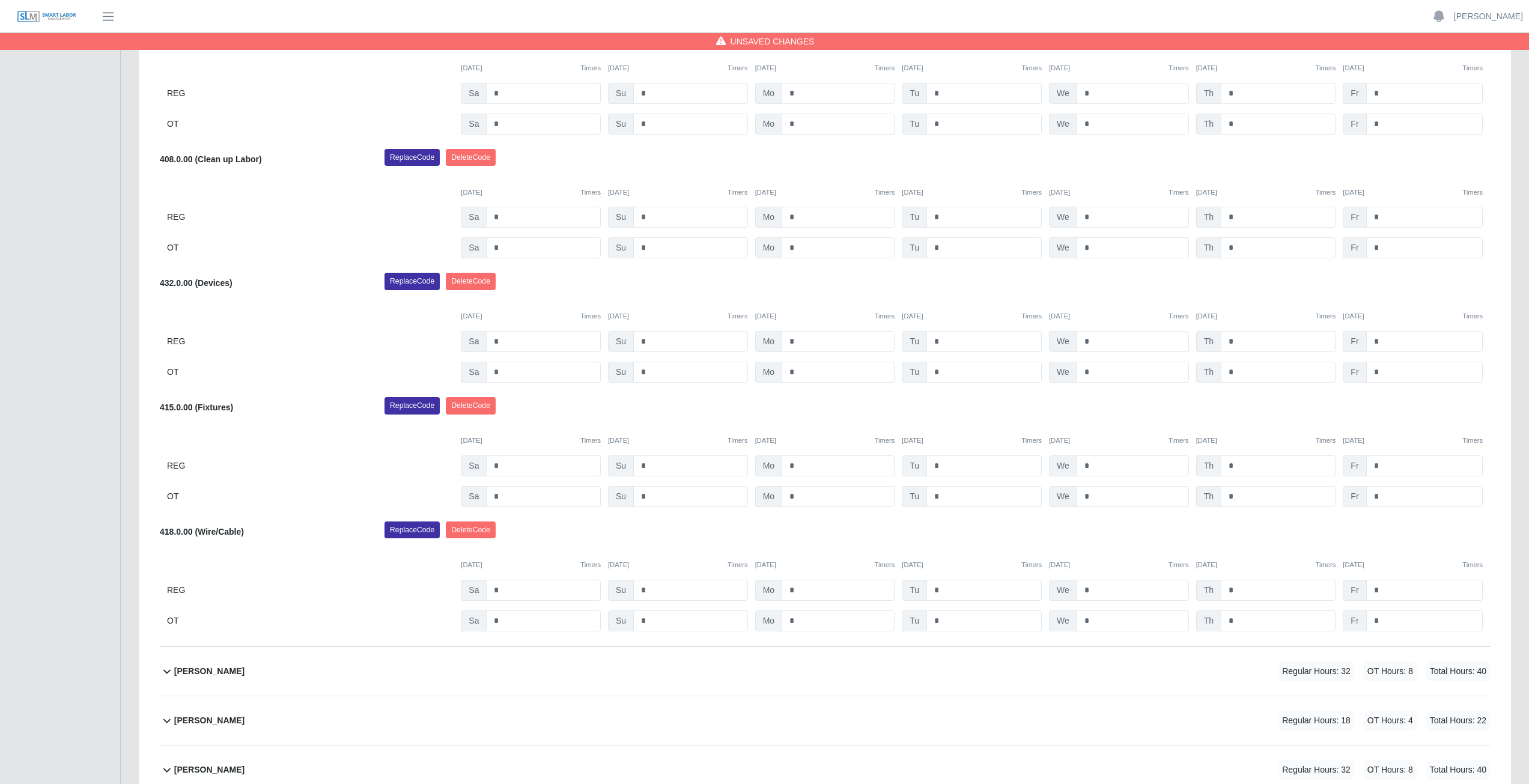
scroll to position [644, 0]
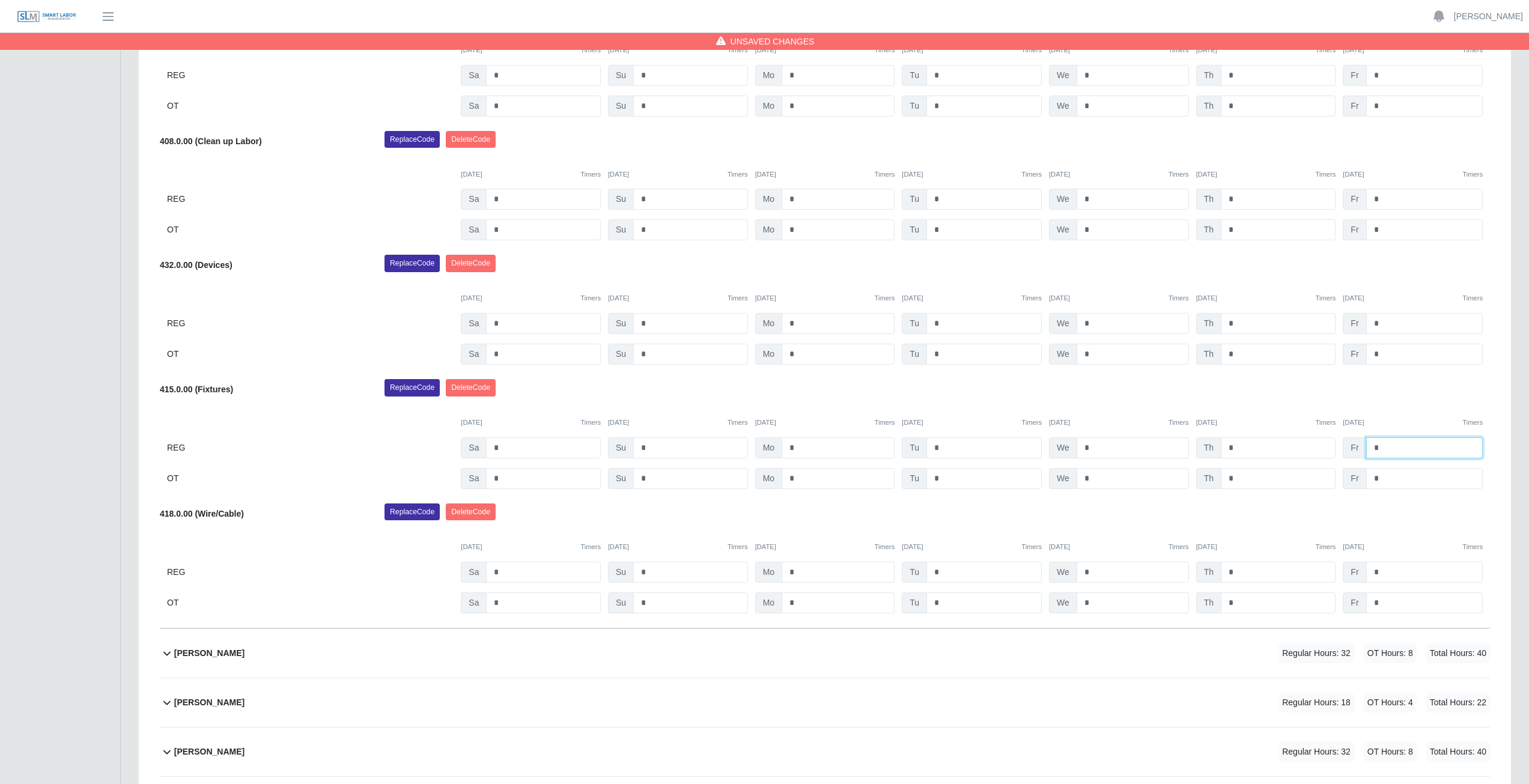
click at [1383, 445] on input "*" at bounding box center [1424, 448] width 116 height 21
type input "*"
click at [1386, 480] on input "*" at bounding box center [1424, 478] width 116 height 21
type input "*"
click at [1427, 400] on div "Replace Code Delete Code" at bounding box center [937, 390] width 1124 height 24
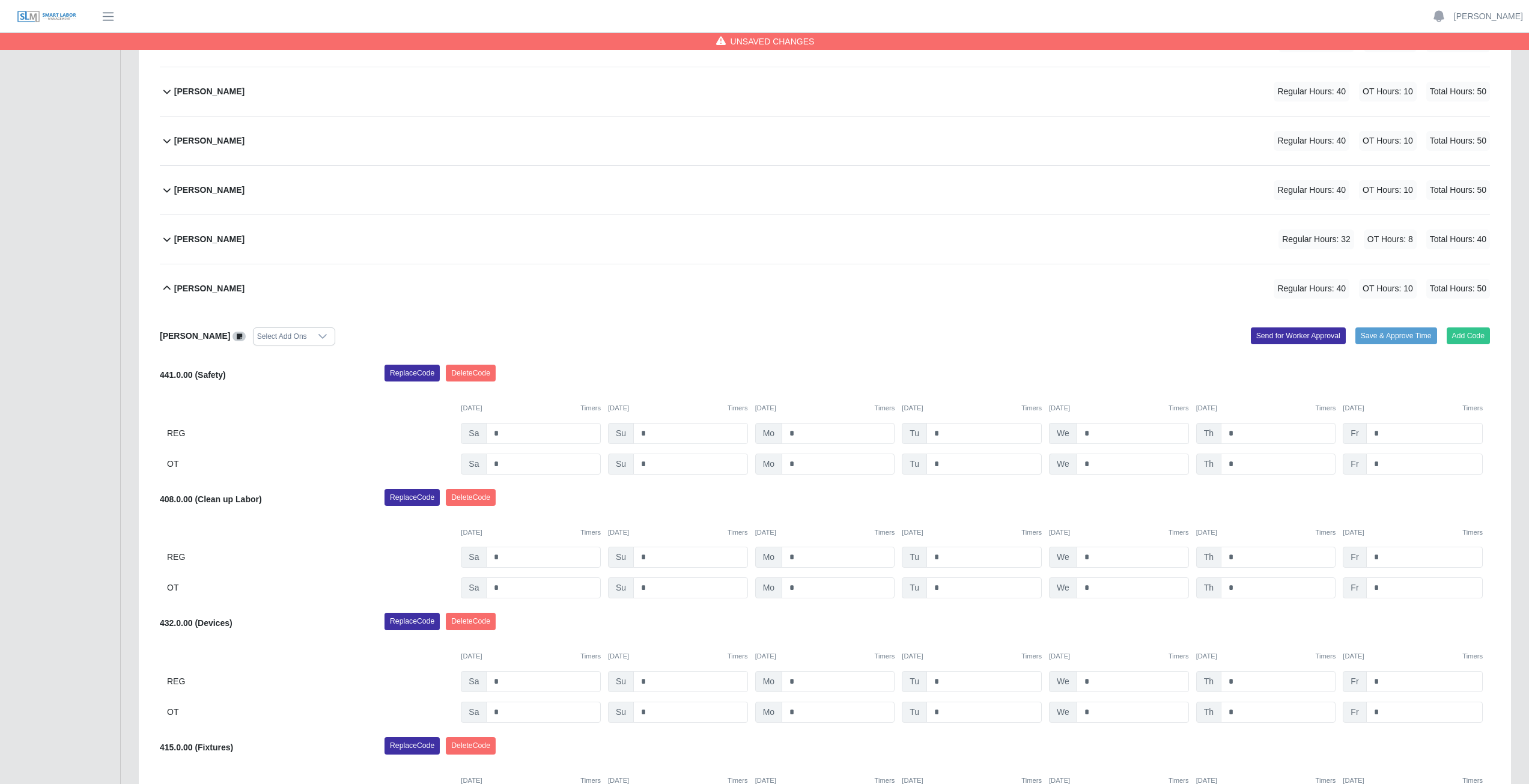
scroll to position [284, 0]
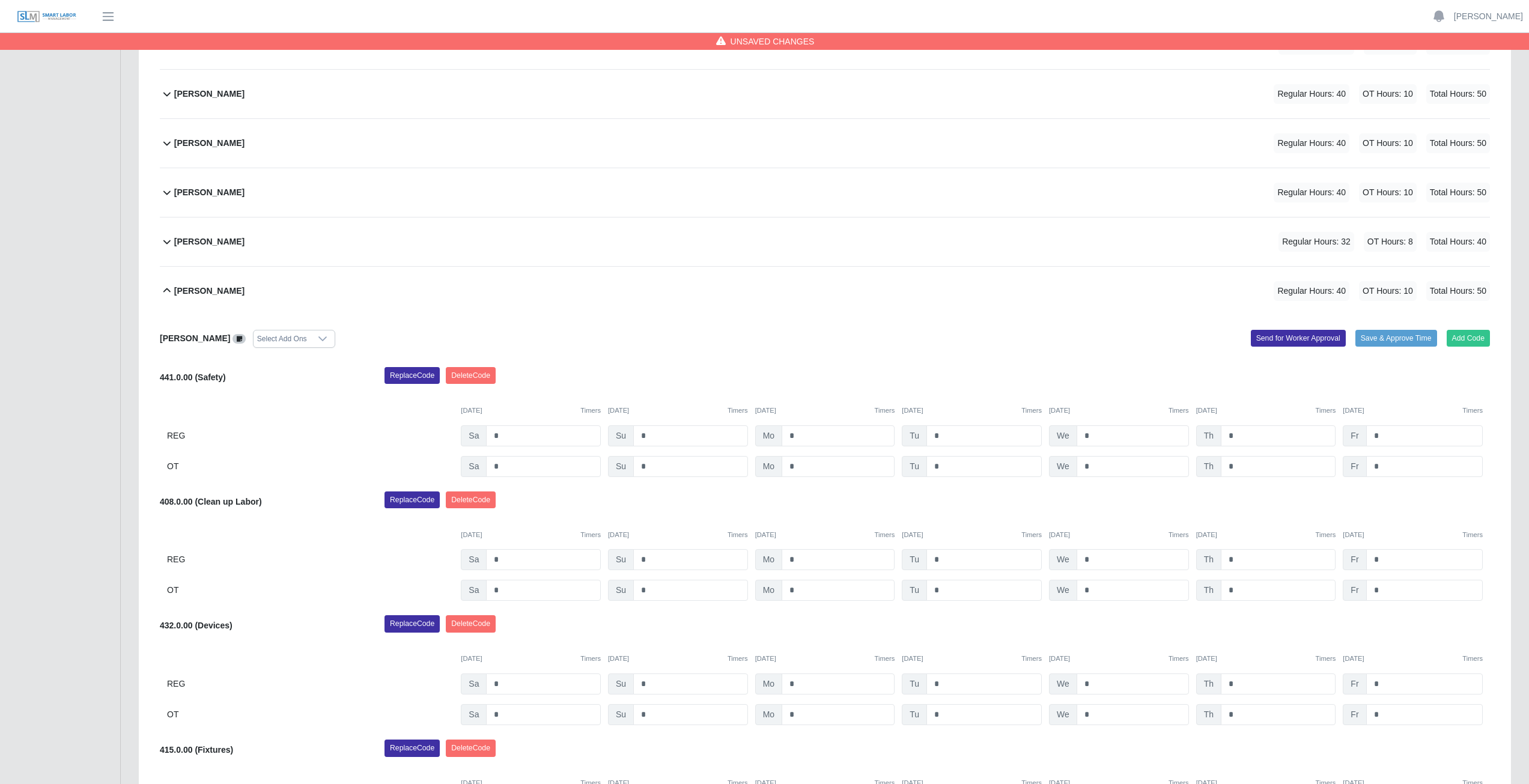
click at [167, 292] on icon at bounding box center [167, 291] width 14 height 14
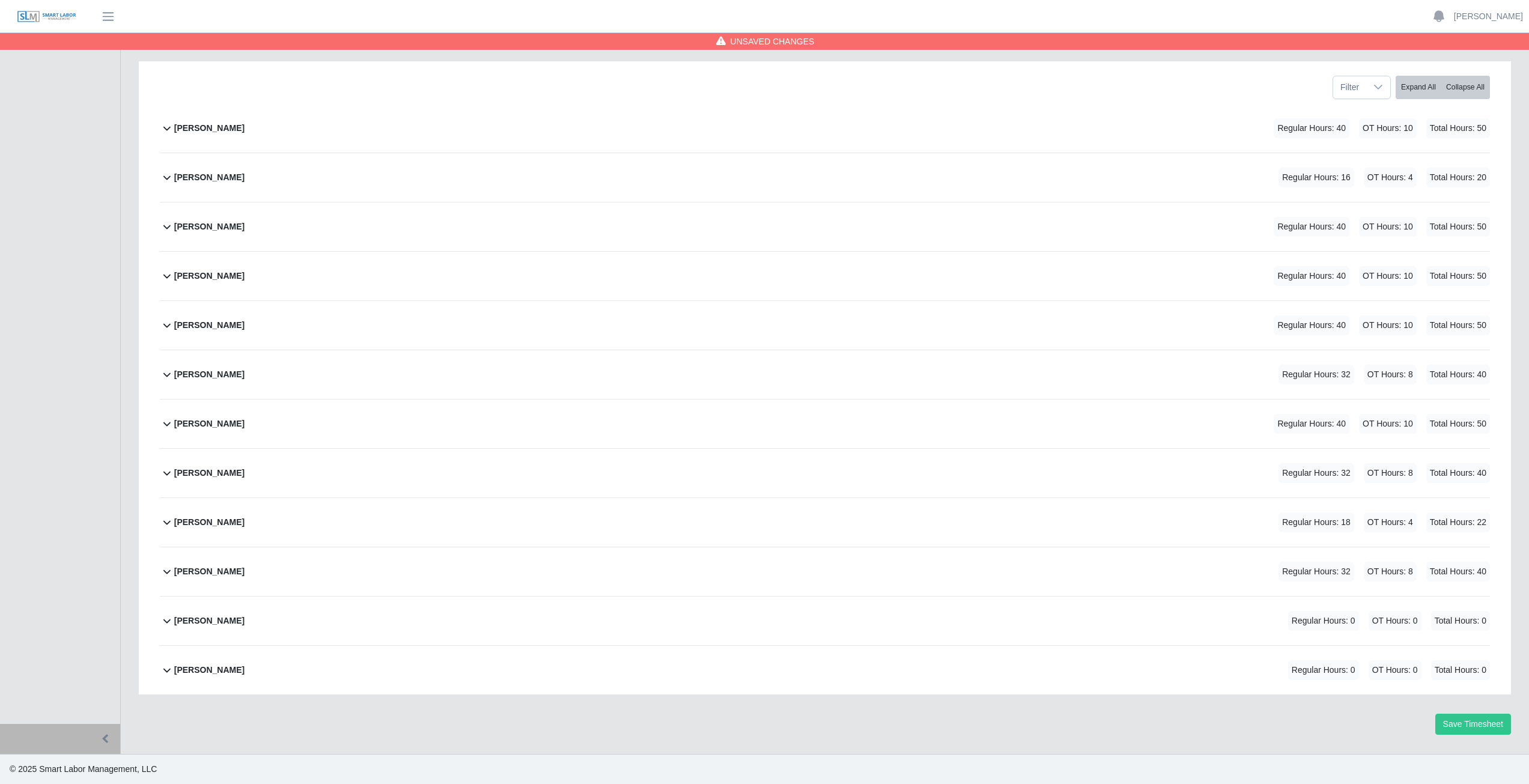
scroll to position [152, 0]
click at [163, 526] on icon at bounding box center [167, 522] width 14 height 14
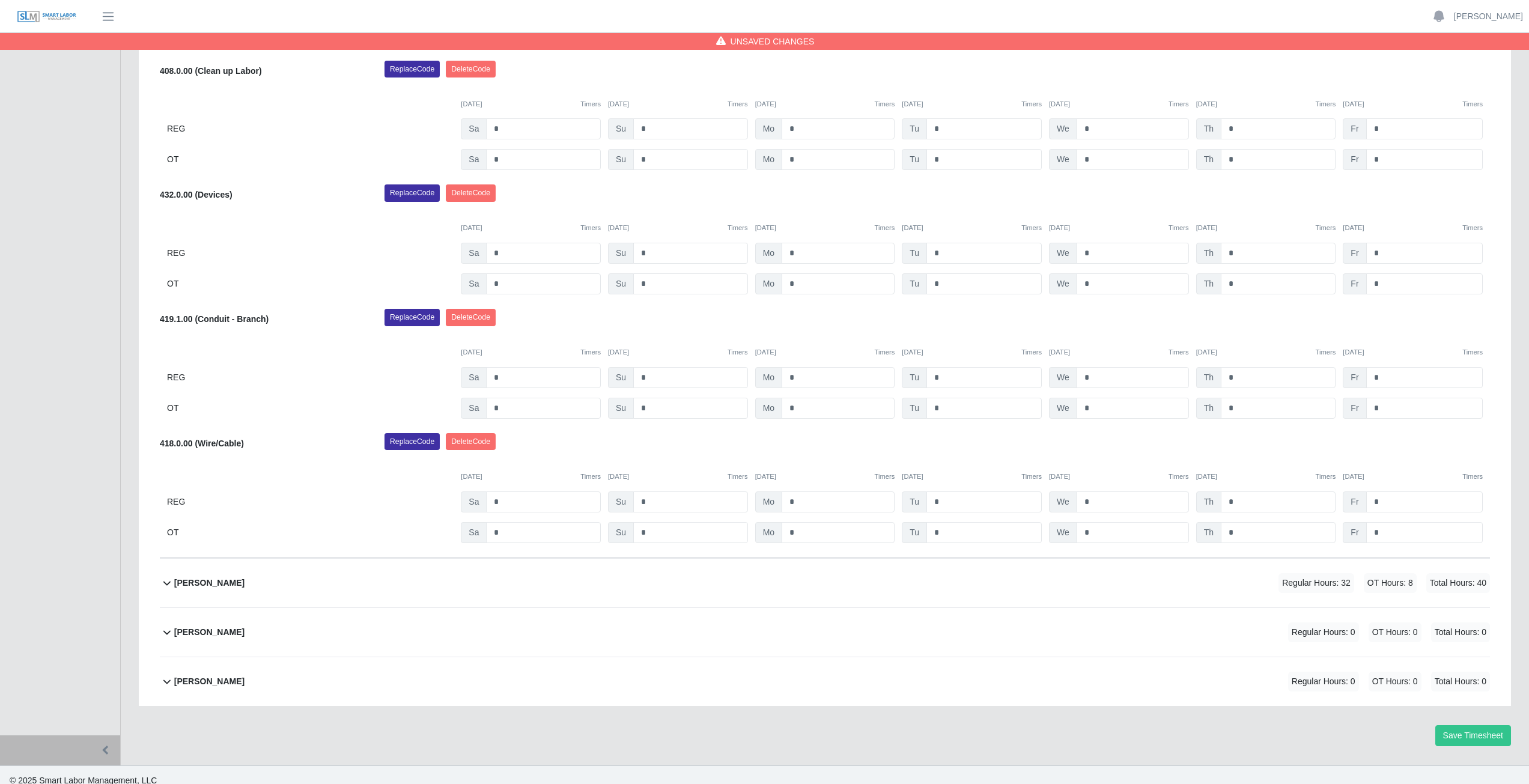
scroll to position [825, 0]
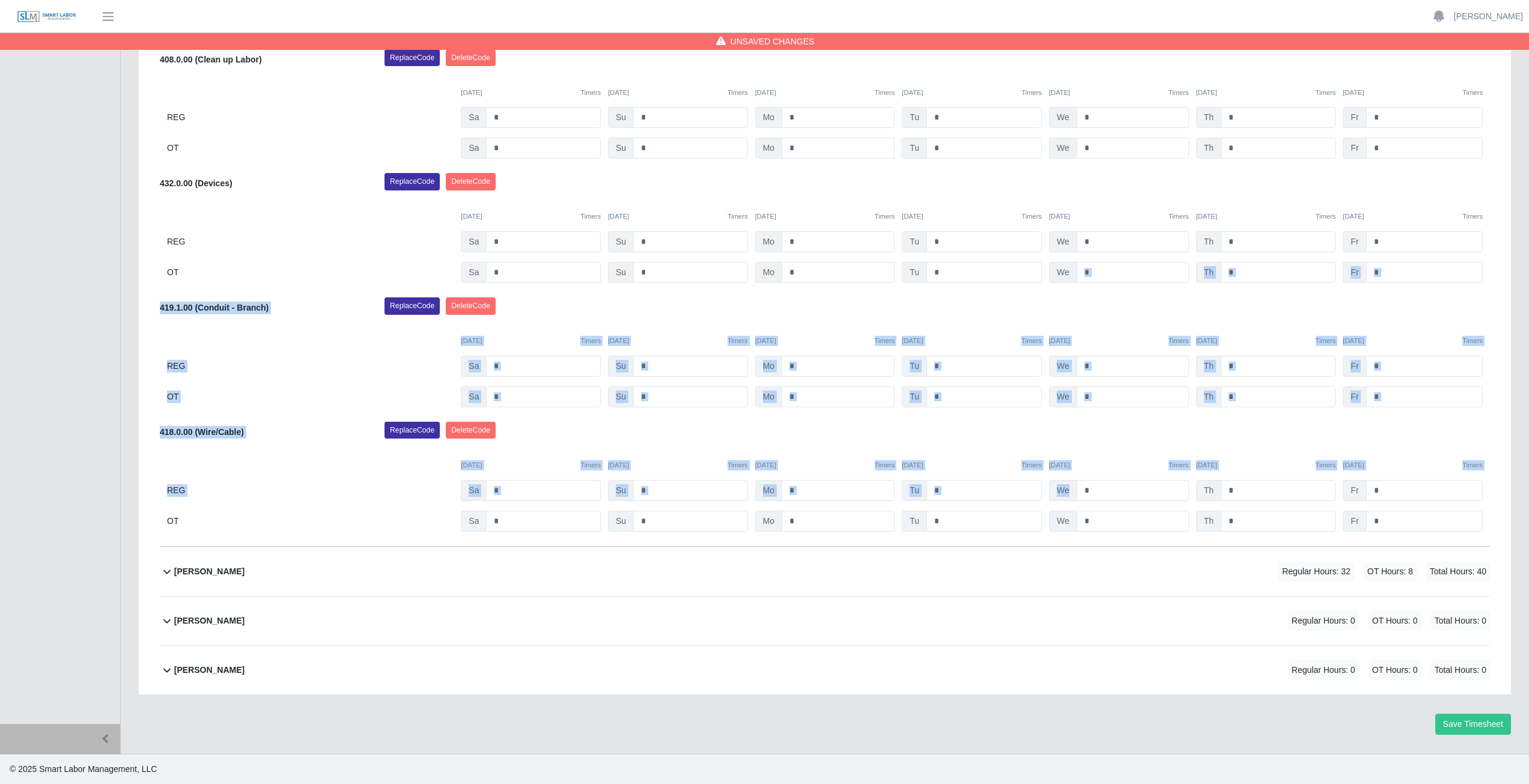
drag, startPoint x: 1179, startPoint y: 305, endPoint x: 1144, endPoint y: 485, distance: 183.4
click at [1157, 490] on div "Miller Garcia Select Add Ons Add Code Save & Approve Time Send for Worker Appro…" at bounding box center [824, 210] width 1330 height 673
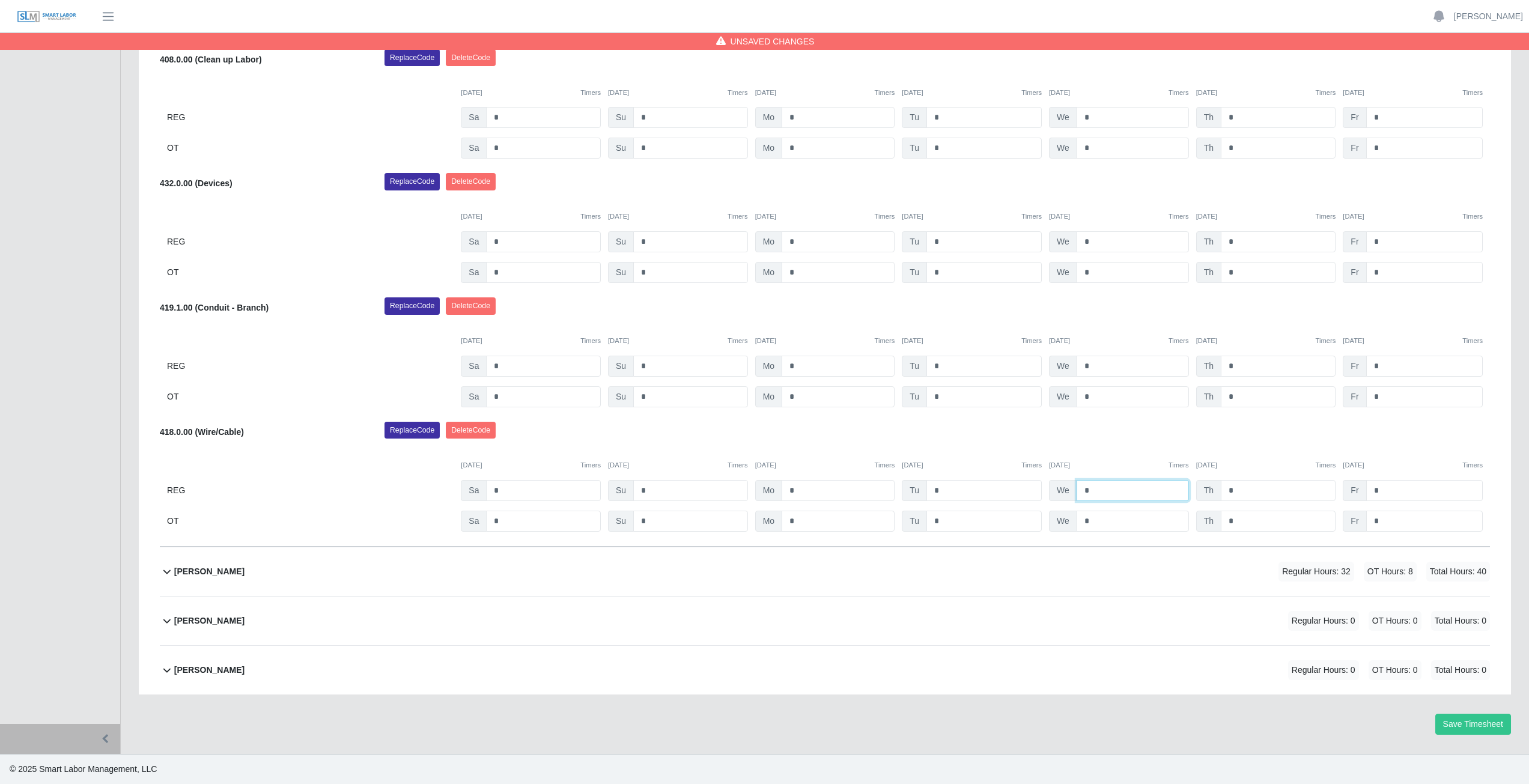
drag, startPoint x: 1168, startPoint y: 425, endPoint x: 1182, endPoint y: 354, distance: 72.4
click at [1182, 361] on div "Miller Garcia Select Add Ons Add Code Save & Approve Time Send for Worker Appro…" at bounding box center [824, 210] width 1330 height 673
click at [1146, 315] on div "Replace Code Delete Code" at bounding box center [937, 309] width 1124 height 24
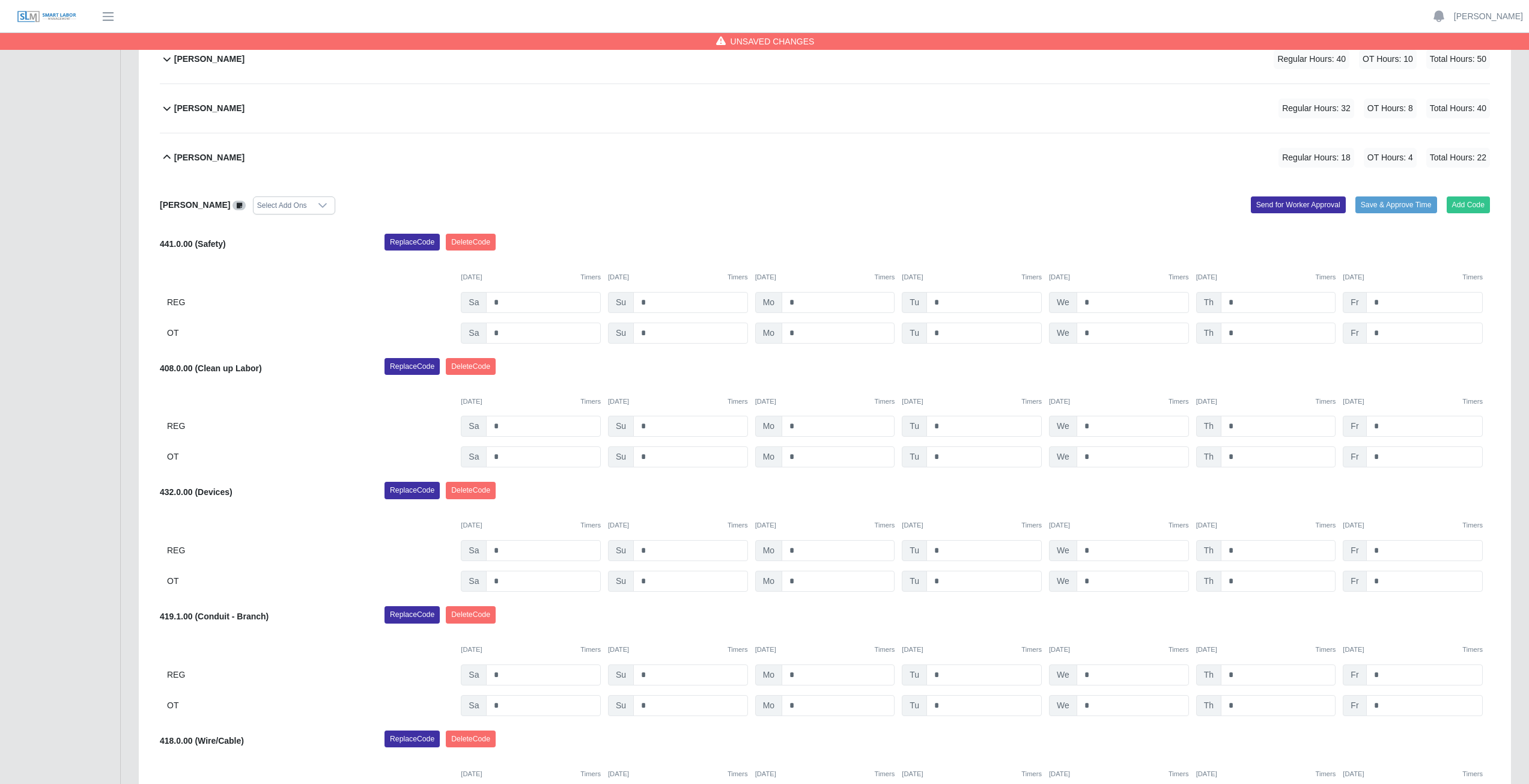
scroll to position [644, 0]
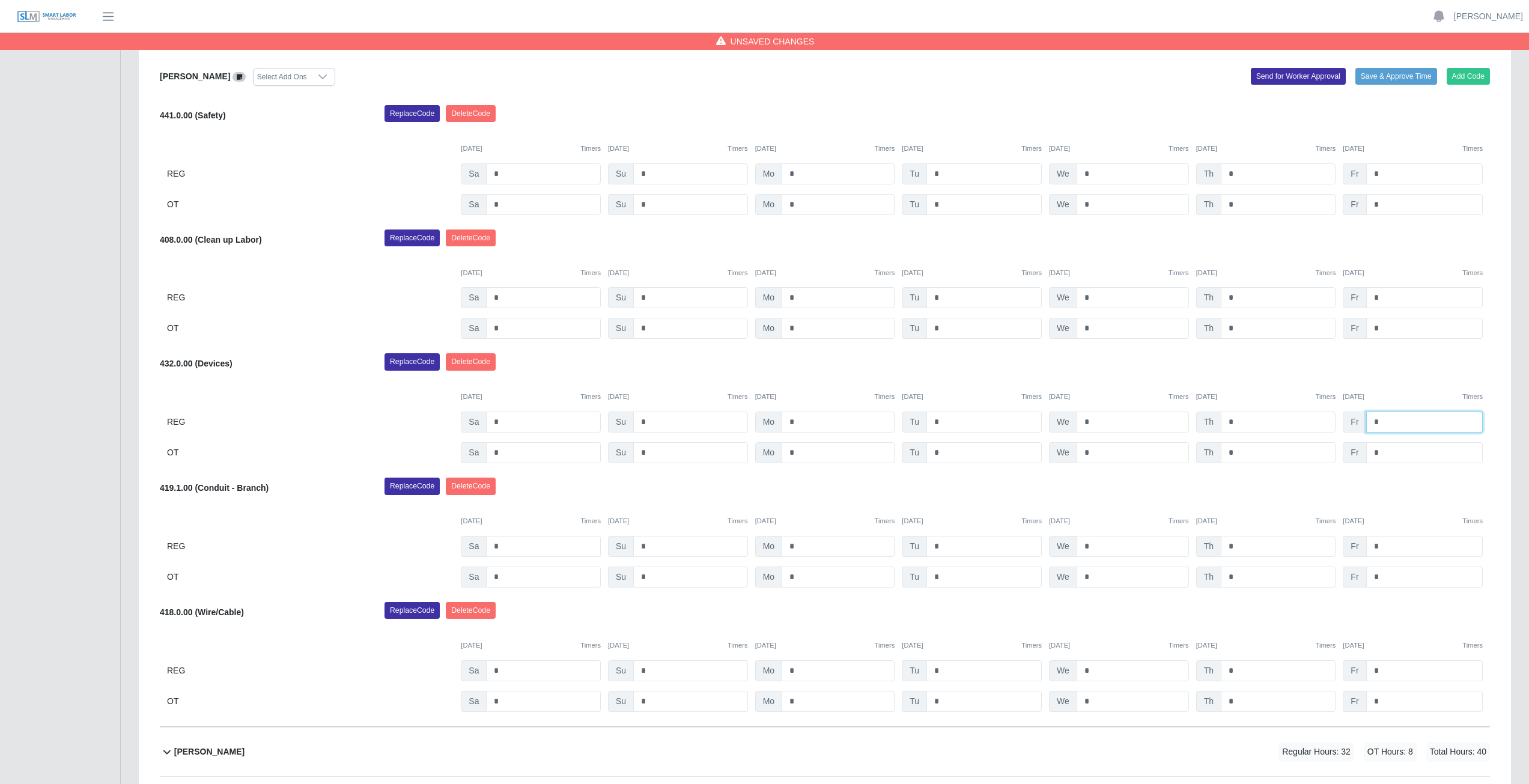
click at [1380, 422] on input "*" at bounding box center [1424, 422] width 116 height 21
type input "*"
click at [1381, 452] on input "*" at bounding box center [1424, 452] width 116 height 21
type input "*"
click at [1388, 376] on div "Replace Code Delete Code" at bounding box center [937, 365] width 1124 height 24
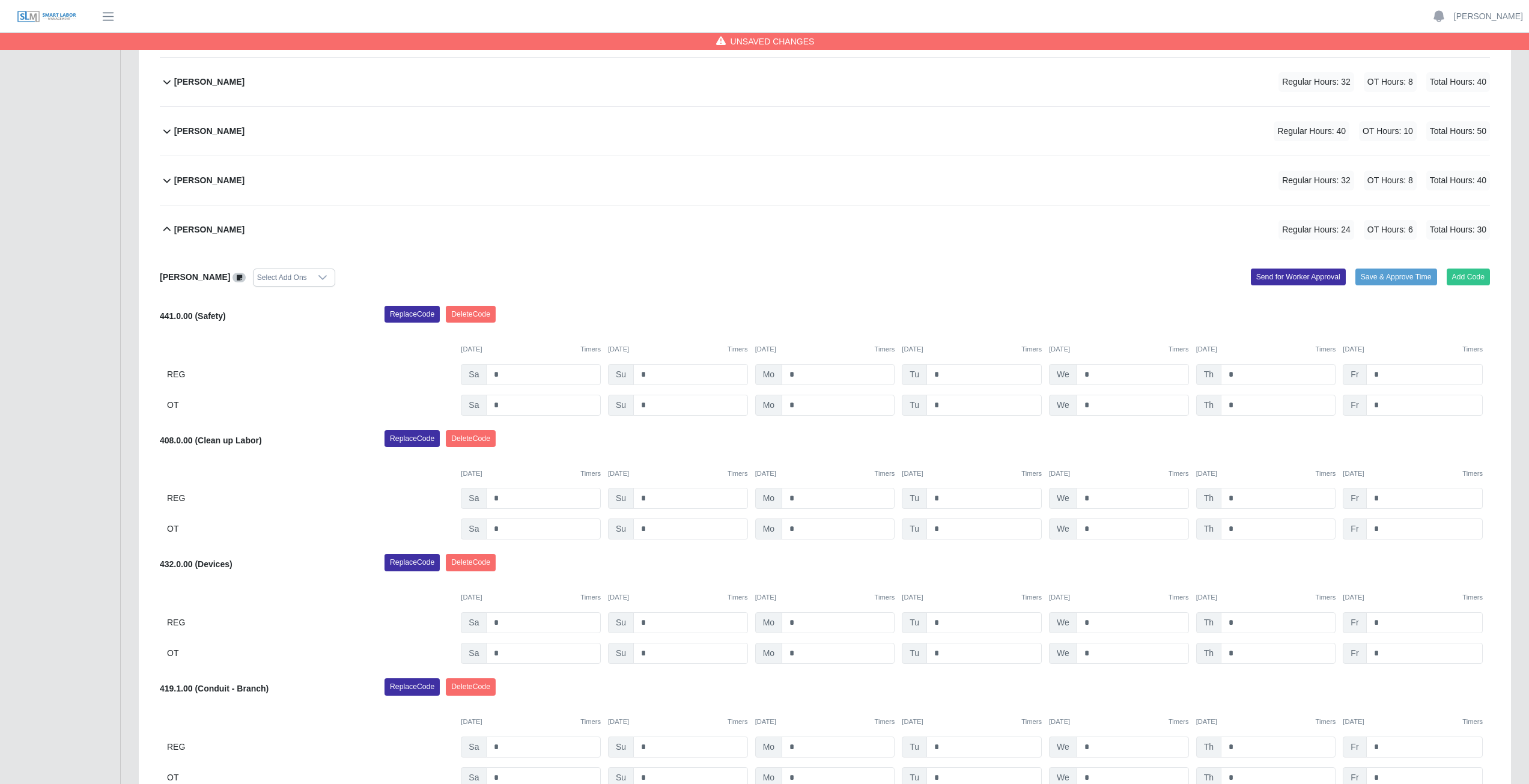
scroll to position [404, 0]
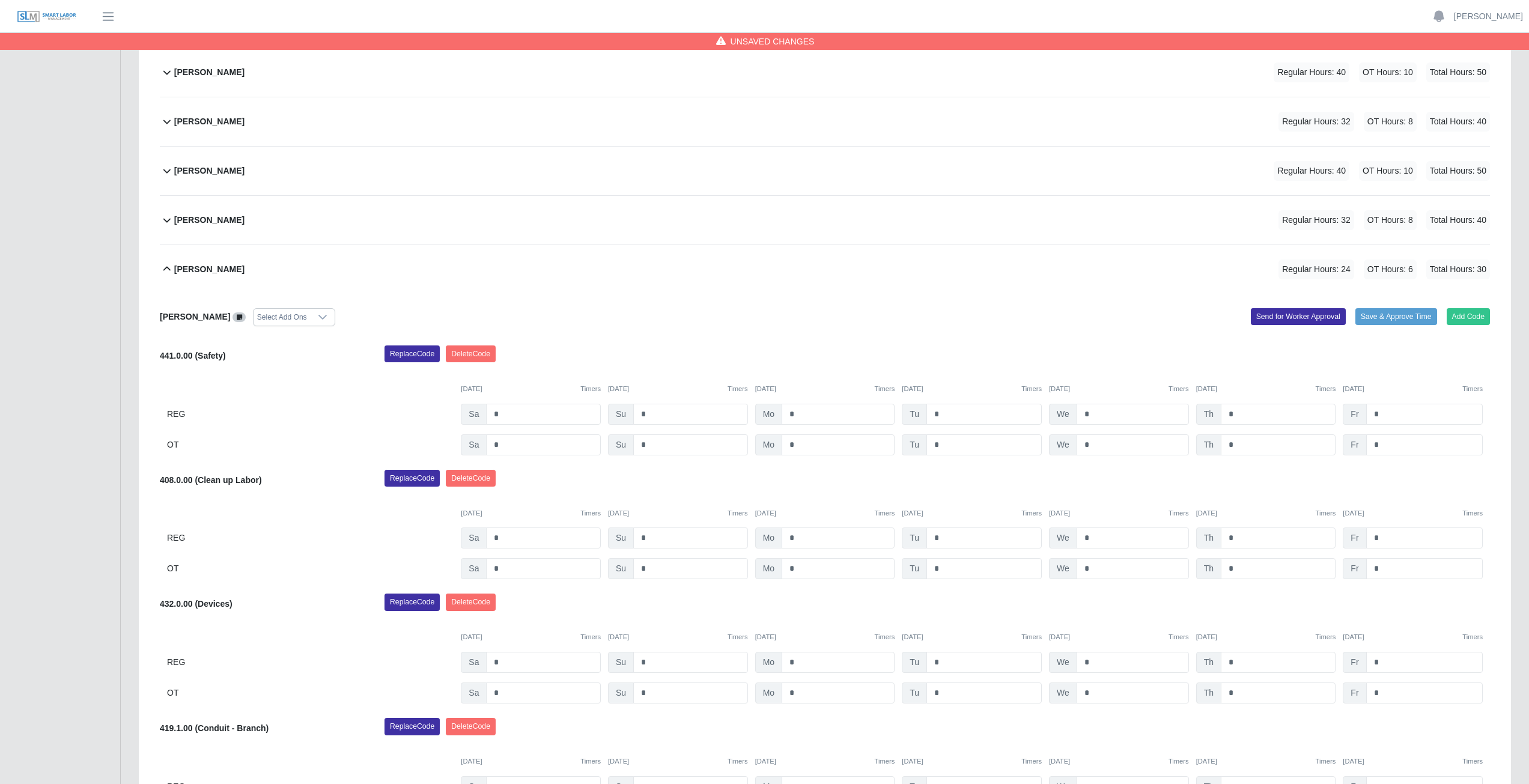
click at [167, 271] on icon at bounding box center [167, 269] width 14 height 14
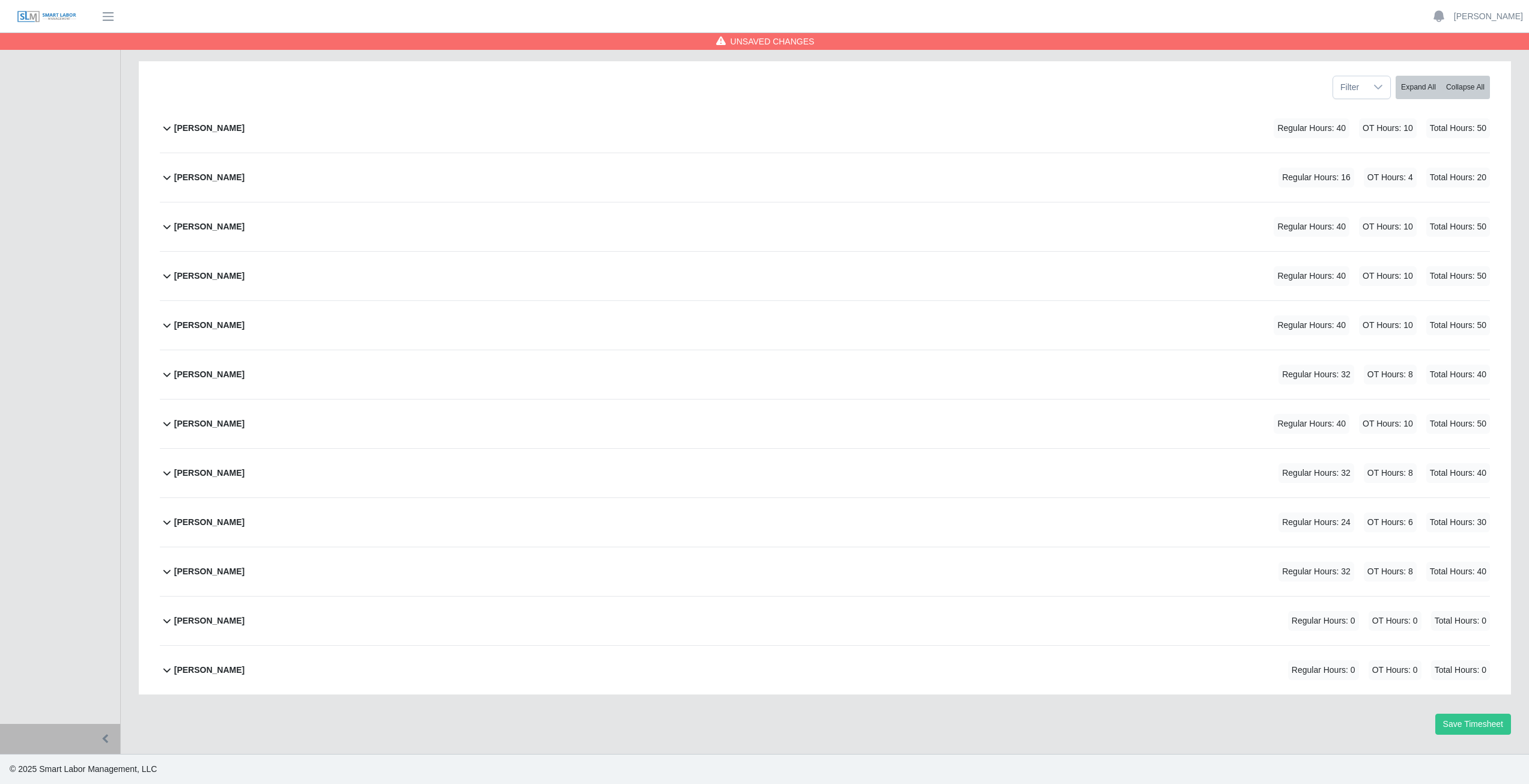
scroll to position [152, 0]
click at [165, 574] on icon at bounding box center [167, 571] width 14 height 14
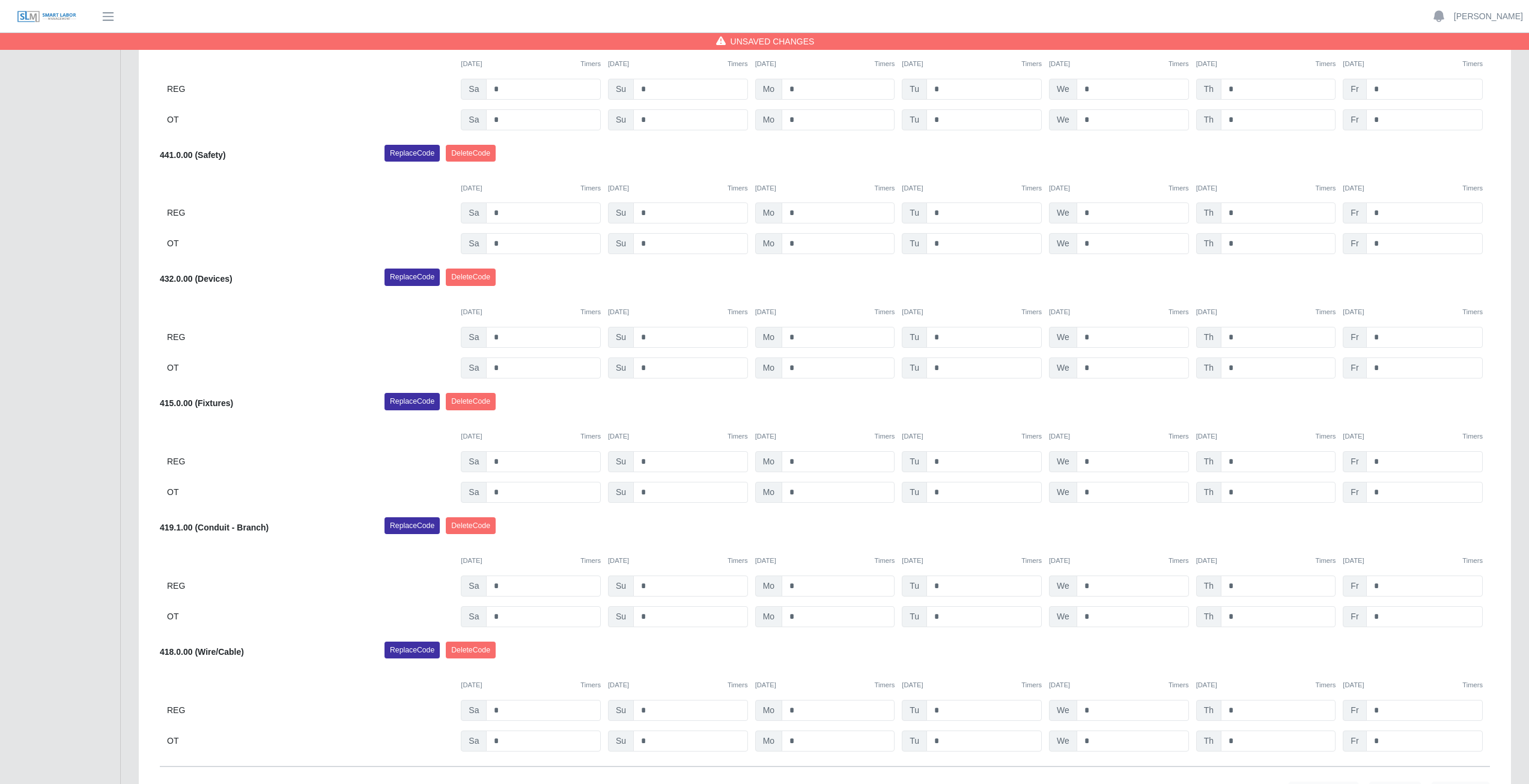
scroll to position [769, 0]
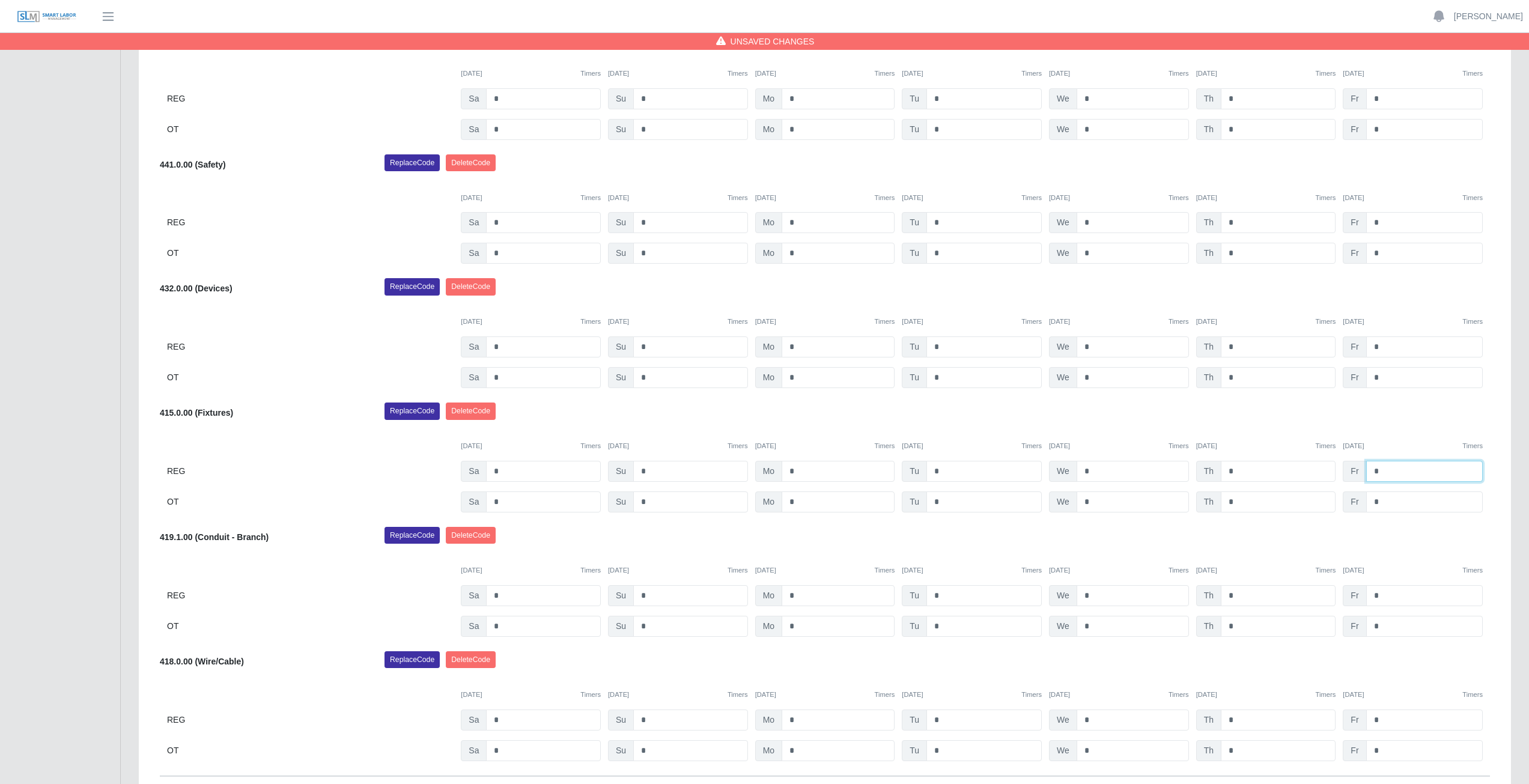
click at [1384, 472] on input "*" at bounding box center [1424, 471] width 116 height 21
type input "*"
click at [1387, 504] on input "*" at bounding box center [1424, 501] width 116 height 21
type input "*"
click at [1401, 430] on div "09/27/2025 Timers 09/28/2025 Timers 09/29/2025 Timers 09/30/2025 Timers 10/01/2…" at bounding box center [824, 438] width 1330 height 24
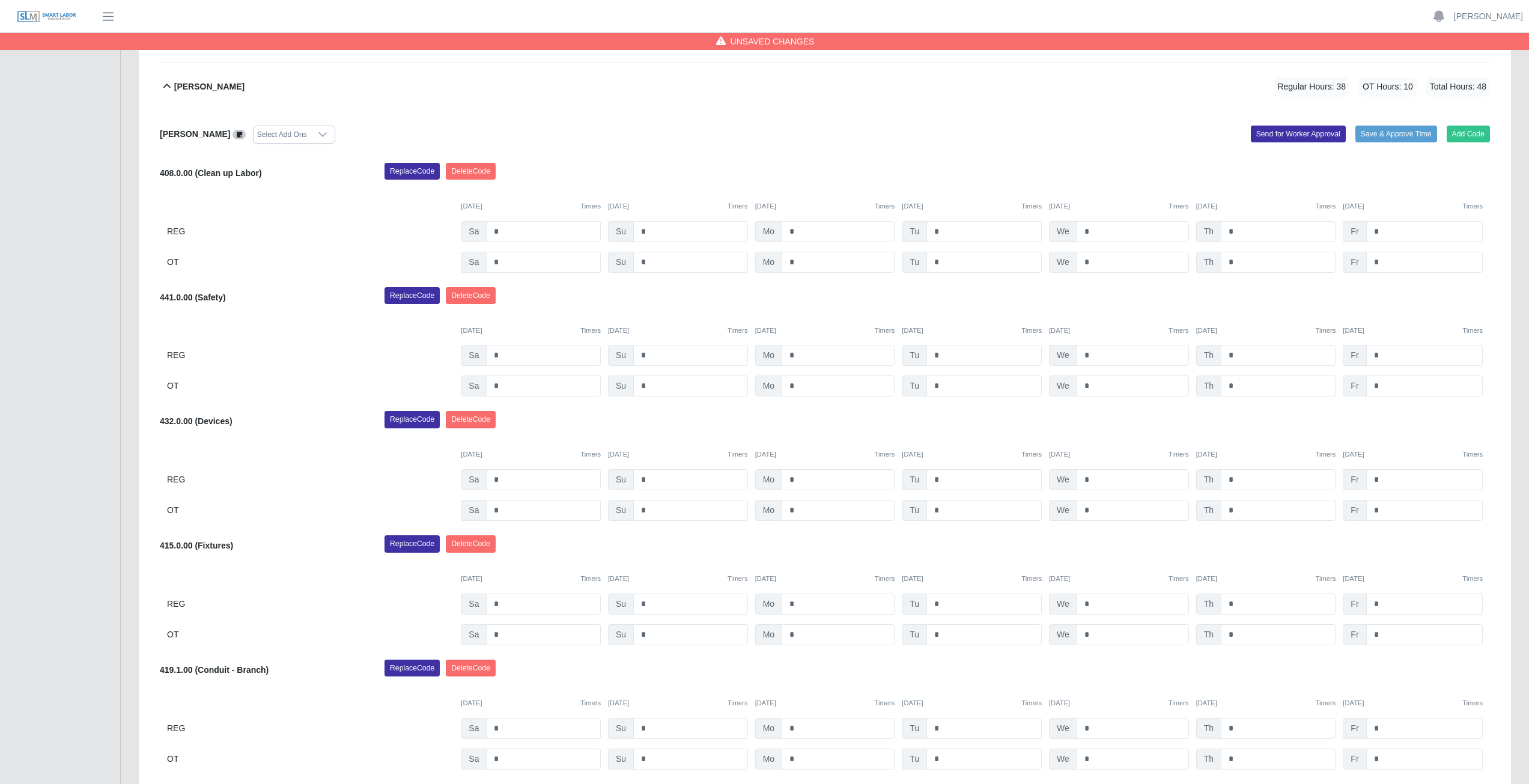
scroll to position [588, 0]
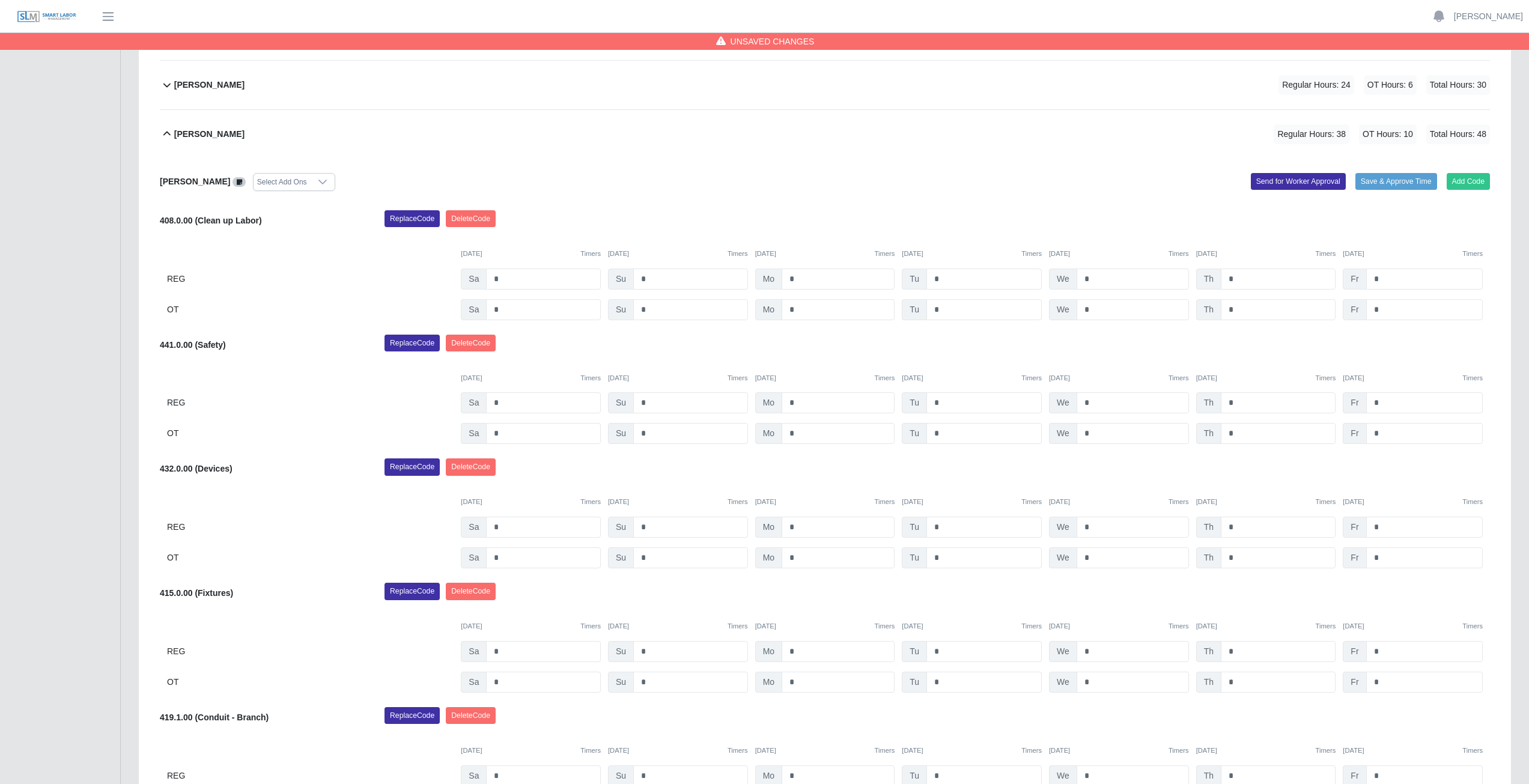
click at [168, 133] on icon at bounding box center [167, 133] width 7 height 4
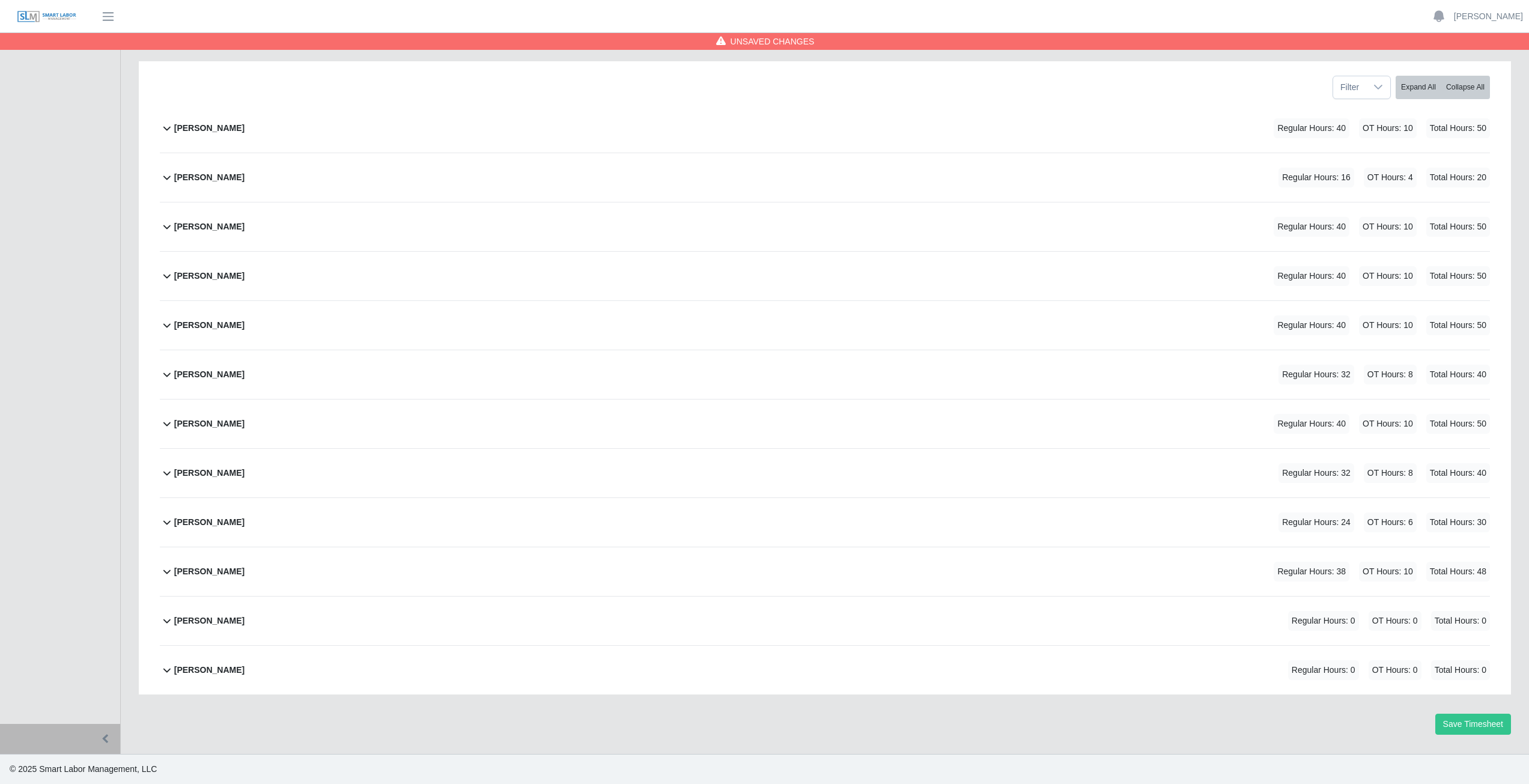
scroll to position [152, 0]
click at [168, 574] on icon at bounding box center [167, 571] width 14 height 14
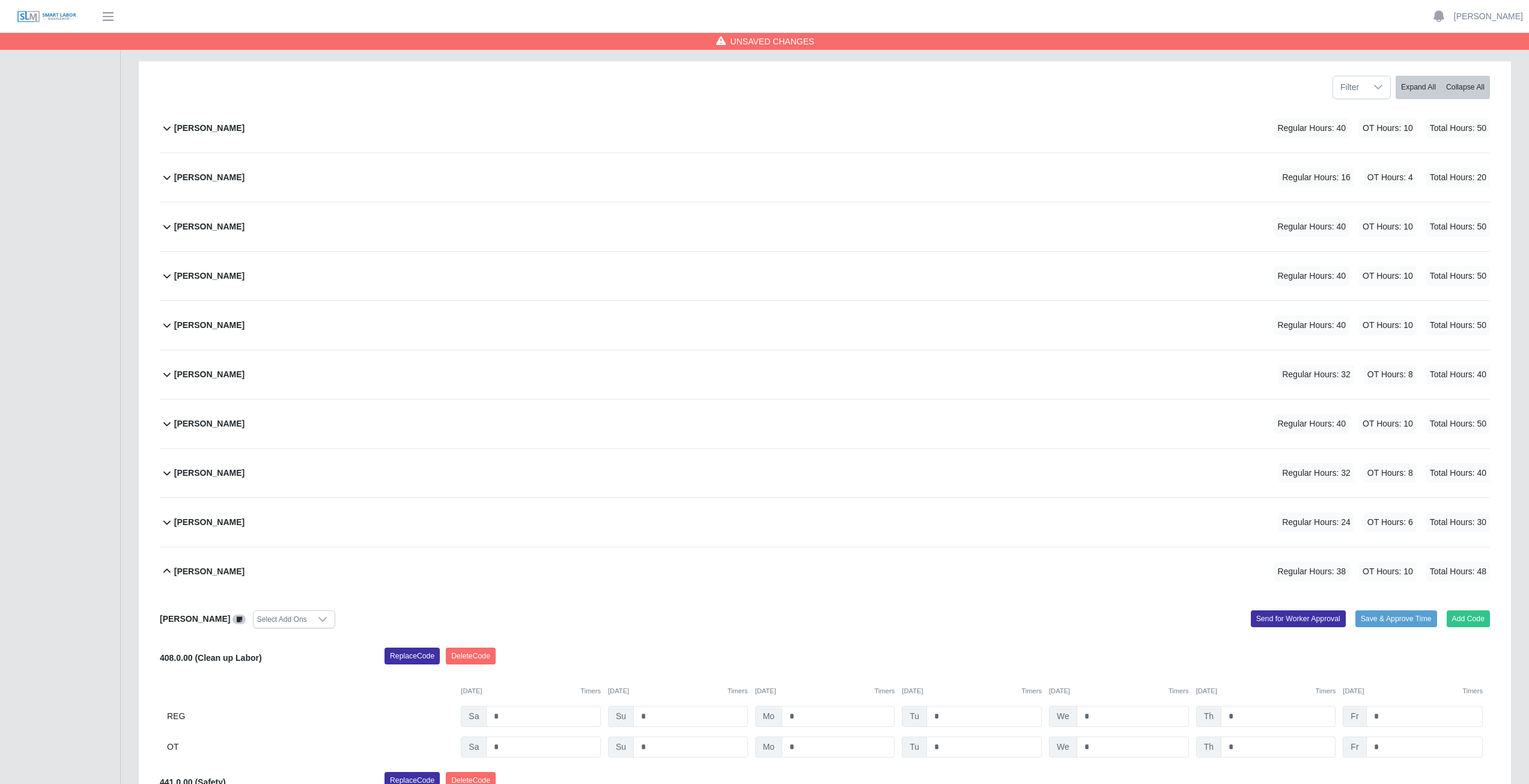
scroll to position [588, 0]
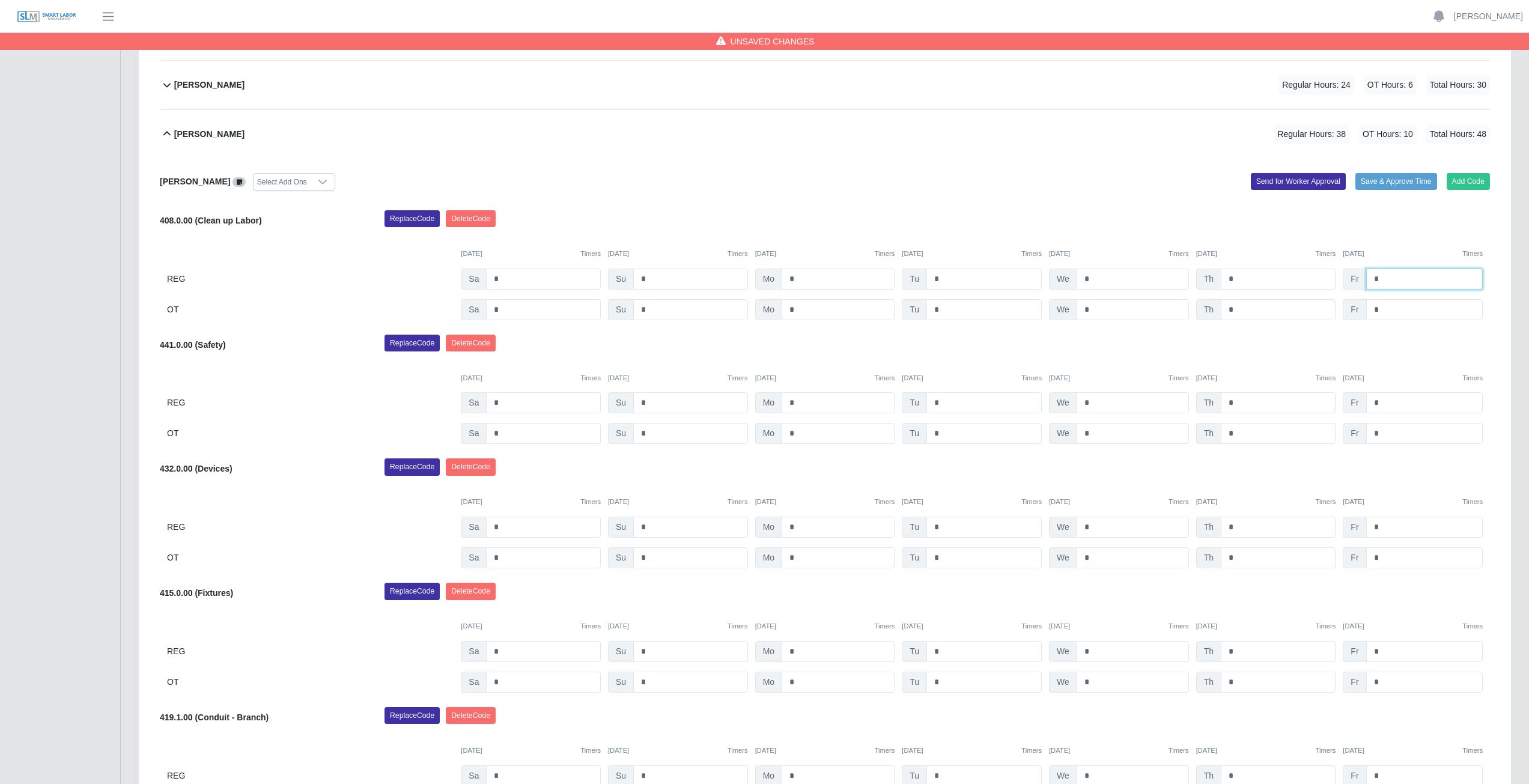
click at [1382, 286] on input "*" at bounding box center [1424, 279] width 116 height 21
type input "*"
click at [1384, 304] on input "*" at bounding box center [1424, 310] width 116 height 21
type input "*"
click at [1387, 406] on input "*" at bounding box center [1424, 402] width 116 height 21
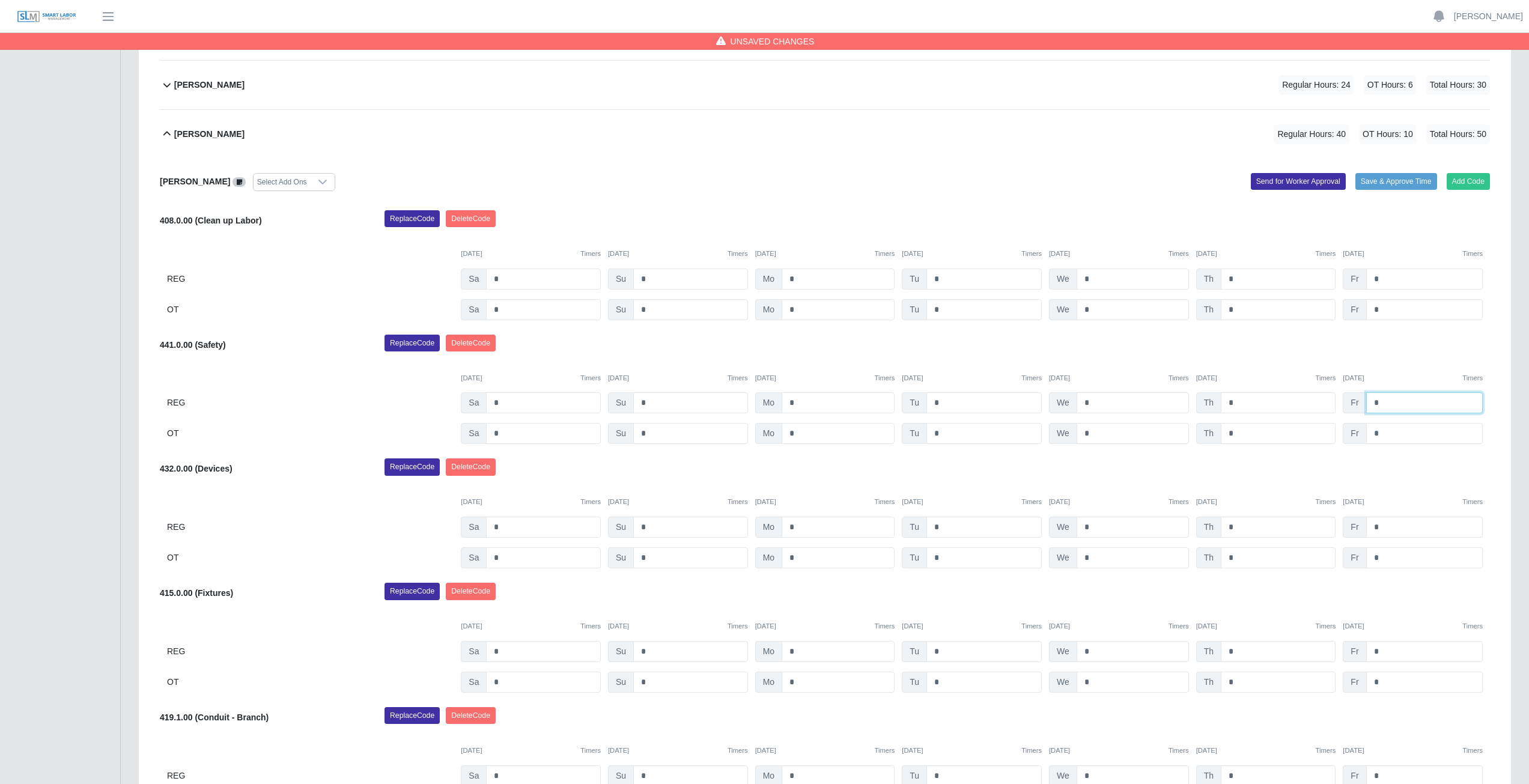
type input "*"
click at [1274, 344] on div "Replace Code Delete Code" at bounding box center [937, 346] width 1124 height 24
click at [167, 134] on icon at bounding box center [167, 134] width 14 height 14
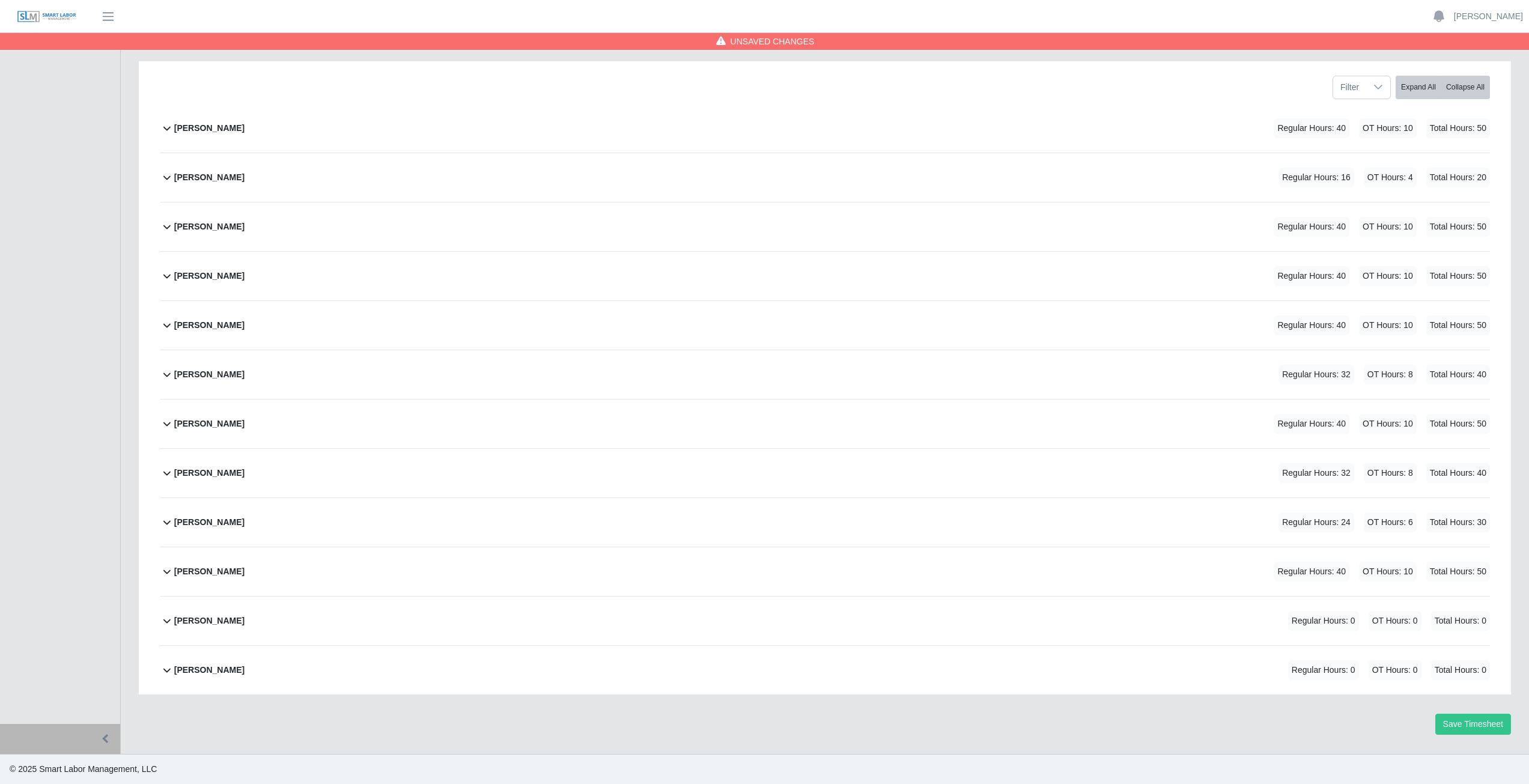
scroll to position [152, 0]
click at [163, 474] on icon at bounding box center [167, 472] width 14 height 14
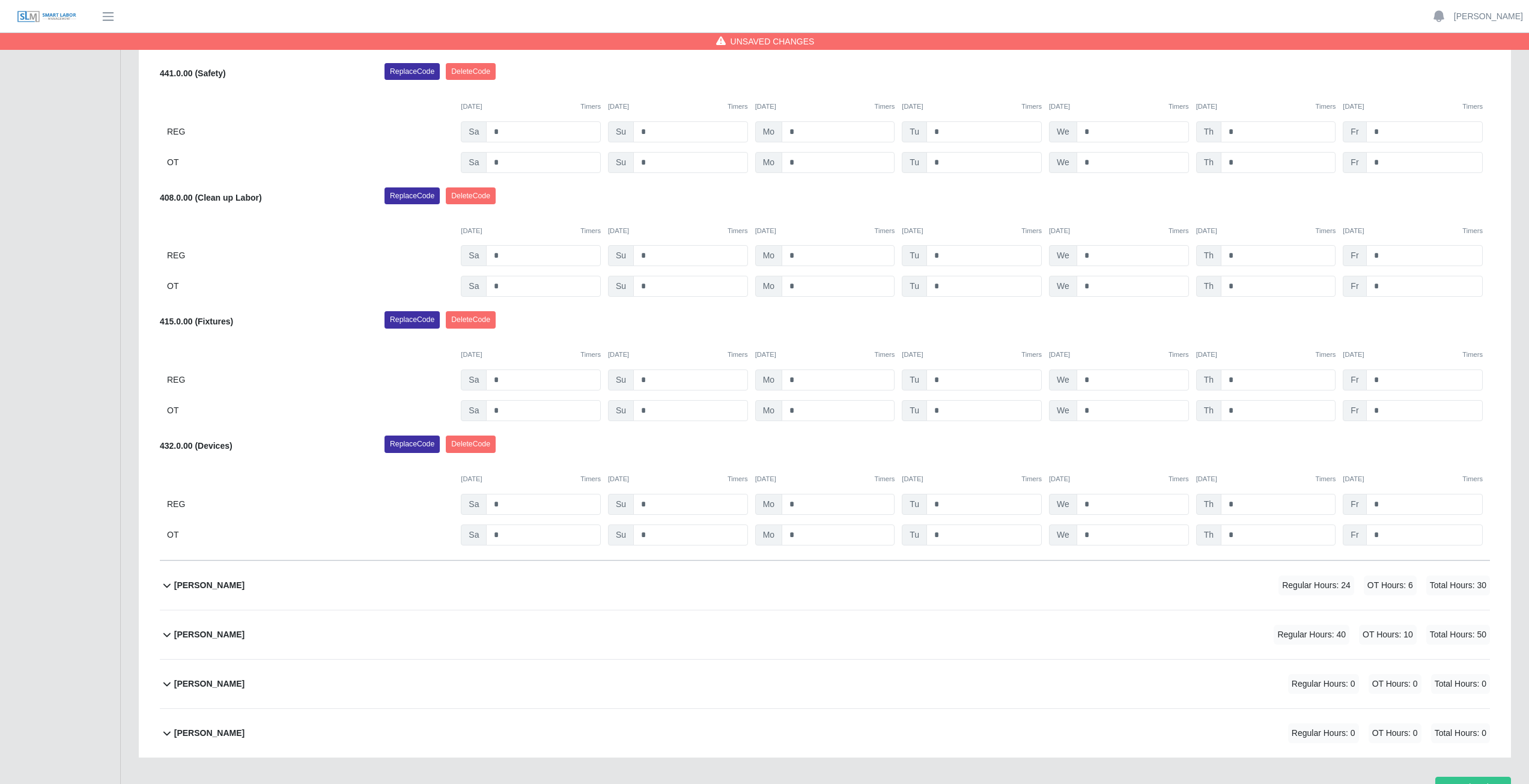
scroll to position [520, 0]
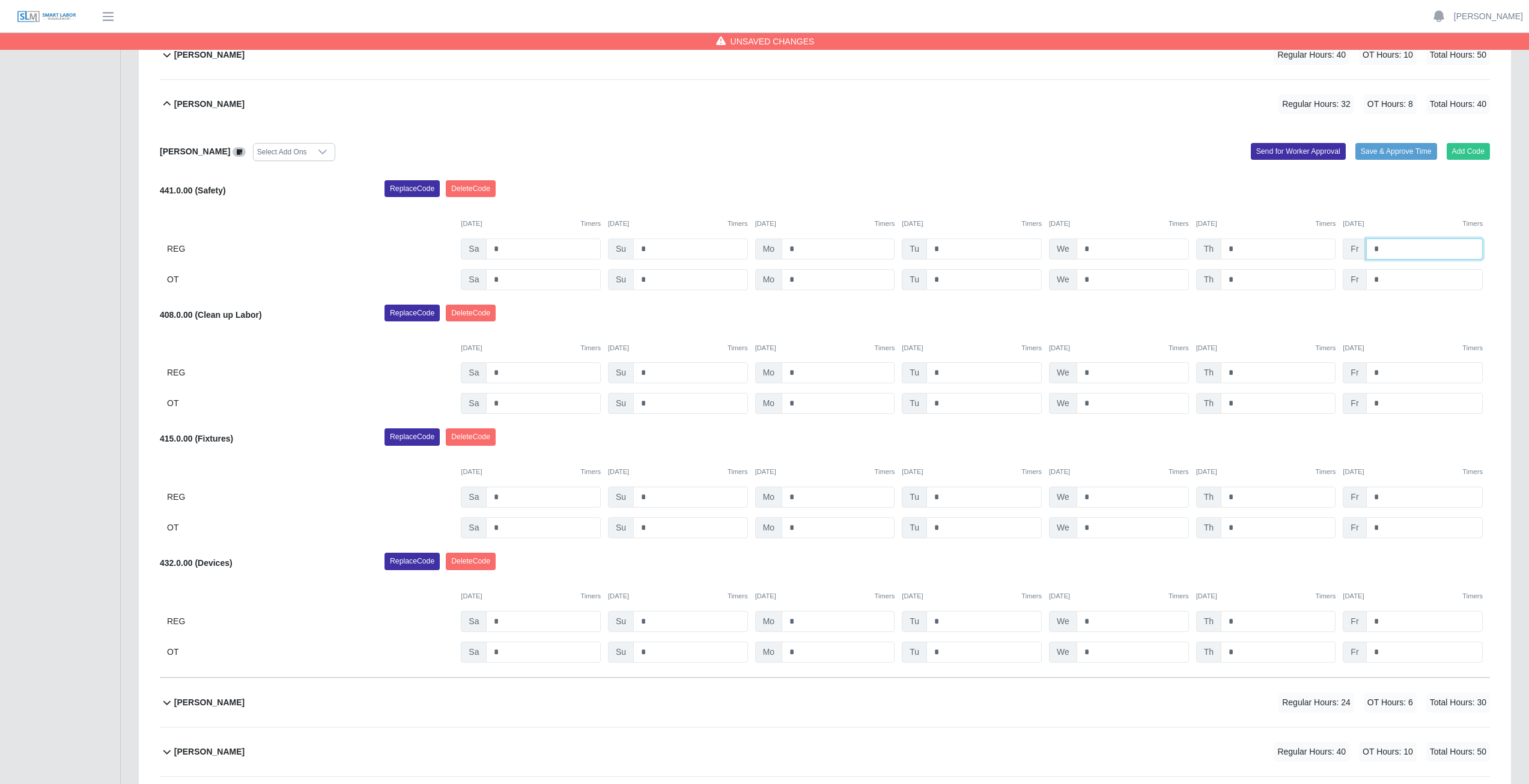
click at [1378, 253] on input "*" at bounding box center [1424, 248] width 116 height 21
type input "*"
click at [1384, 368] on input "*" at bounding box center [1424, 372] width 116 height 21
type input "*"
click at [1388, 498] on input "*" at bounding box center [1424, 496] width 116 height 21
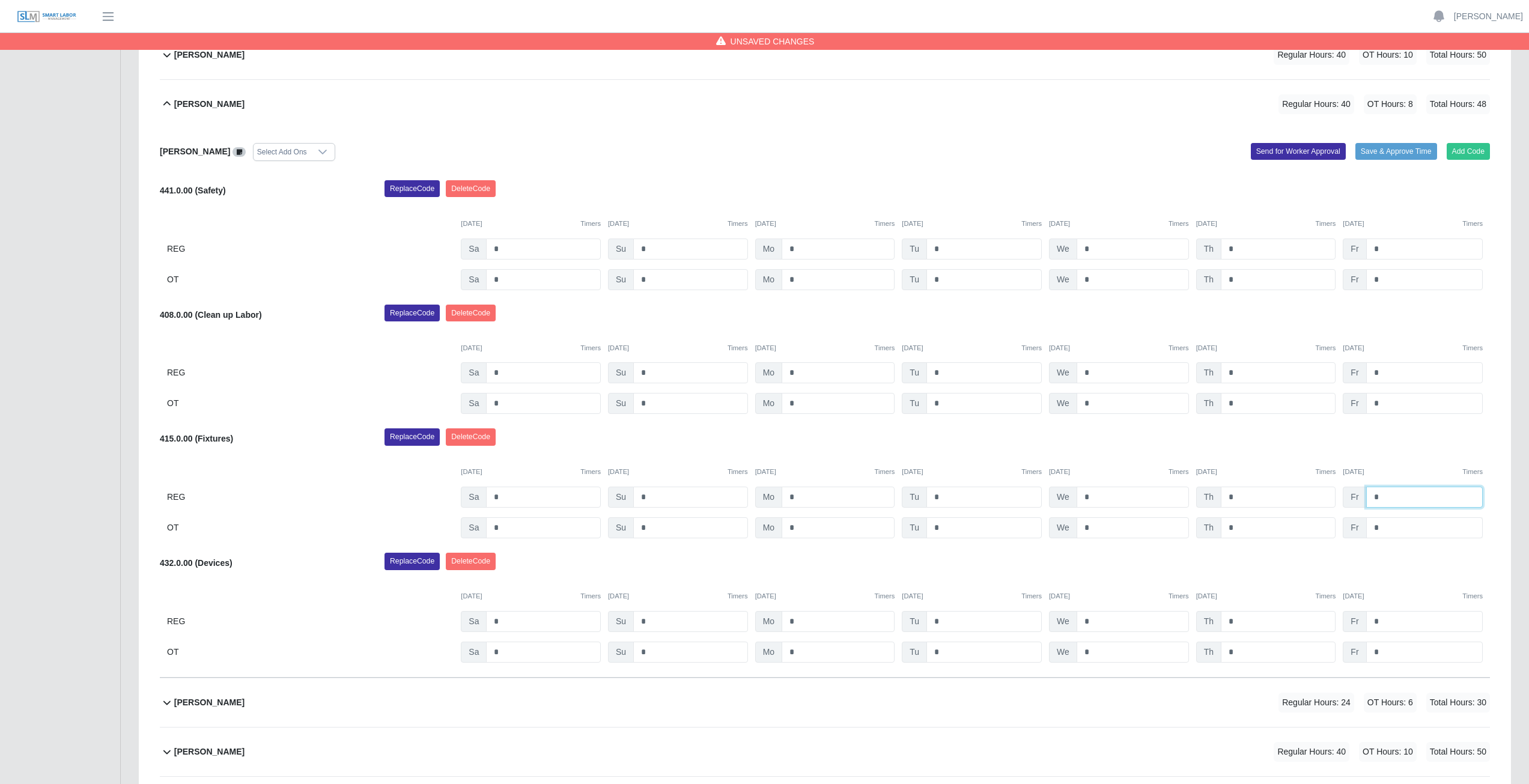
type input "*"
click at [1381, 531] on input "*" at bounding box center [1424, 527] width 116 height 21
type input "*"
click at [1402, 445] on div "Replace Code Delete Code" at bounding box center [937, 440] width 1124 height 24
click at [167, 103] on icon at bounding box center [167, 104] width 14 height 14
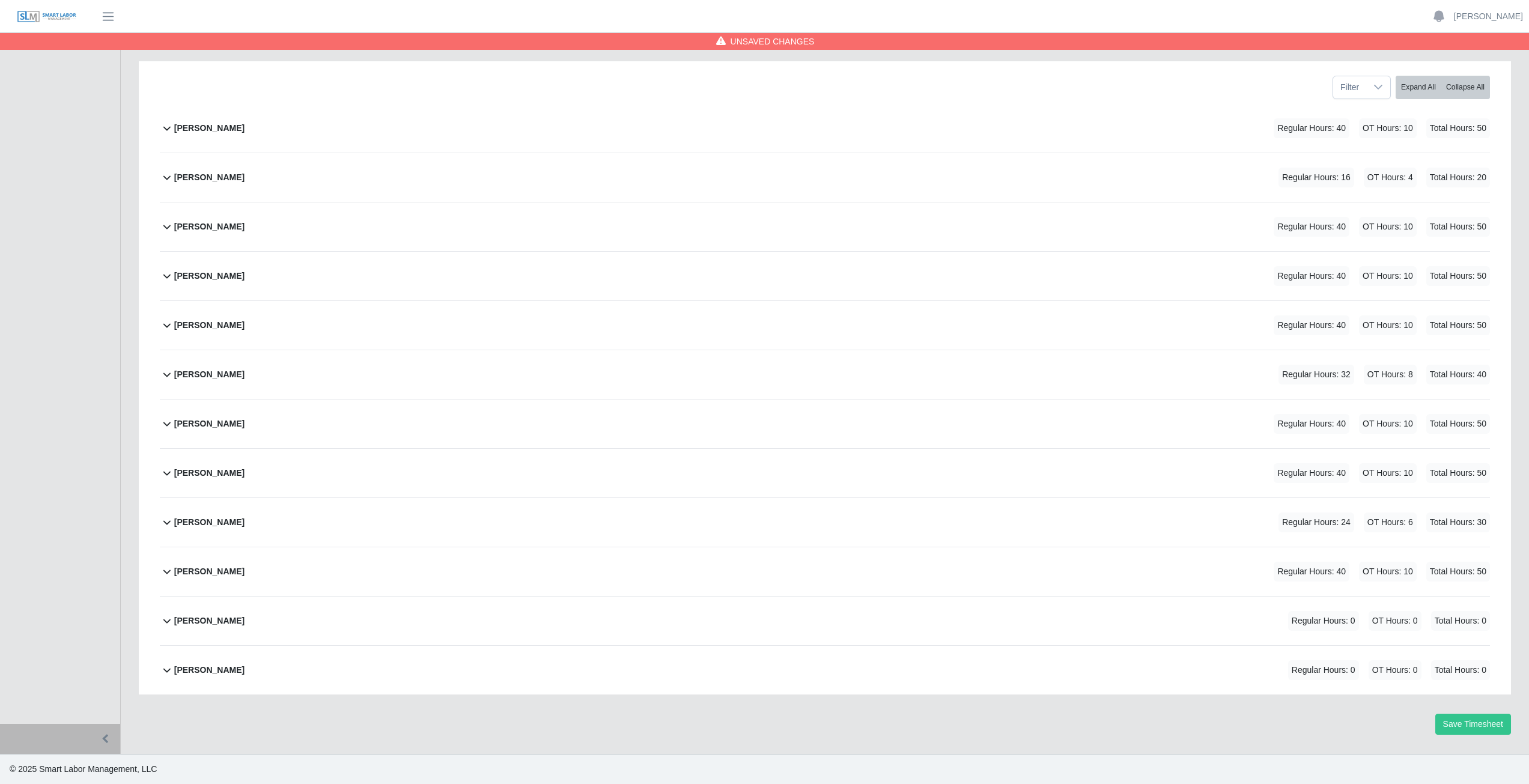
scroll to position [152, 0]
click at [1464, 735] on div "Timesheet for 249135 (Midland Memorial POB) Week of 09/27/2025 - 10/03/2025 Spe…" at bounding box center [824, 325] width 1390 height 857
click at [1476, 724] on button "Save Timesheet" at bounding box center [1472, 724] width 75 height 21
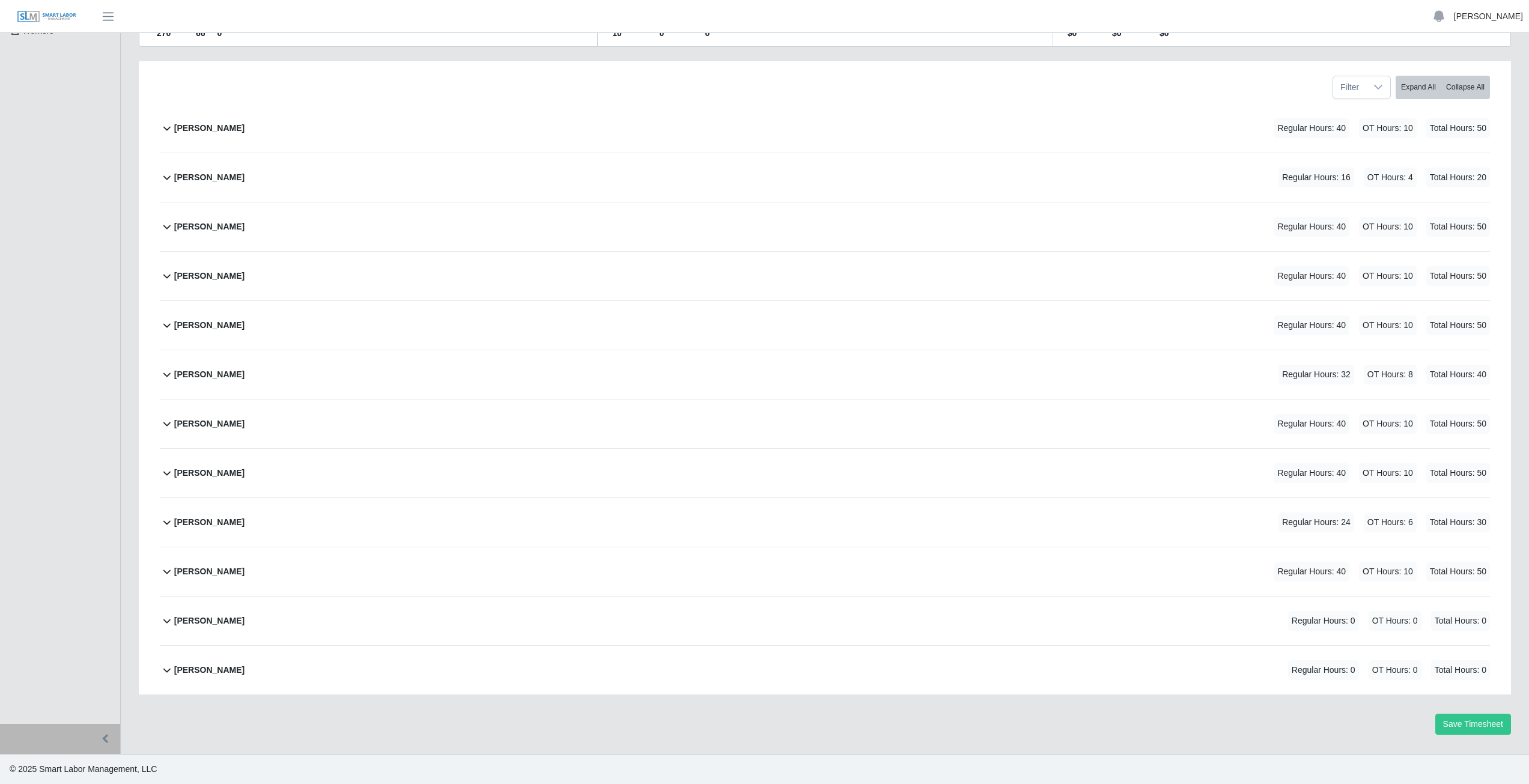
click at [1501, 15] on link "[PERSON_NAME]" at bounding box center [1488, 16] width 69 height 13
click at [1467, 91] on link "Logout" at bounding box center [1474, 83] width 108 height 25
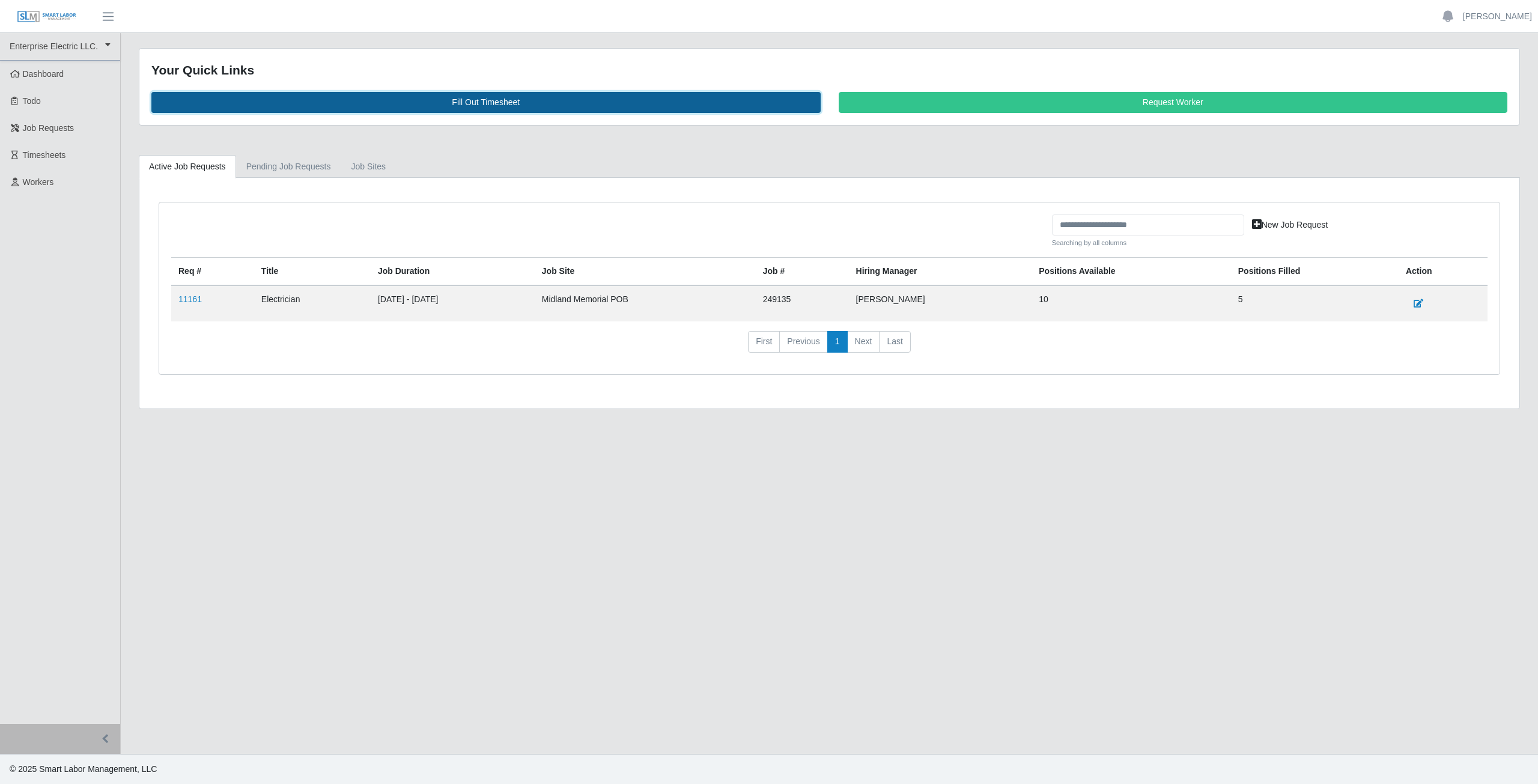
click at [479, 101] on link "Fill Out Timesheet" at bounding box center [486, 102] width 670 height 21
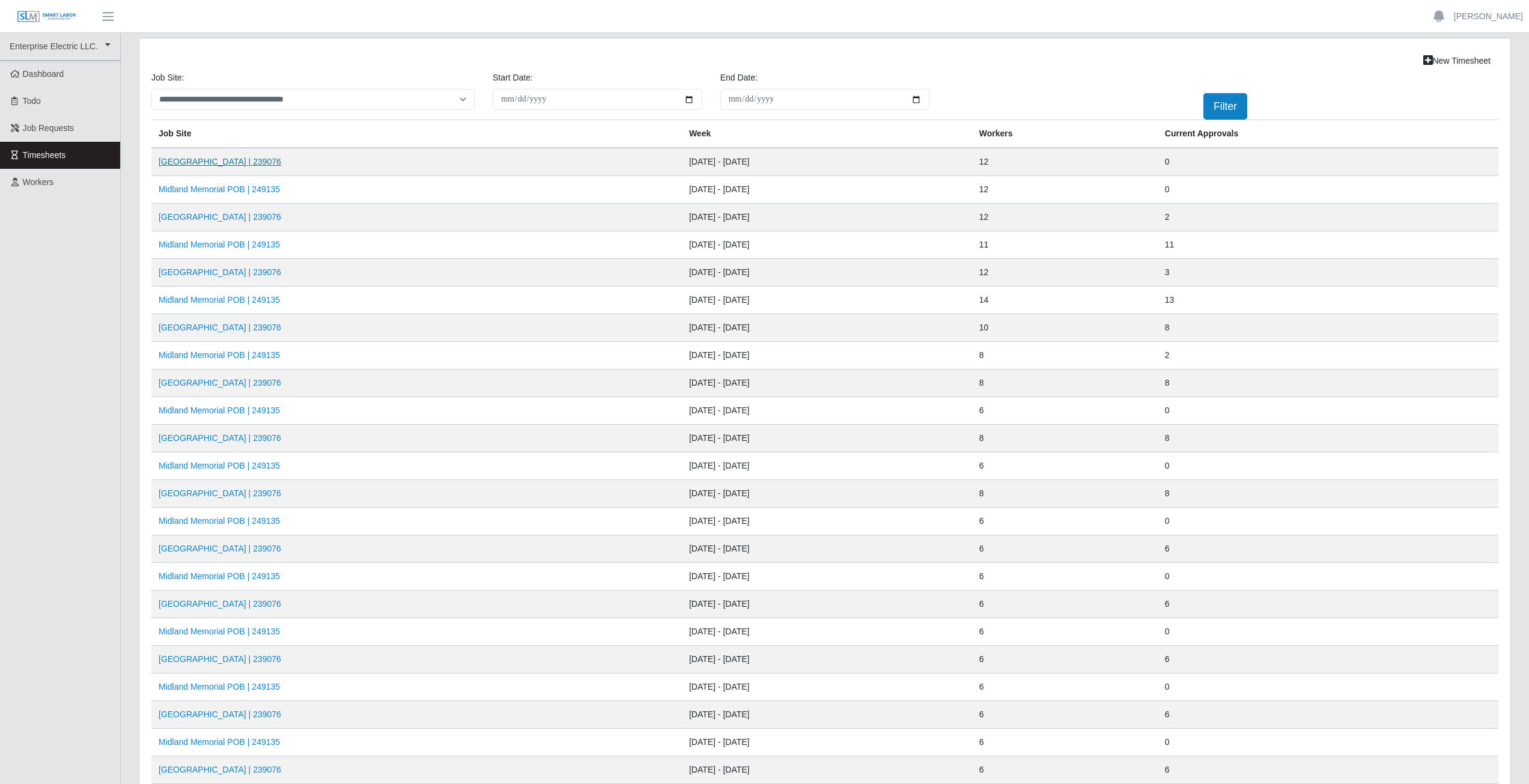
click at [233, 163] on link "[GEOGRAPHIC_DATA] | 239076" at bounding box center [220, 162] width 123 height 9
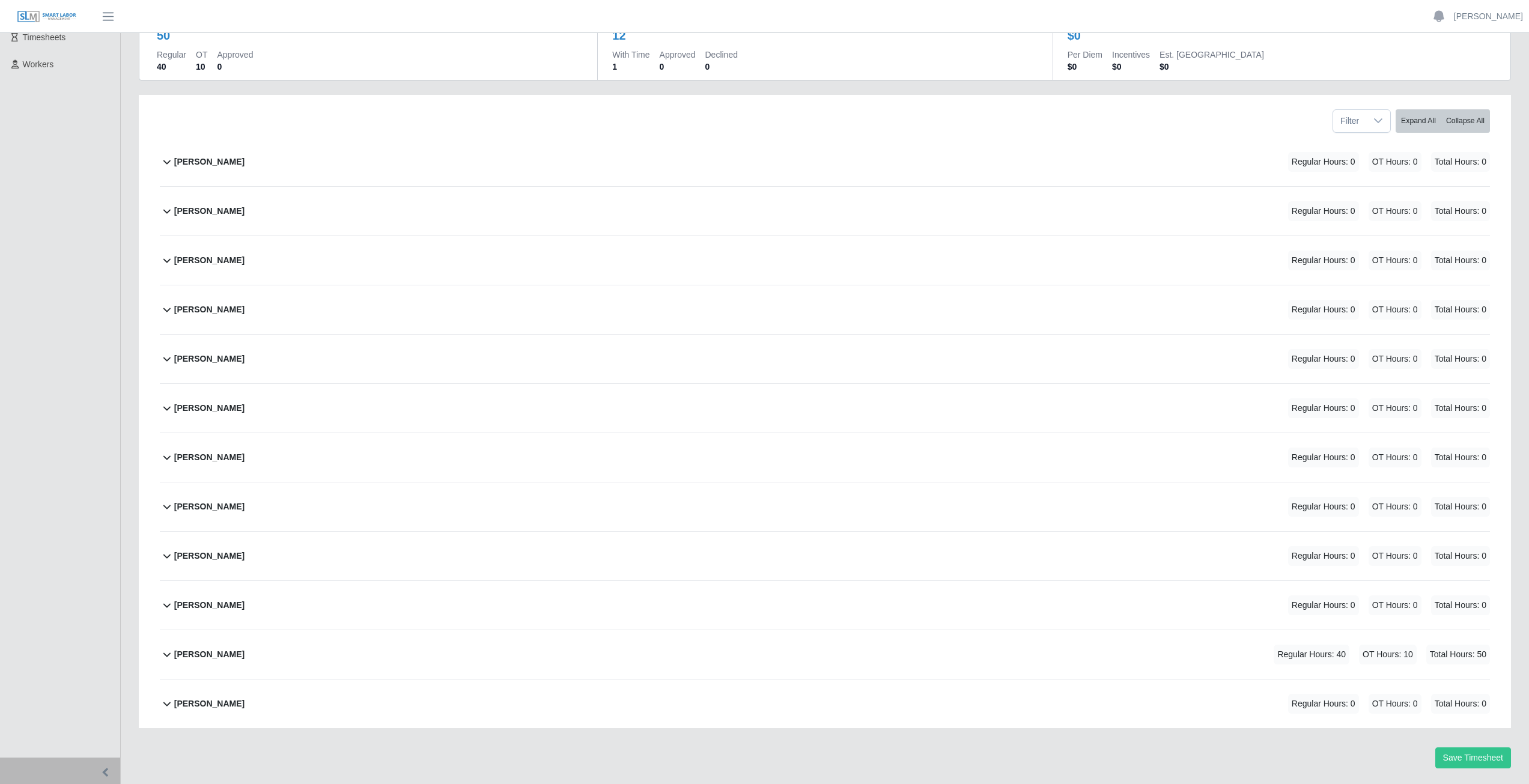
scroll to position [120, 0]
click at [169, 256] on icon at bounding box center [167, 258] width 14 height 14
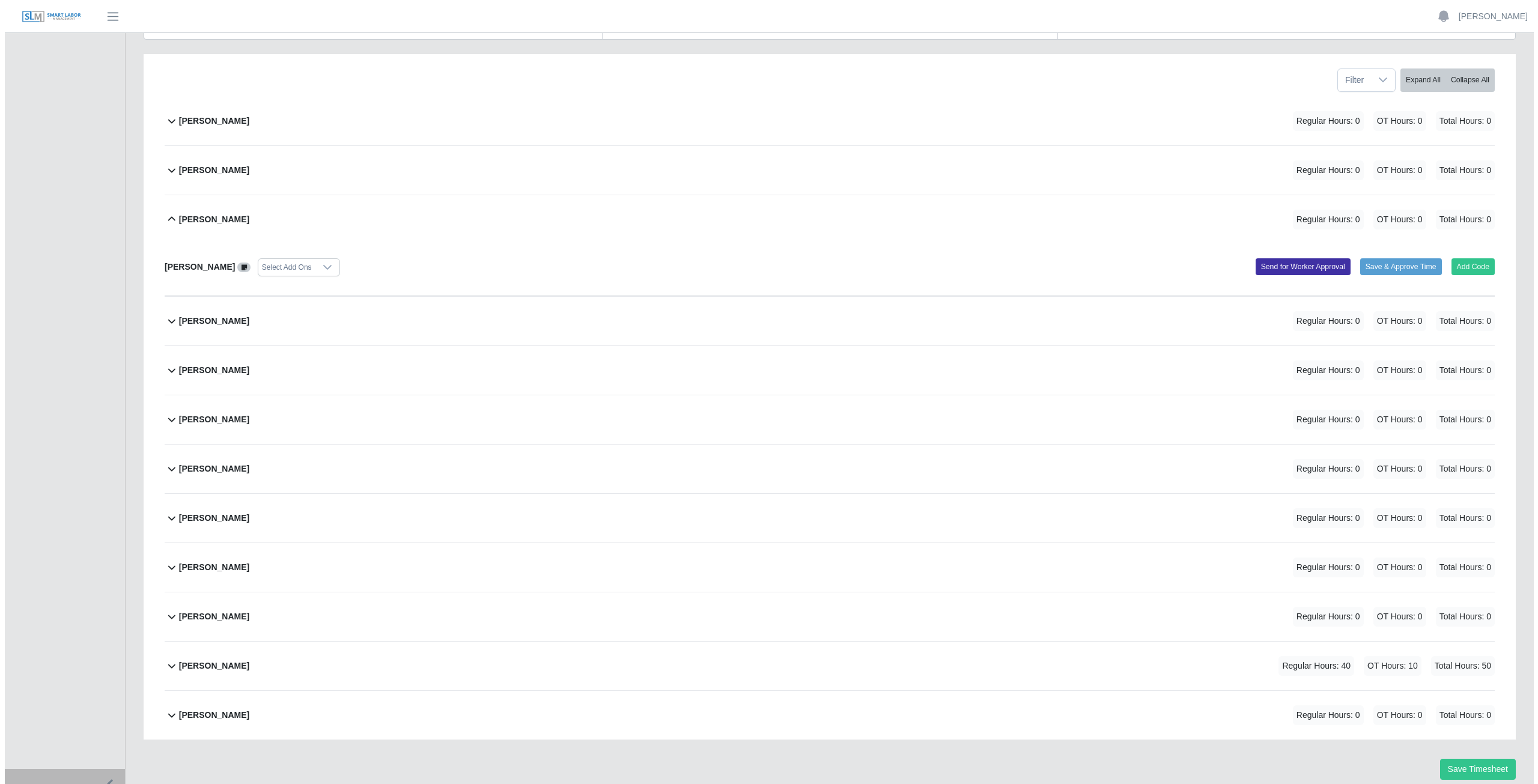
scroll to position [172, 0]
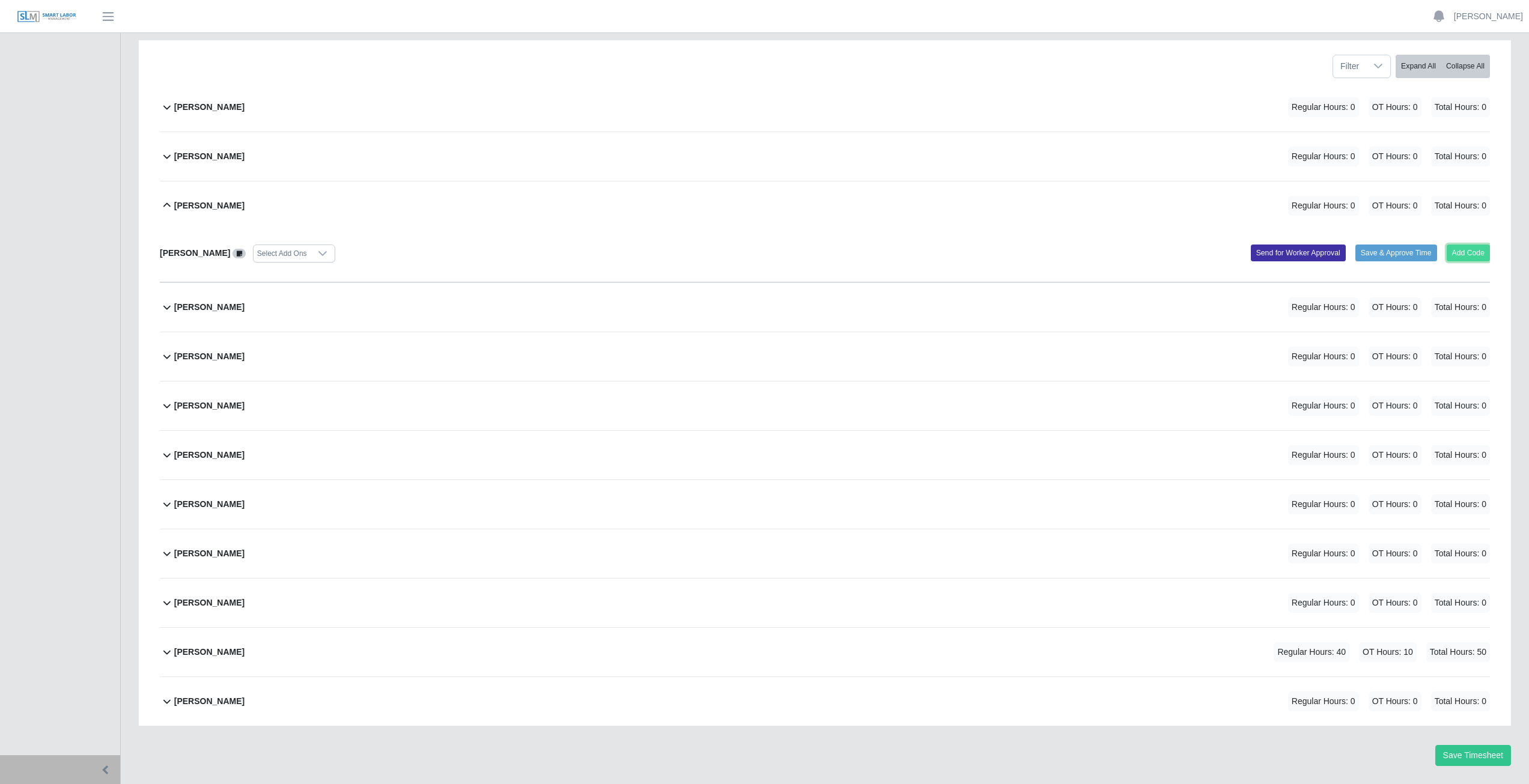
click at [1465, 255] on button "Add Code" at bounding box center [1468, 252] width 44 height 16
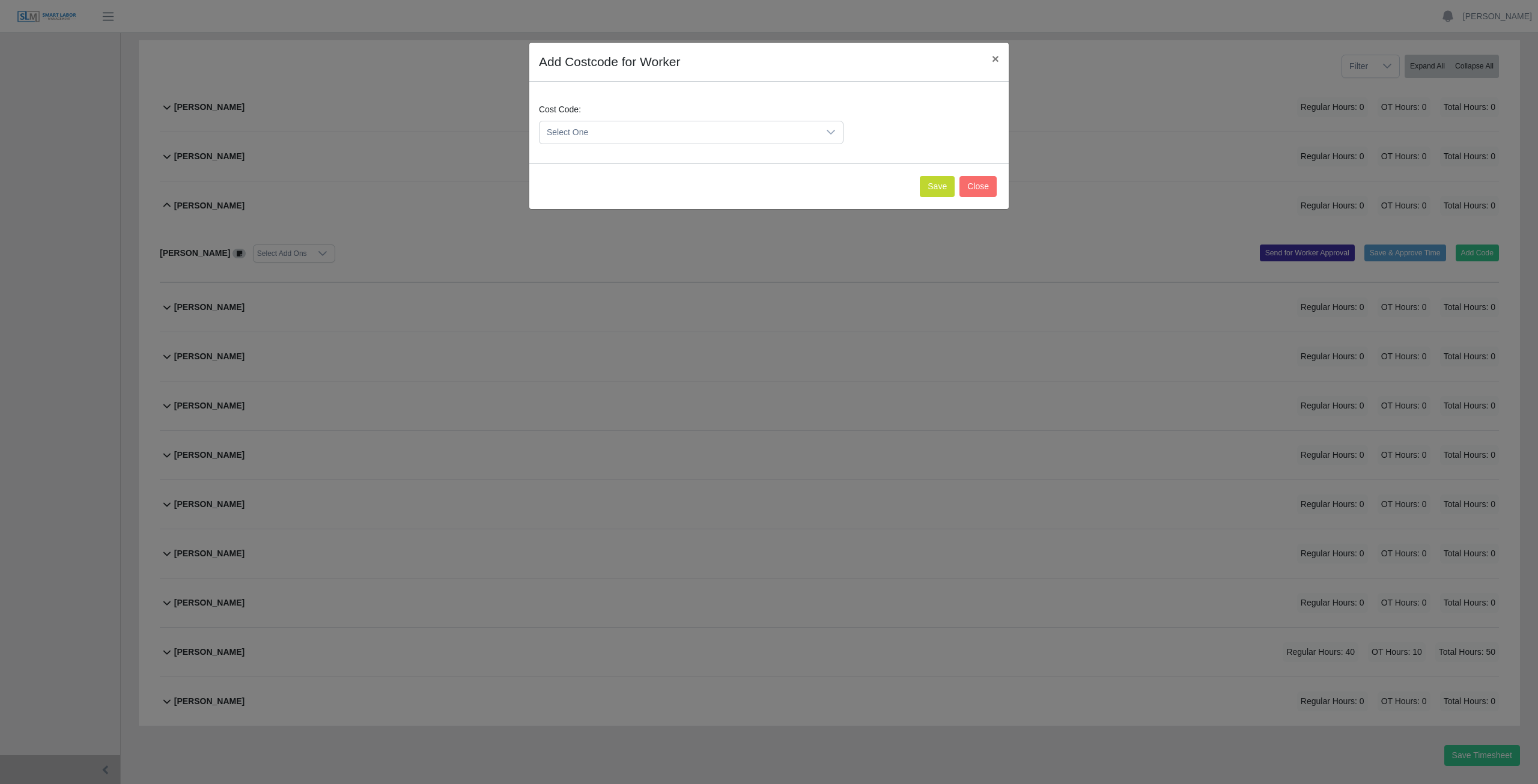
click at [606, 131] on span "Select One" at bounding box center [678, 132] width 279 height 22
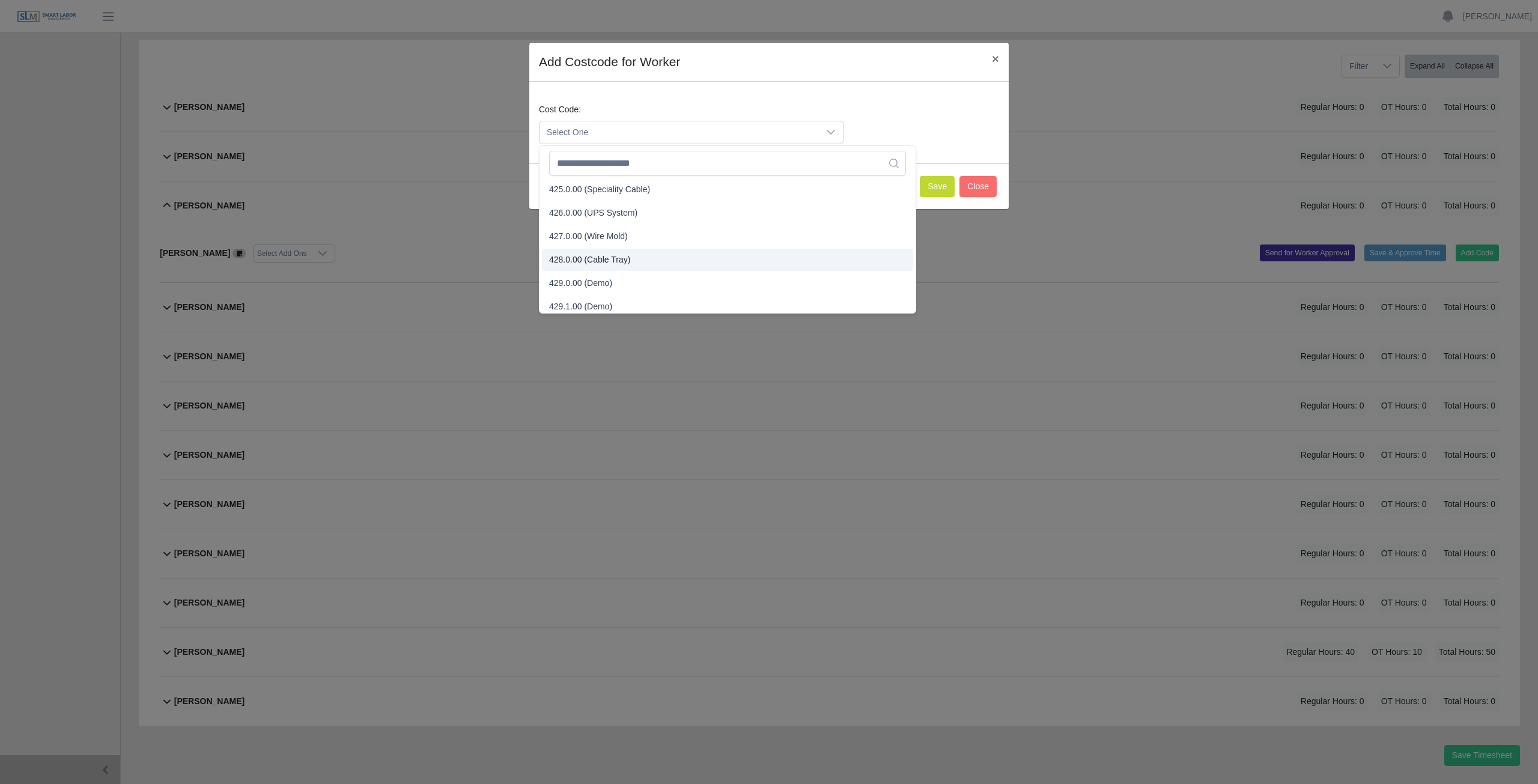
scroll to position [1085, 0]
click at [369, 211] on div "Add Costcode for Worker × Cost Code: Select One Save Close" at bounding box center [769, 392] width 1538 height 784
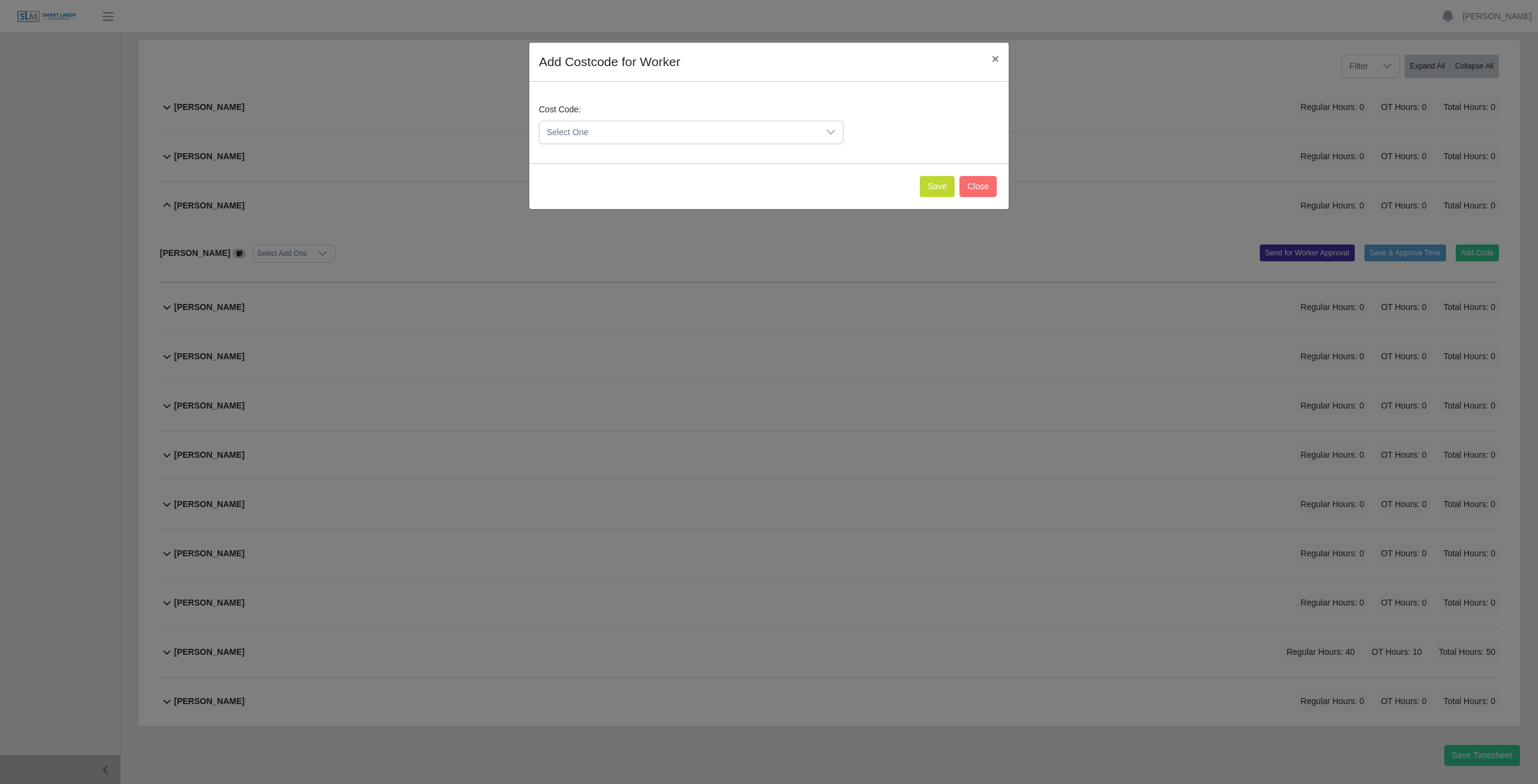
click at [637, 134] on span "Select One" at bounding box center [678, 132] width 279 height 22
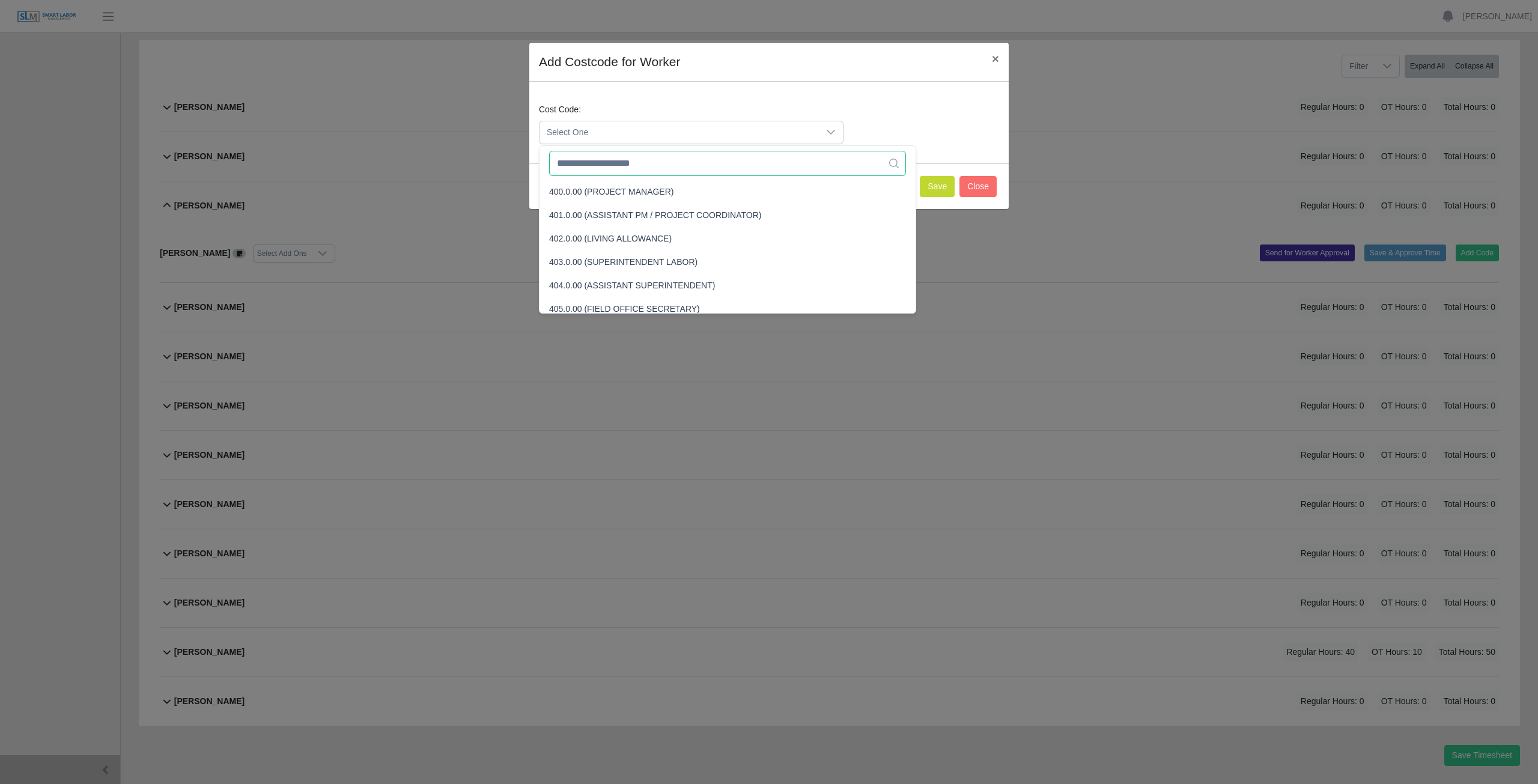
click at [677, 169] on input "text" at bounding box center [728, 163] width 357 height 25
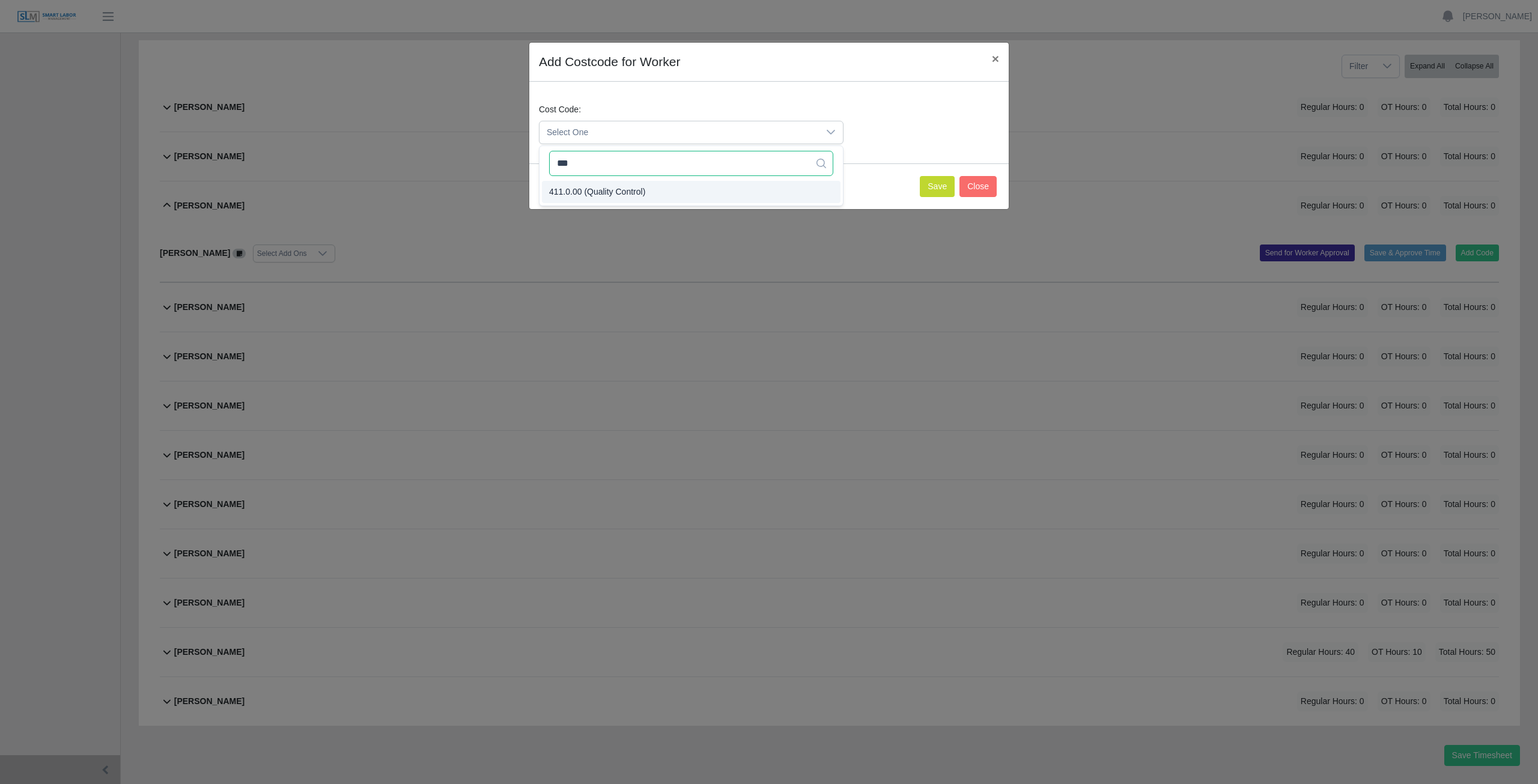
type input "***"
click at [932, 181] on button "Save" at bounding box center [937, 186] width 35 height 21
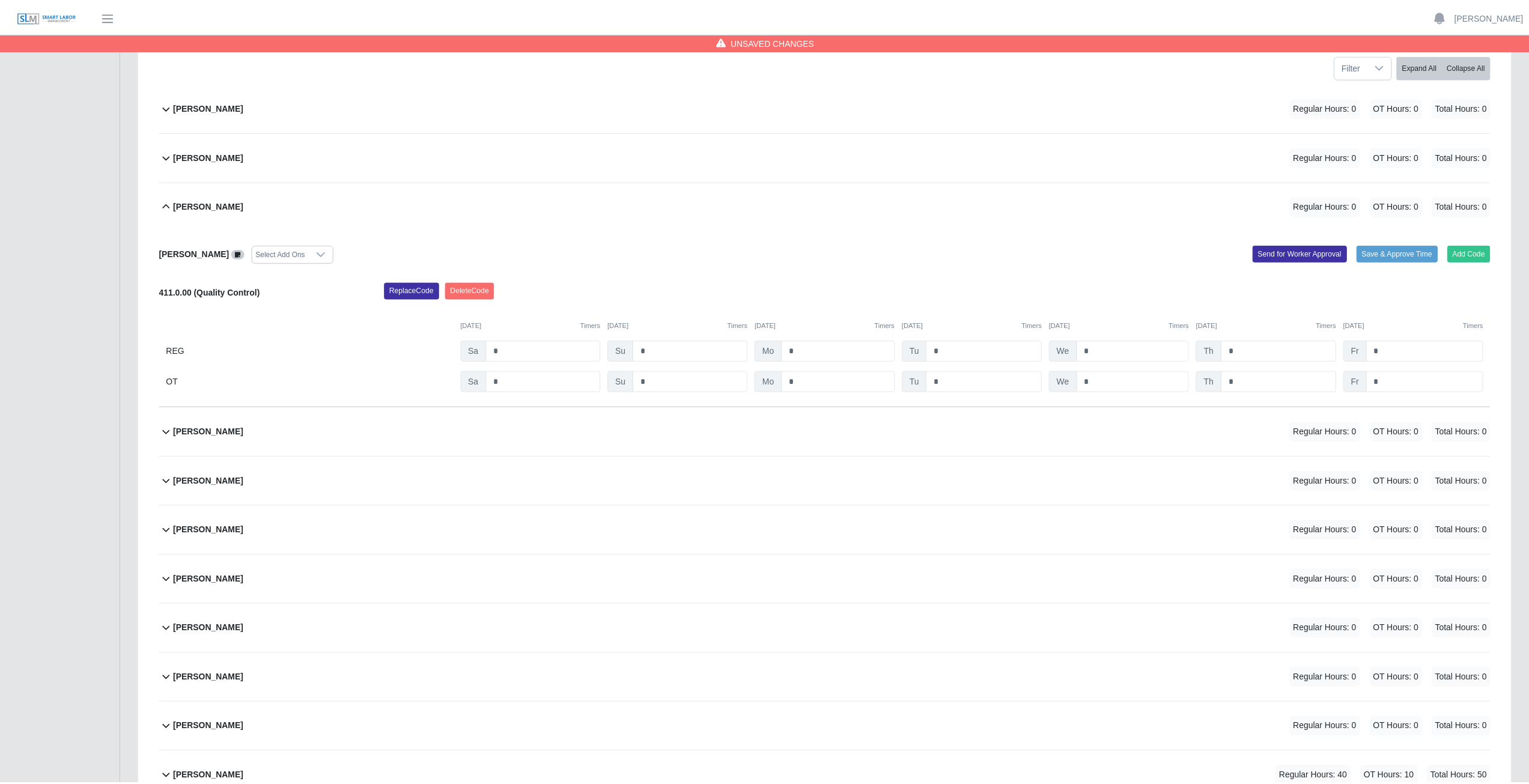
scroll to position [297, 0]
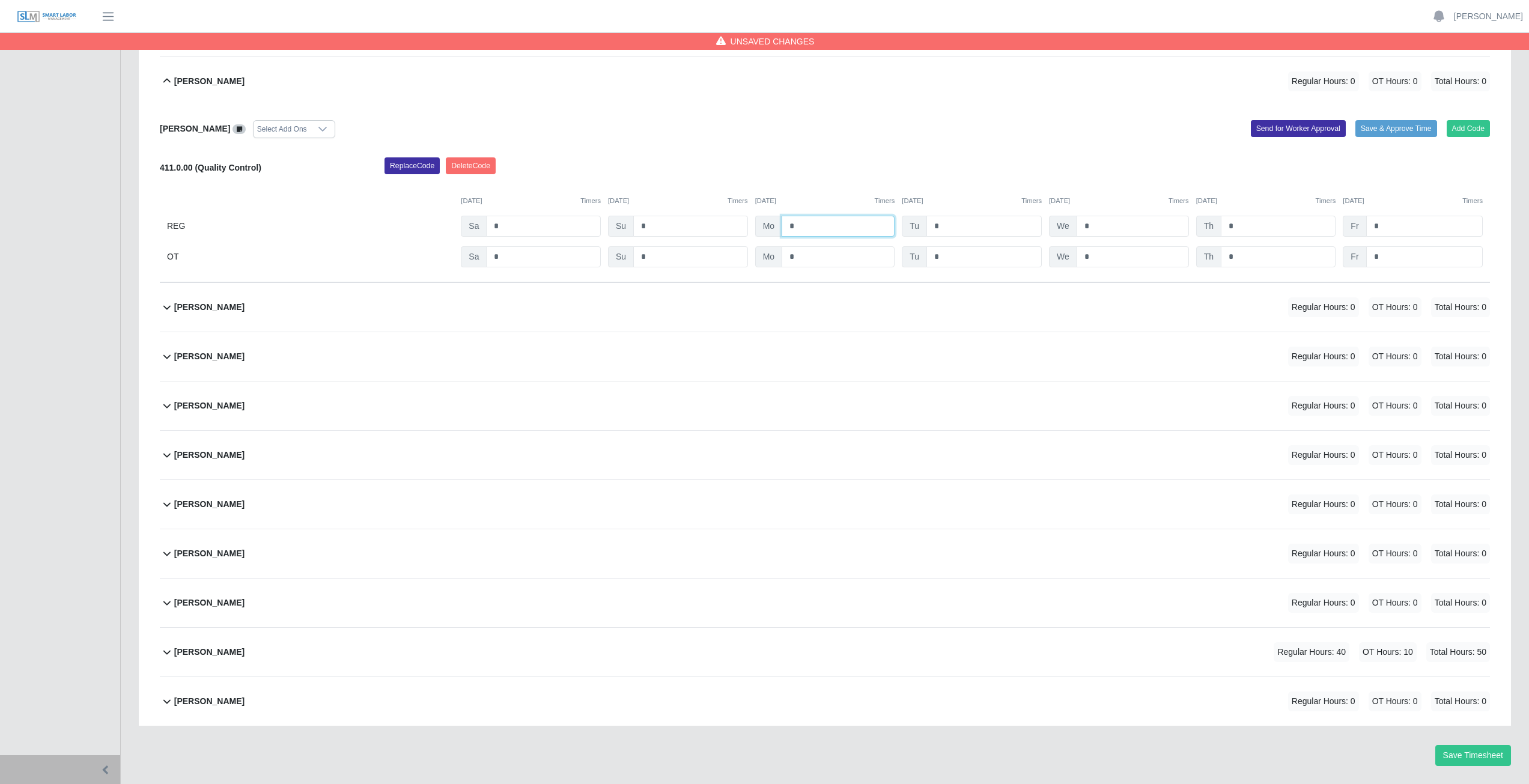
click at [798, 228] on input "*" at bounding box center [838, 225] width 113 height 21
type input "*"
click at [943, 225] on input "*" at bounding box center [984, 225] width 116 height 21
type input "*"
click at [1098, 227] on input "*" at bounding box center [1132, 225] width 112 height 21
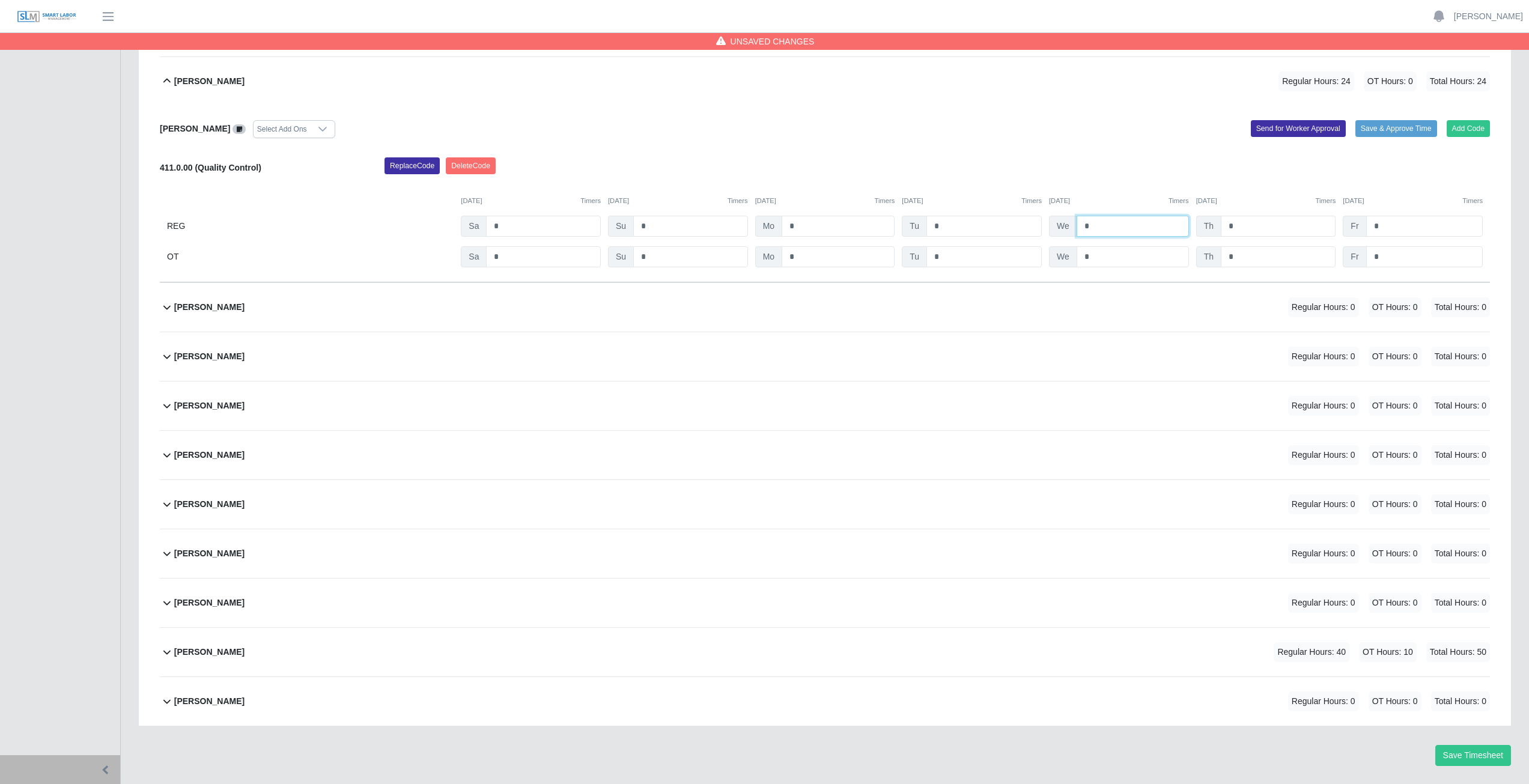
type input "*"
click at [1238, 225] on input "*" at bounding box center [1278, 225] width 115 height 21
type input "*"
click at [1389, 231] on input "*" at bounding box center [1424, 225] width 116 height 21
type input "*"
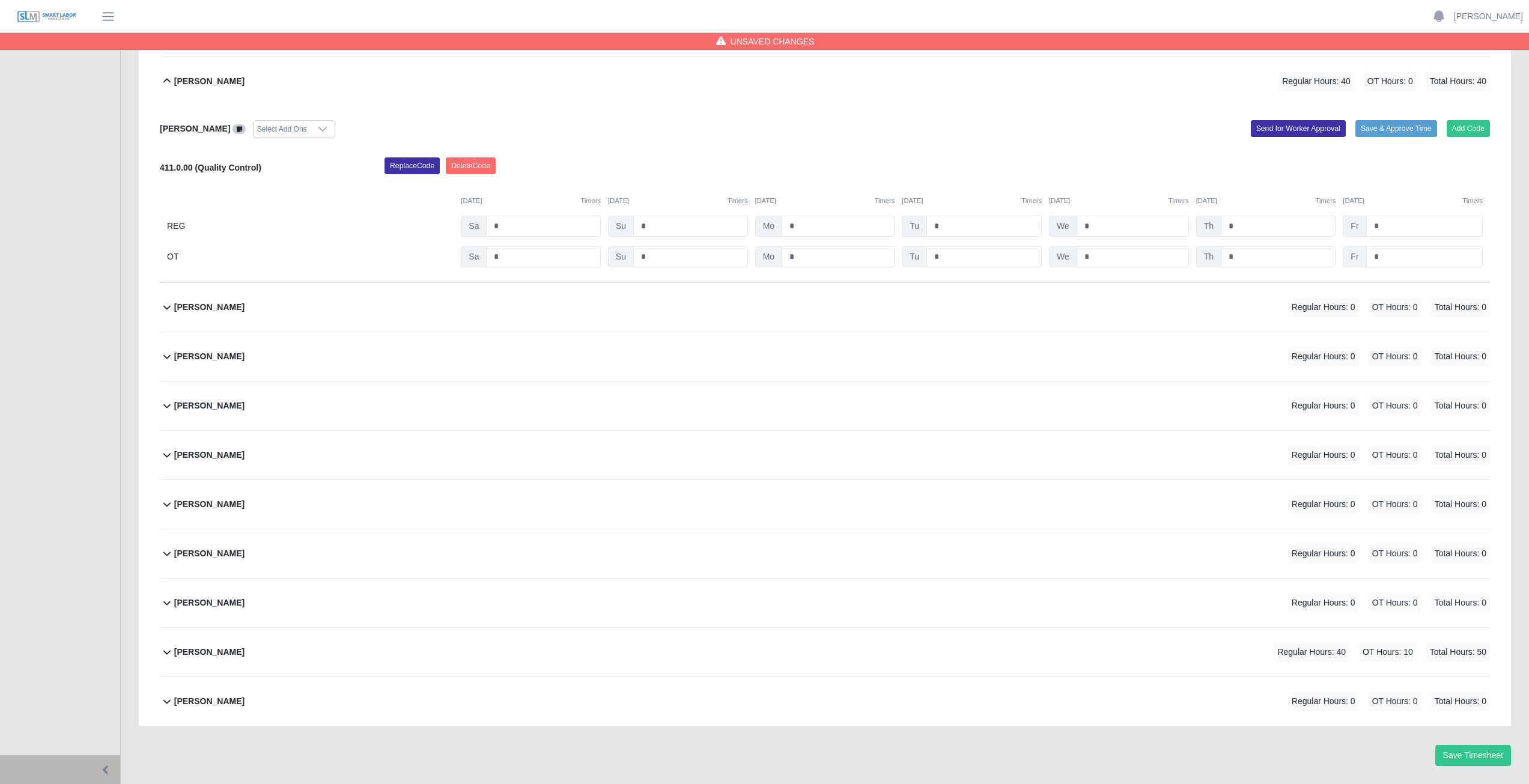
click at [1016, 113] on div "[PERSON_NAME] Select Add Ons Add Code Save & Approve Time Send for Worker Appro…" at bounding box center [824, 194] width 1330 height 177
click at [163, 82] on icon at bounding box center [167, 81] width 14 height 14
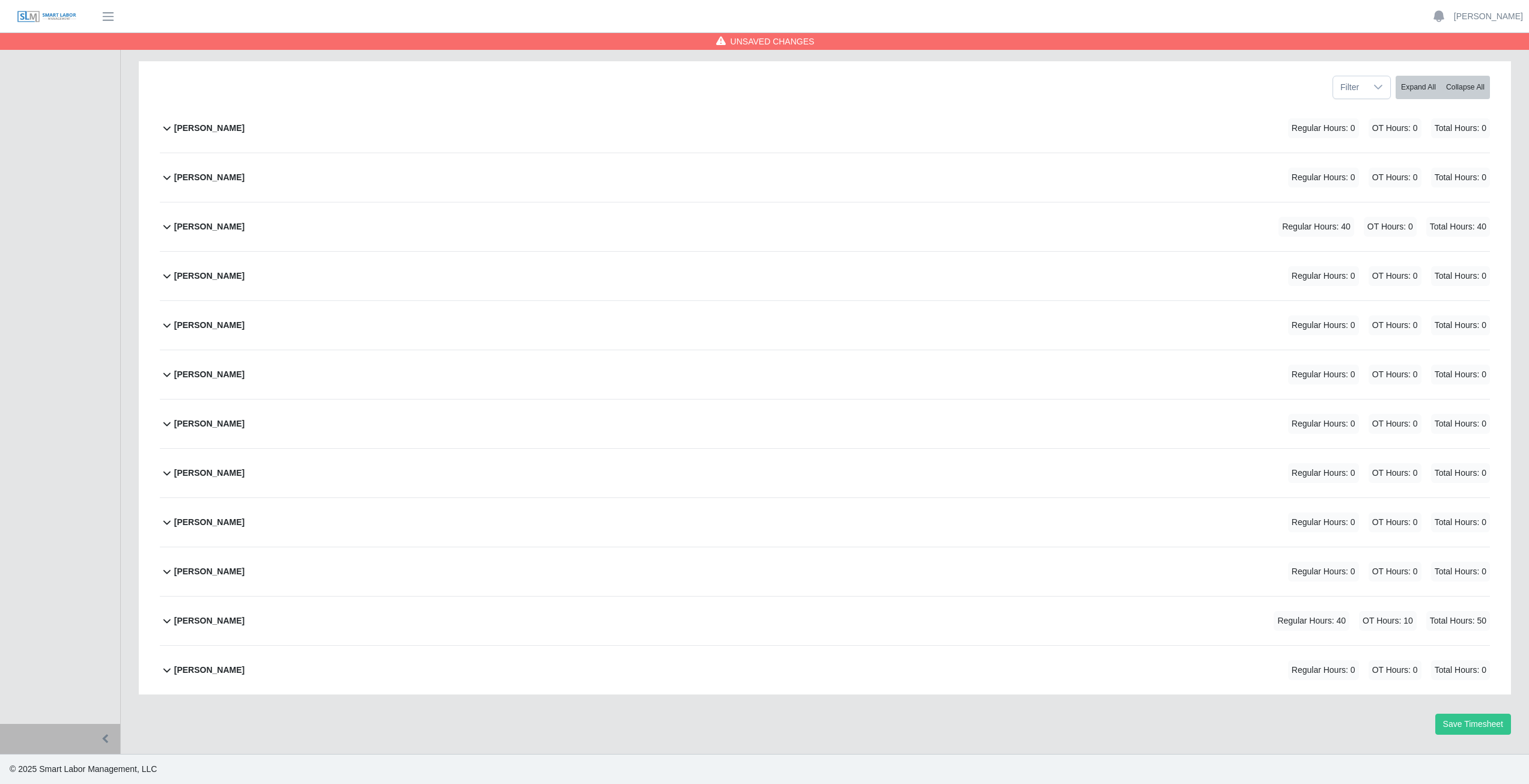
scroll to position [120, 0]
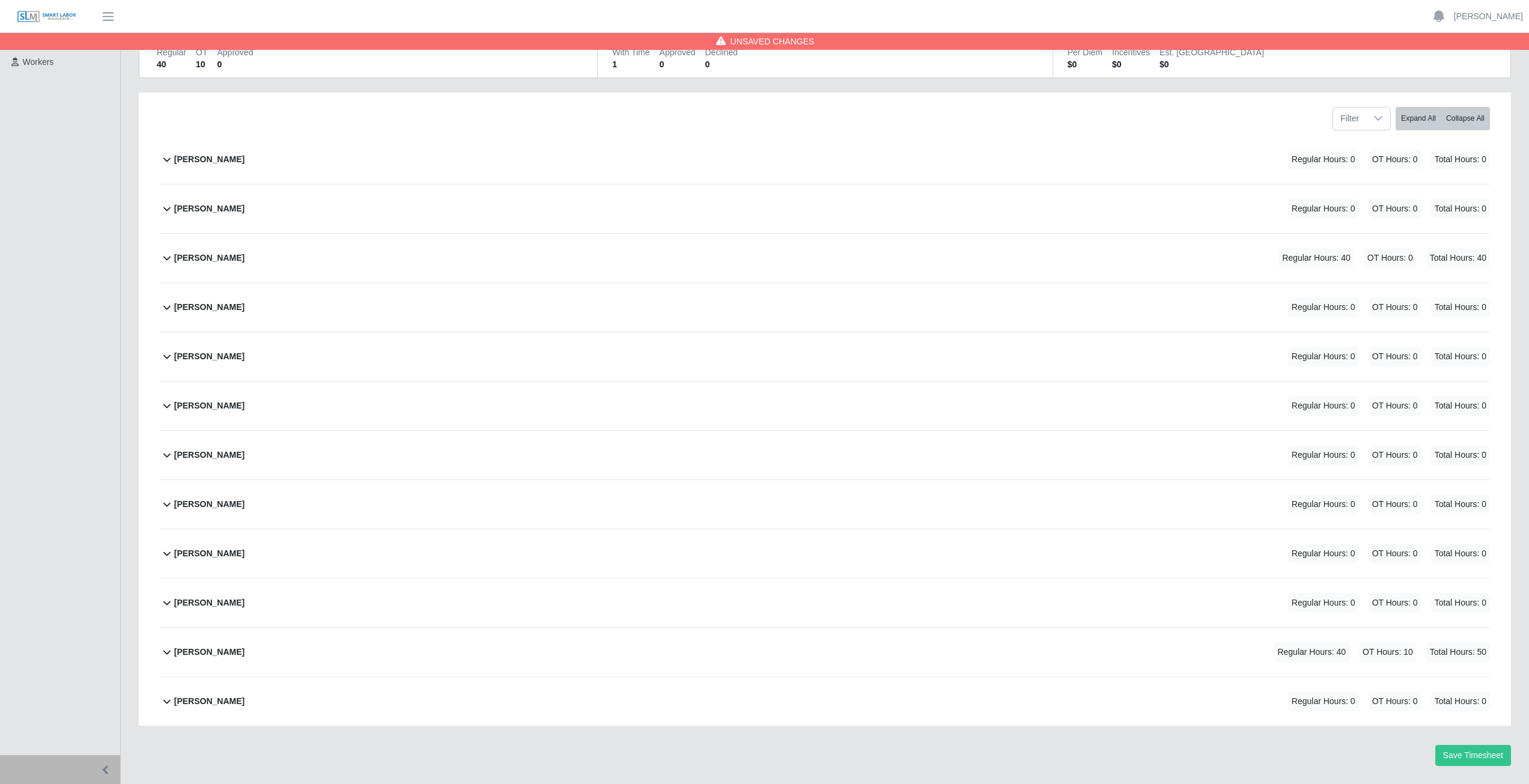
click at [164, 211] on icon at bounding box center [167, 208] width 14 height 14
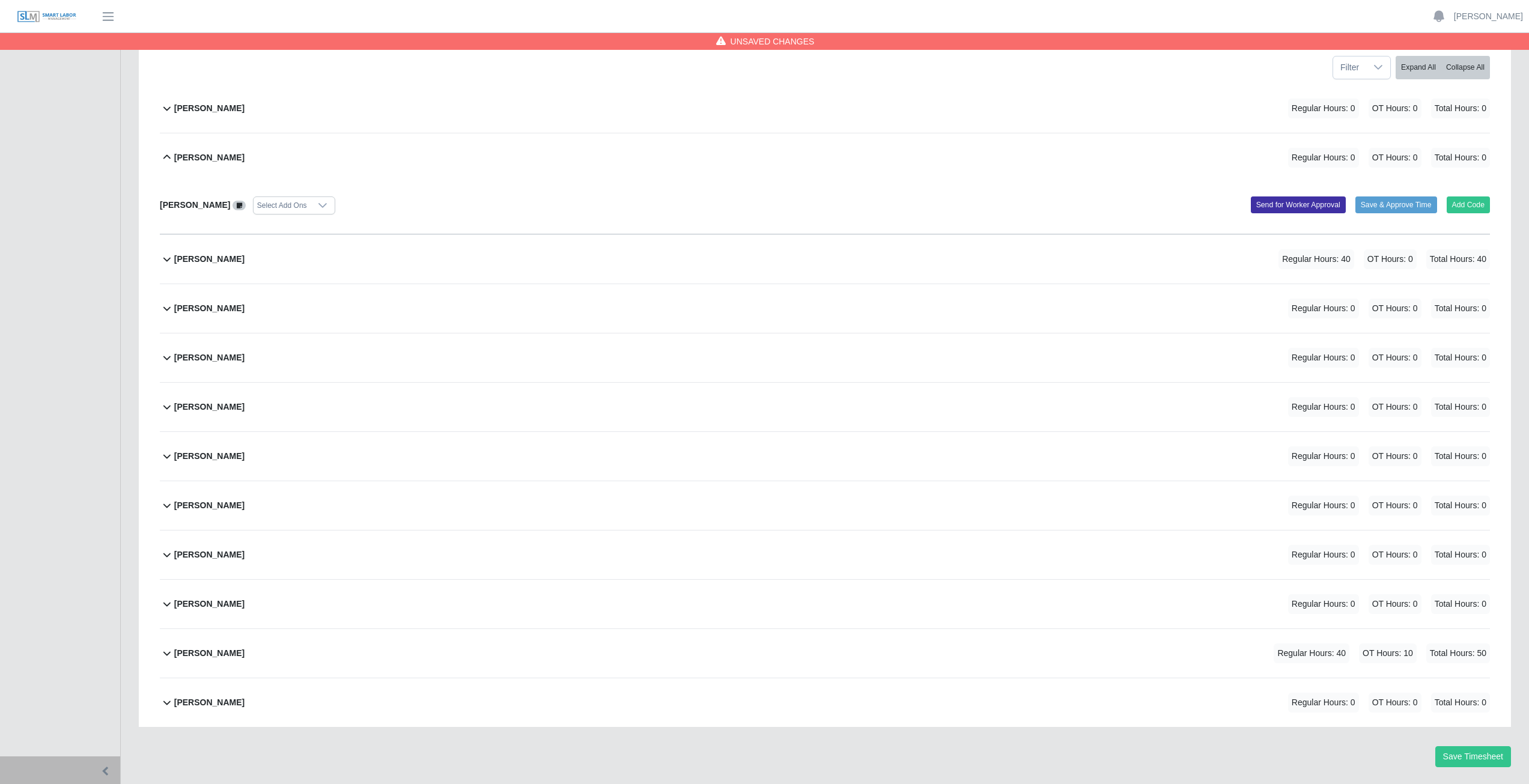
scroll to position [172, 0]
click at [1469, 203] on button "Add Code" at bounding box center [1468, 203] width 44 height 16
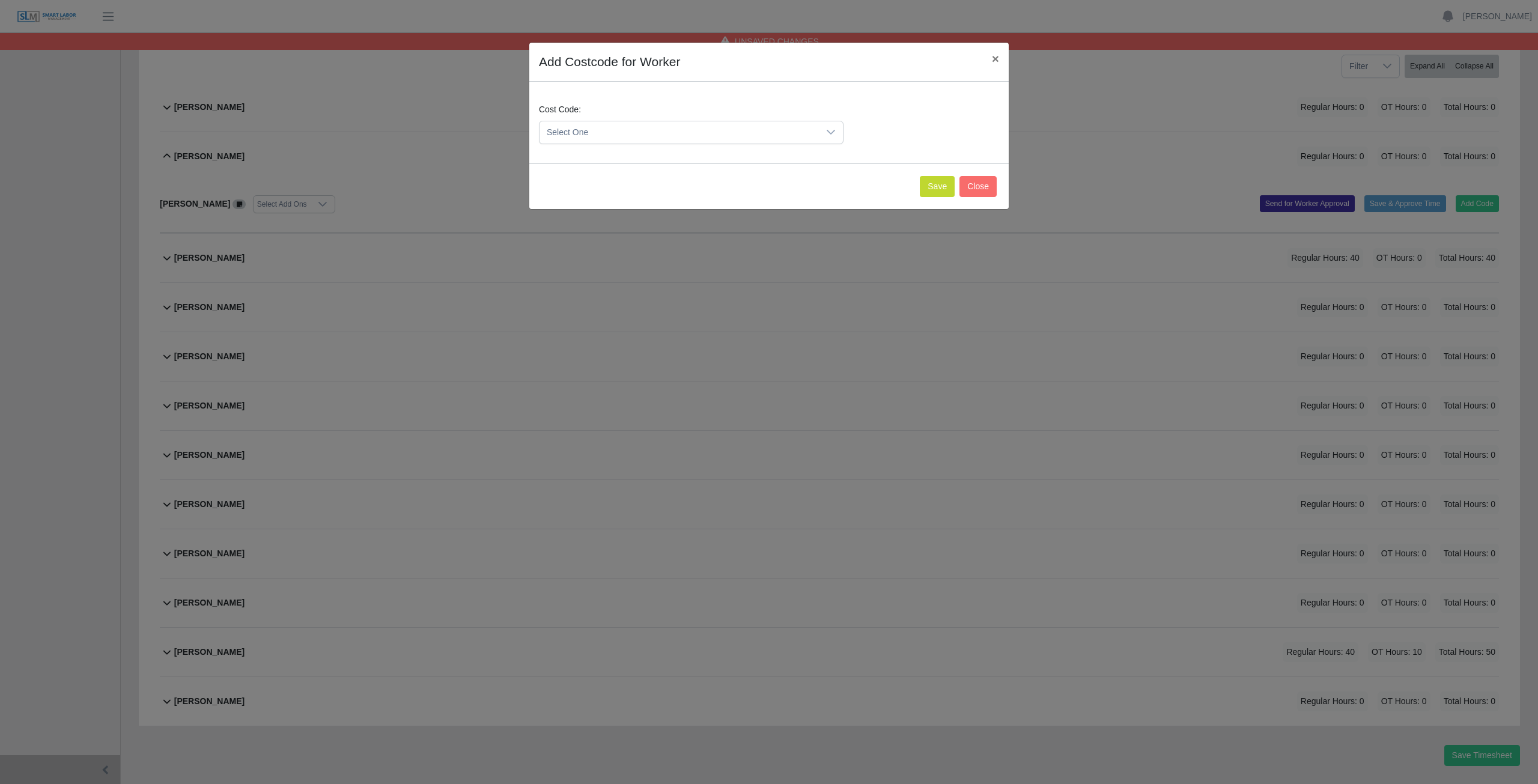
click at [630, 134] on span "Select One" at bounding box center [678, 132] width 279 height 22
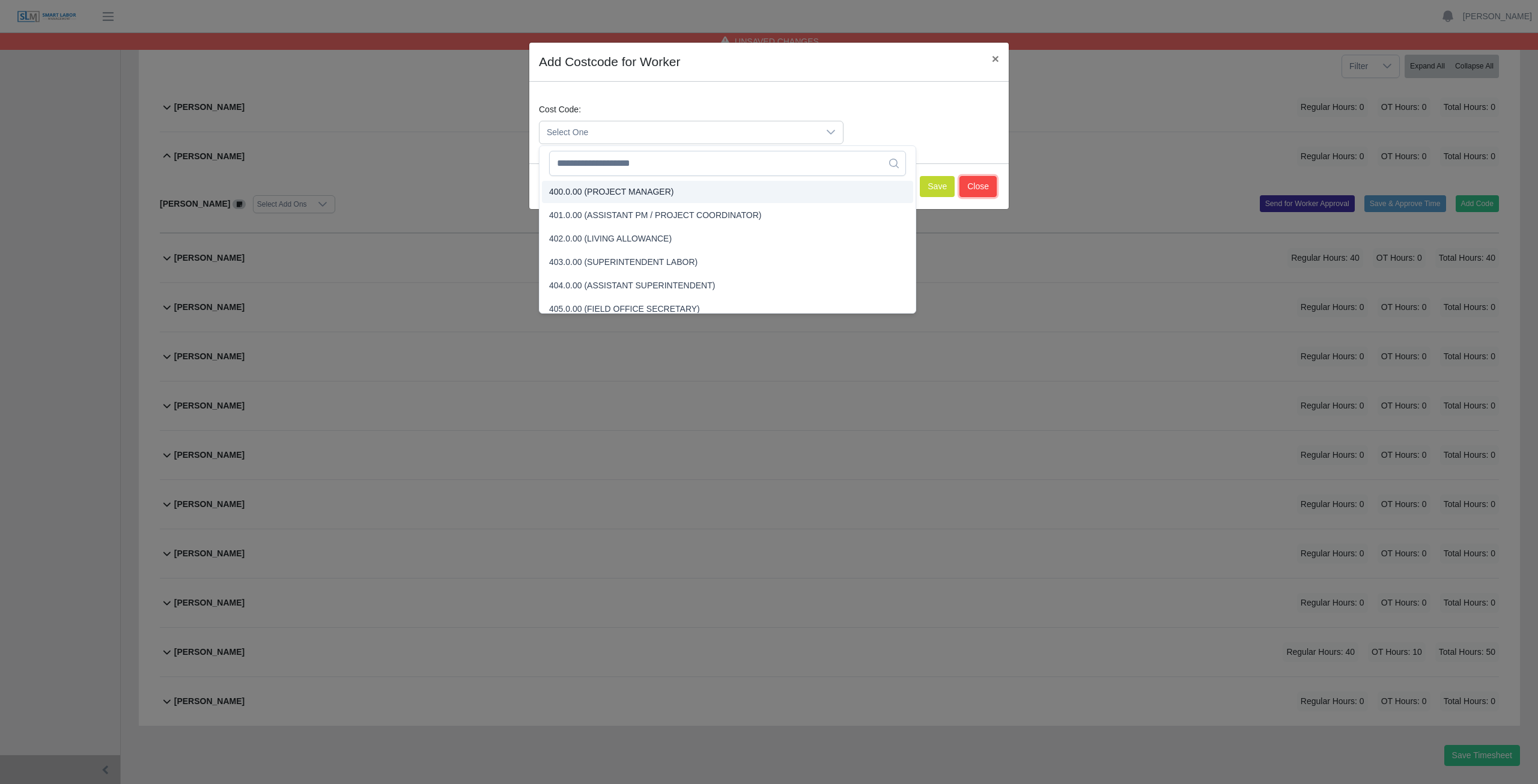
click at [978, 181] on button "Close" at bounding box center [978, 186] width 37 height 21
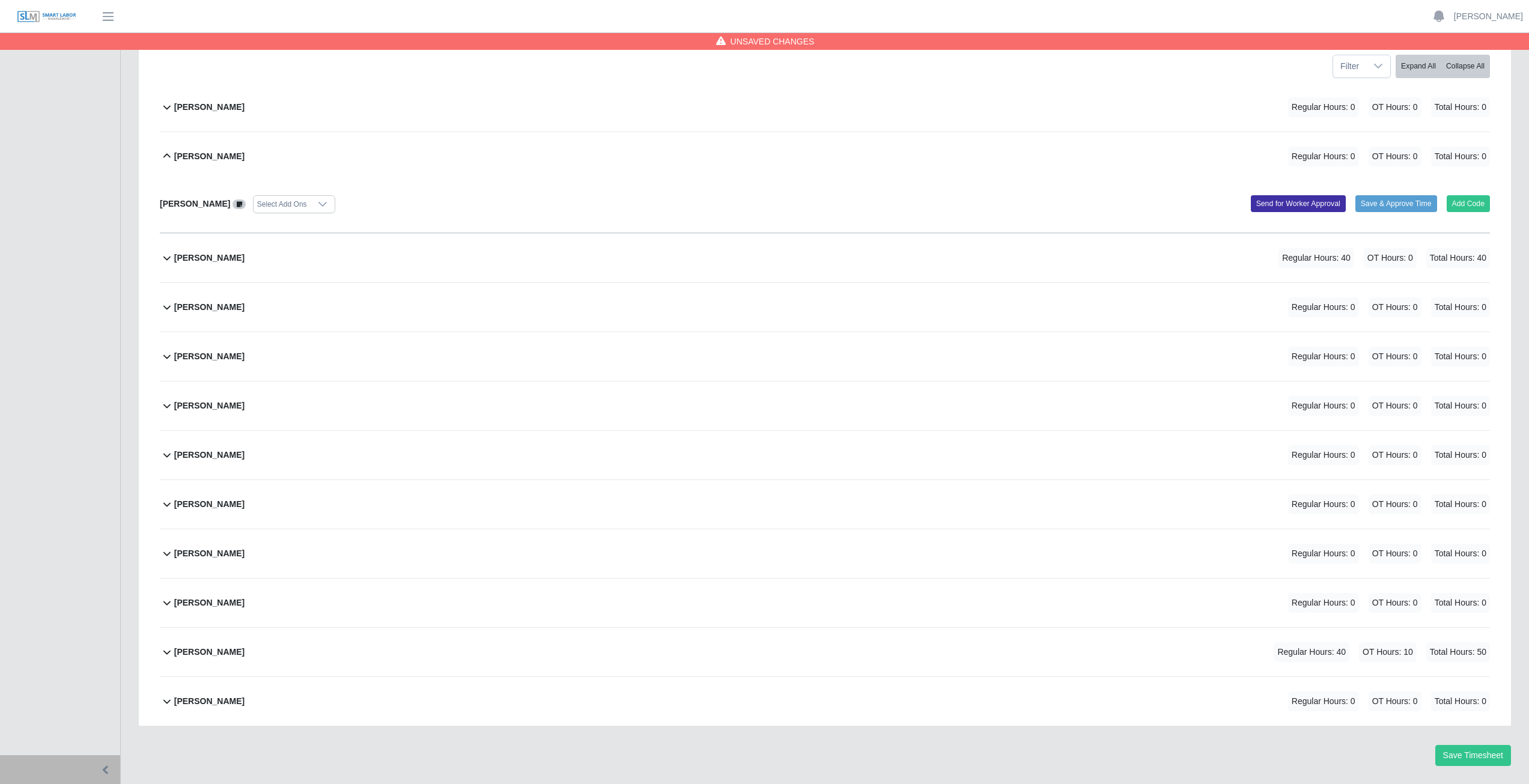
click at [160, 159] on icon at bounding box center [167, 156] width 14 height 14
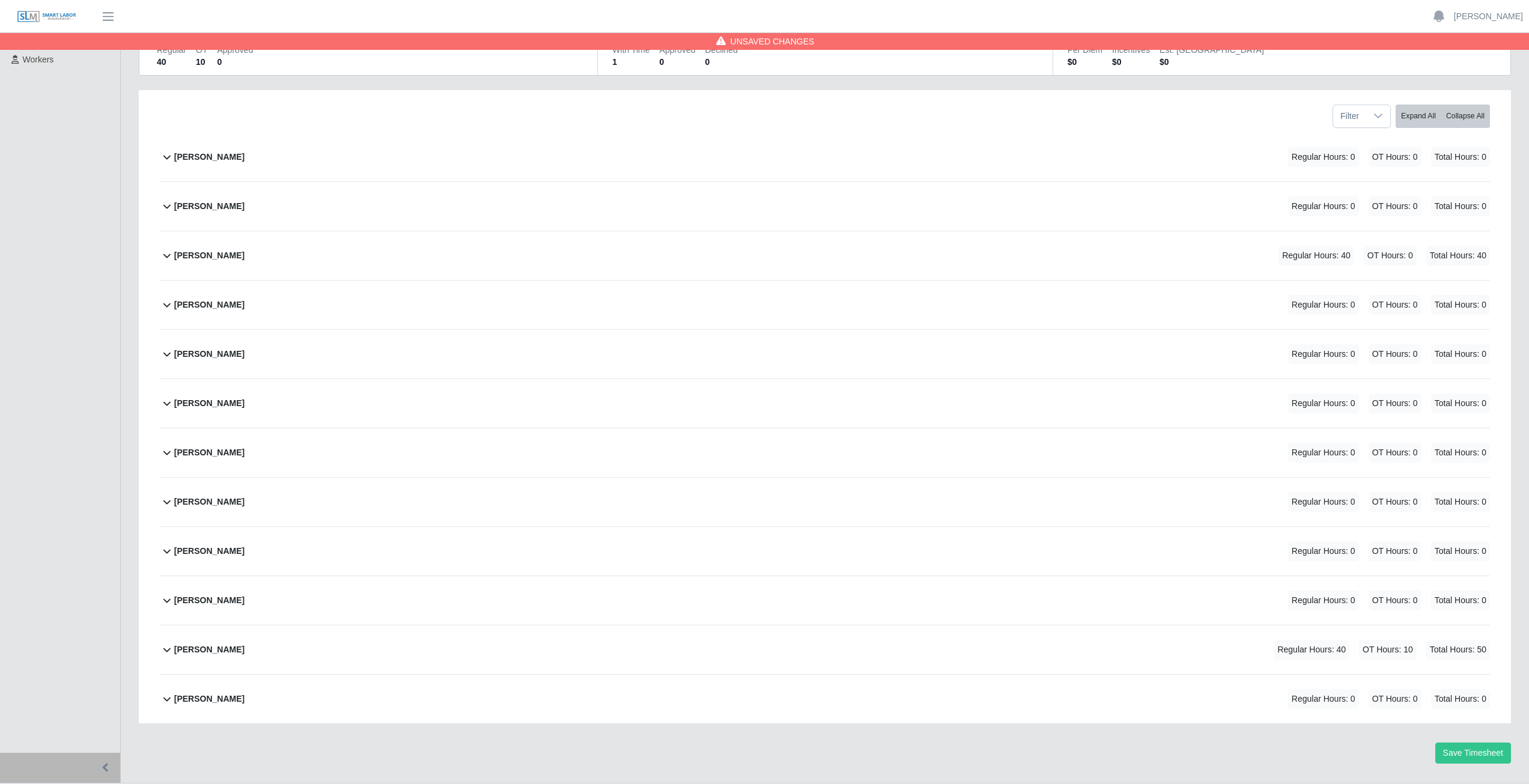
scroll to position [120, 0]
click at [1447, 753] on button "Save Timesheet" at bounding box center [1472, 755] width 75 height 21
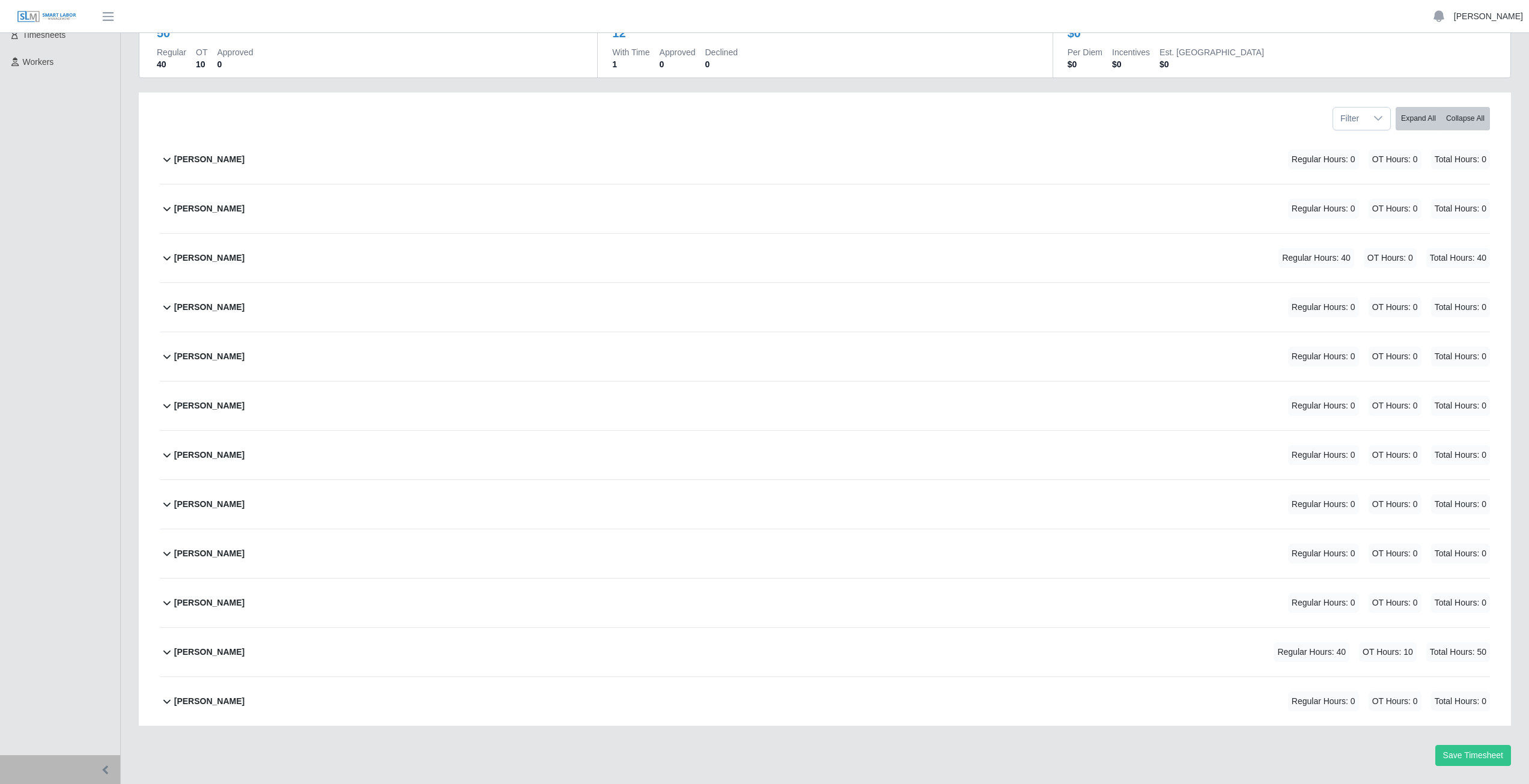
click at [1495, 19] on link "[PERSON_NAME]" at bounding box center [1488, 16] width 69 height 13
click at [1460, 88] on link "Logout" at bounding box center [1474, 83] width 108 height 25
